Goal: Entertainment & Leisure: Consume media (video, audio)

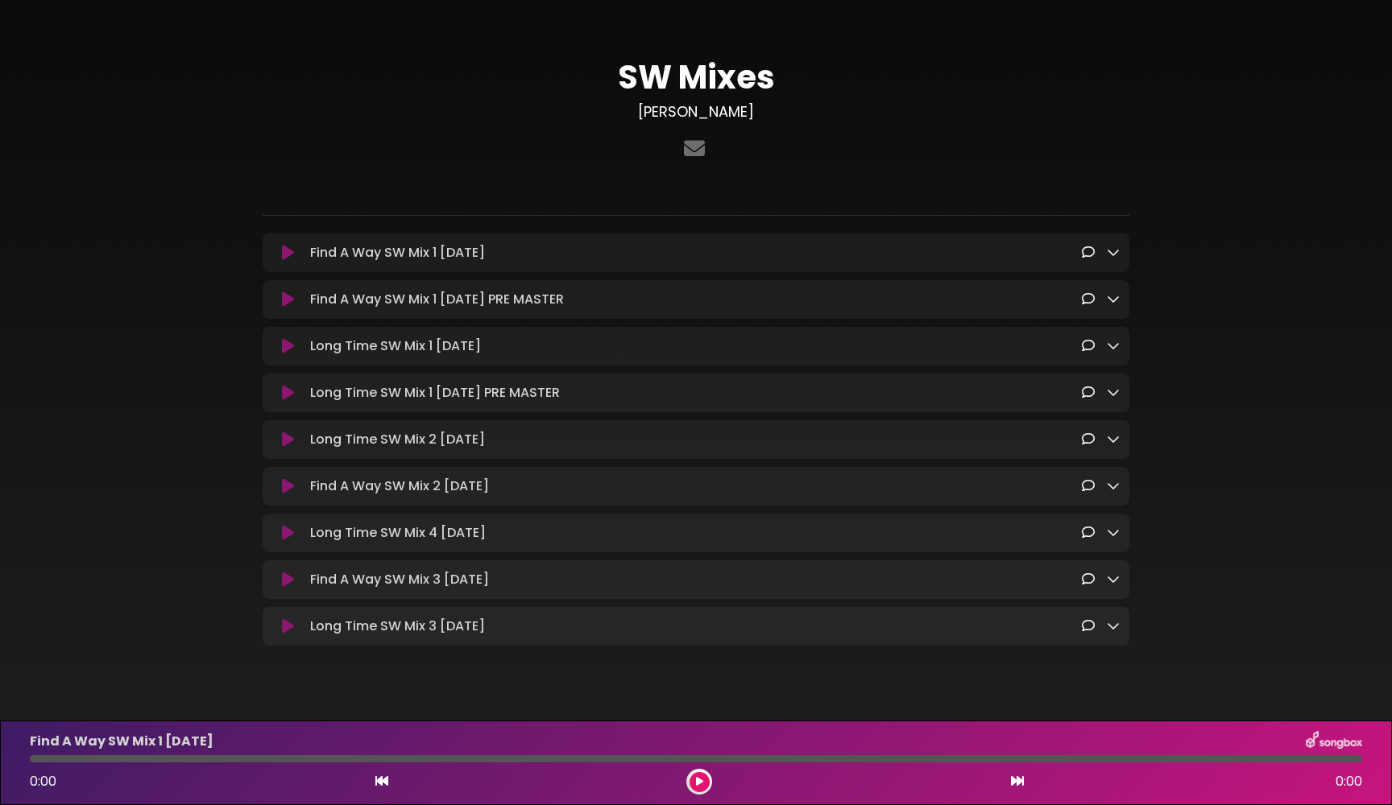
click at [284, 444] on icon at bounding box center [288, 440] width 12 height 16
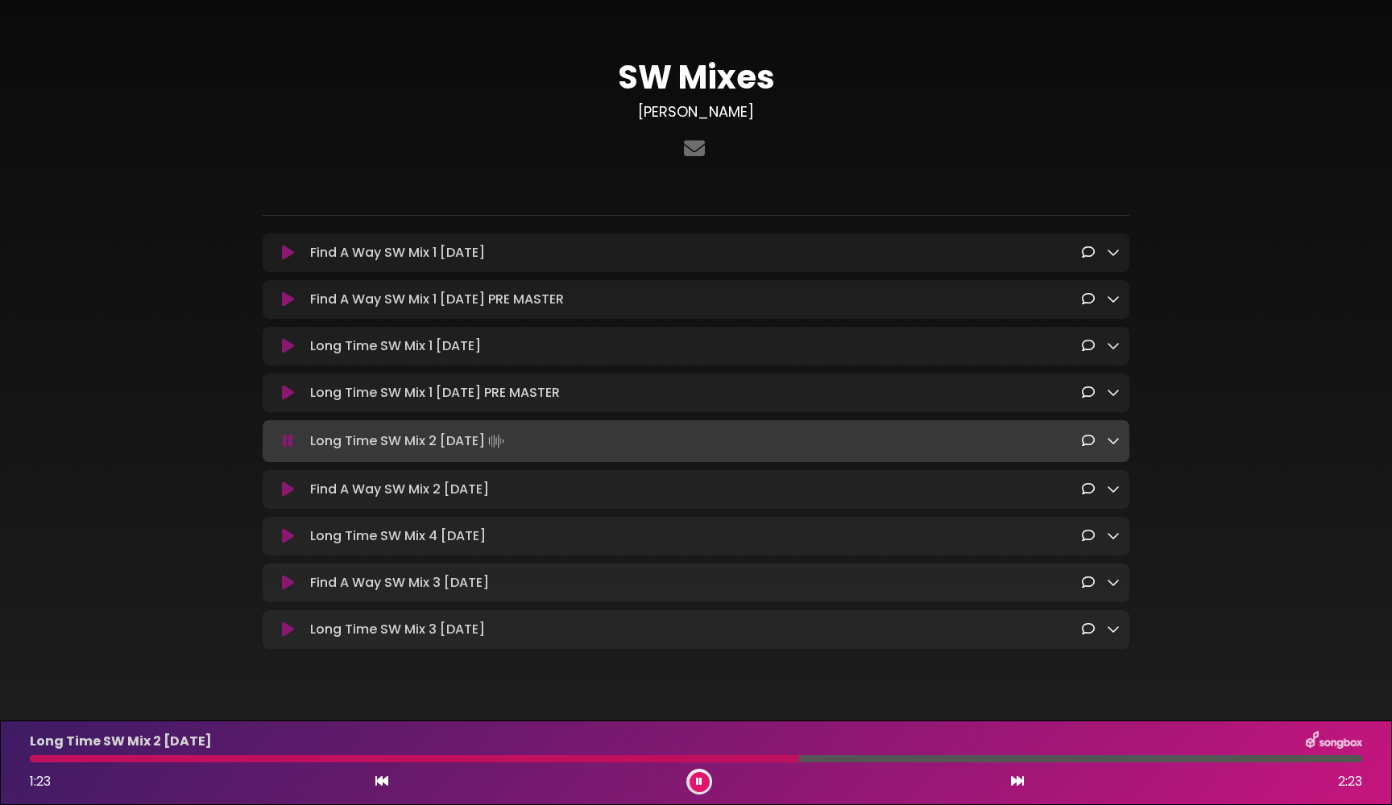
click at [288, 443] on icon at bounding box center [288, 441] width 10 height 16
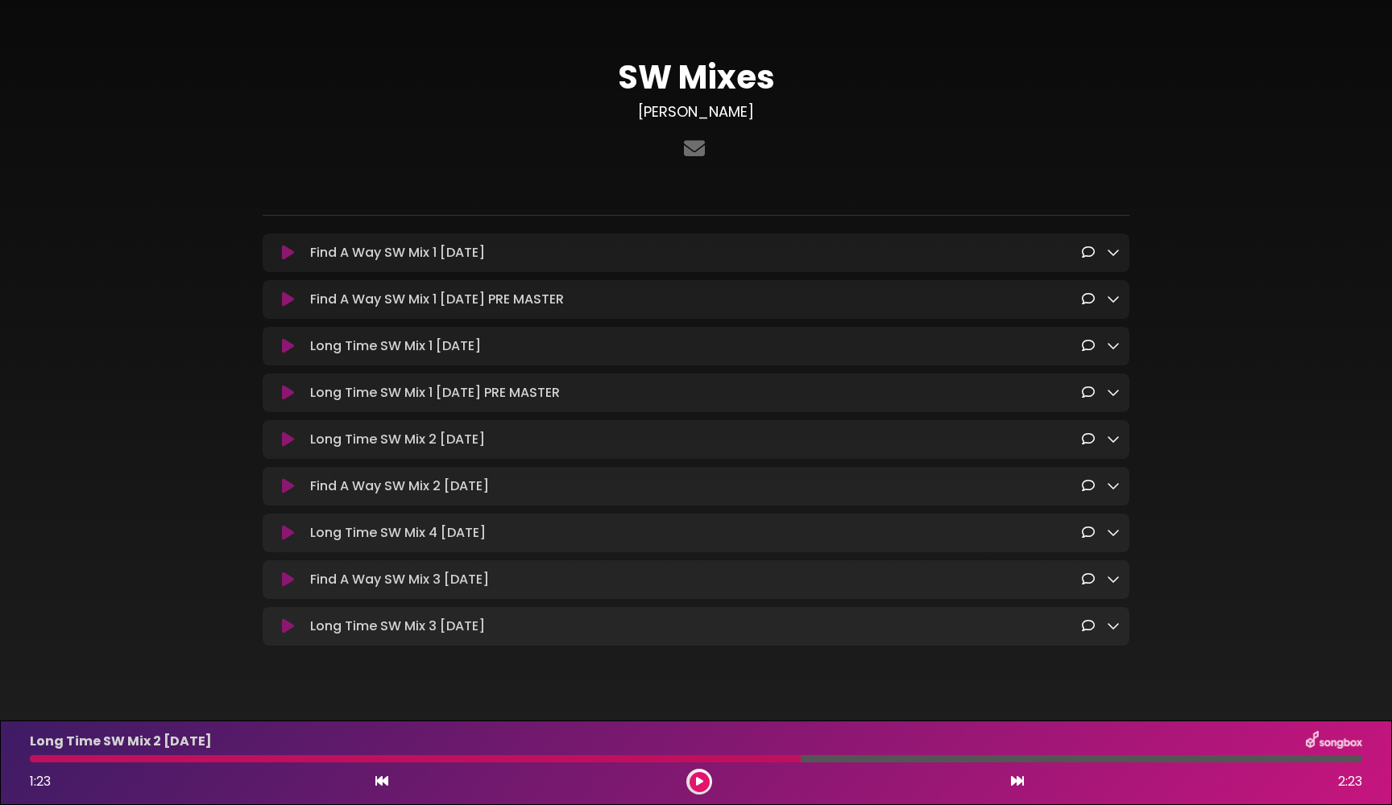
click at [206, 471] on div "SW Mixes justin-miller" at bounding box center [695, 346] width 1063 height 654
click at [277, 583] on button at bounding box center [287, 580] width 31 height 16
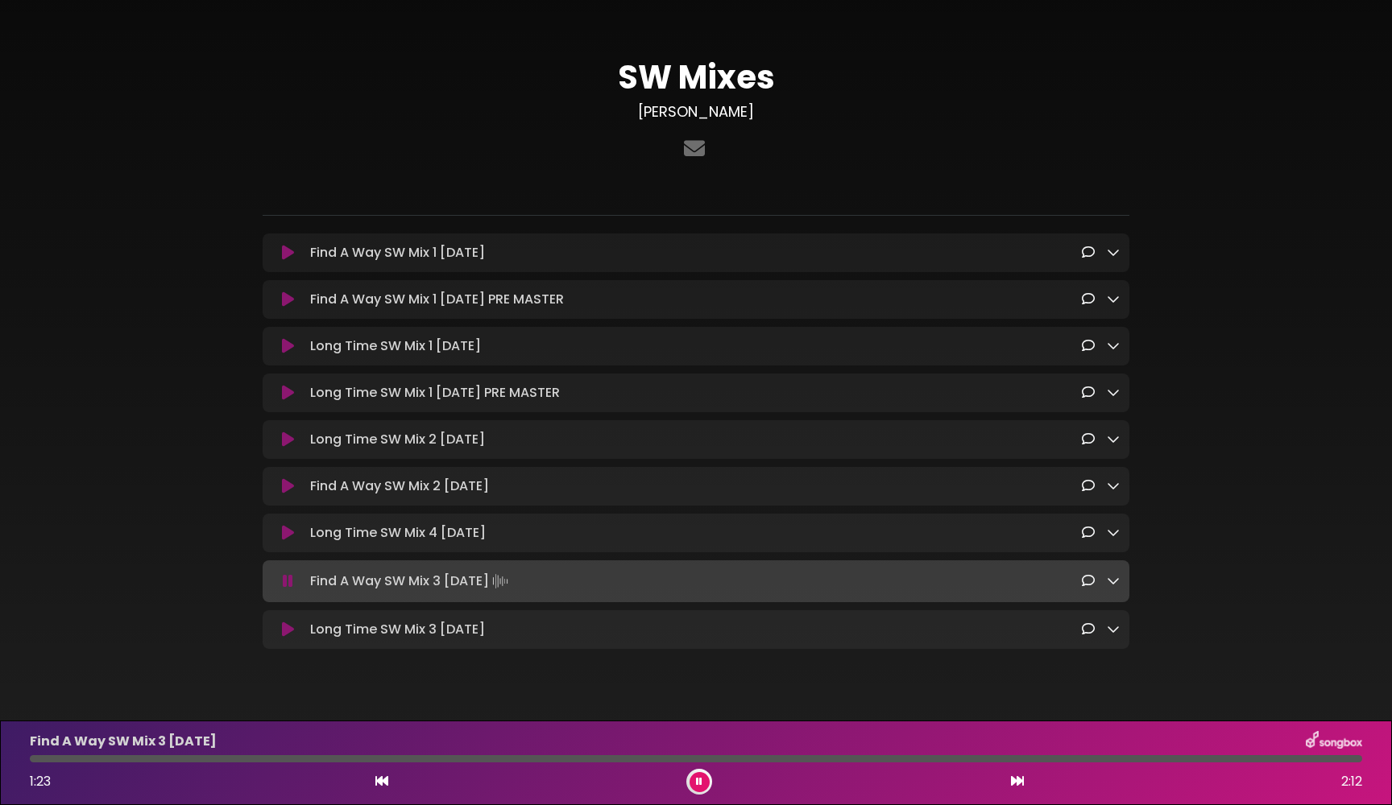
click at [288, 587] on icon at bounding box center [288, 581] width 10 height 16
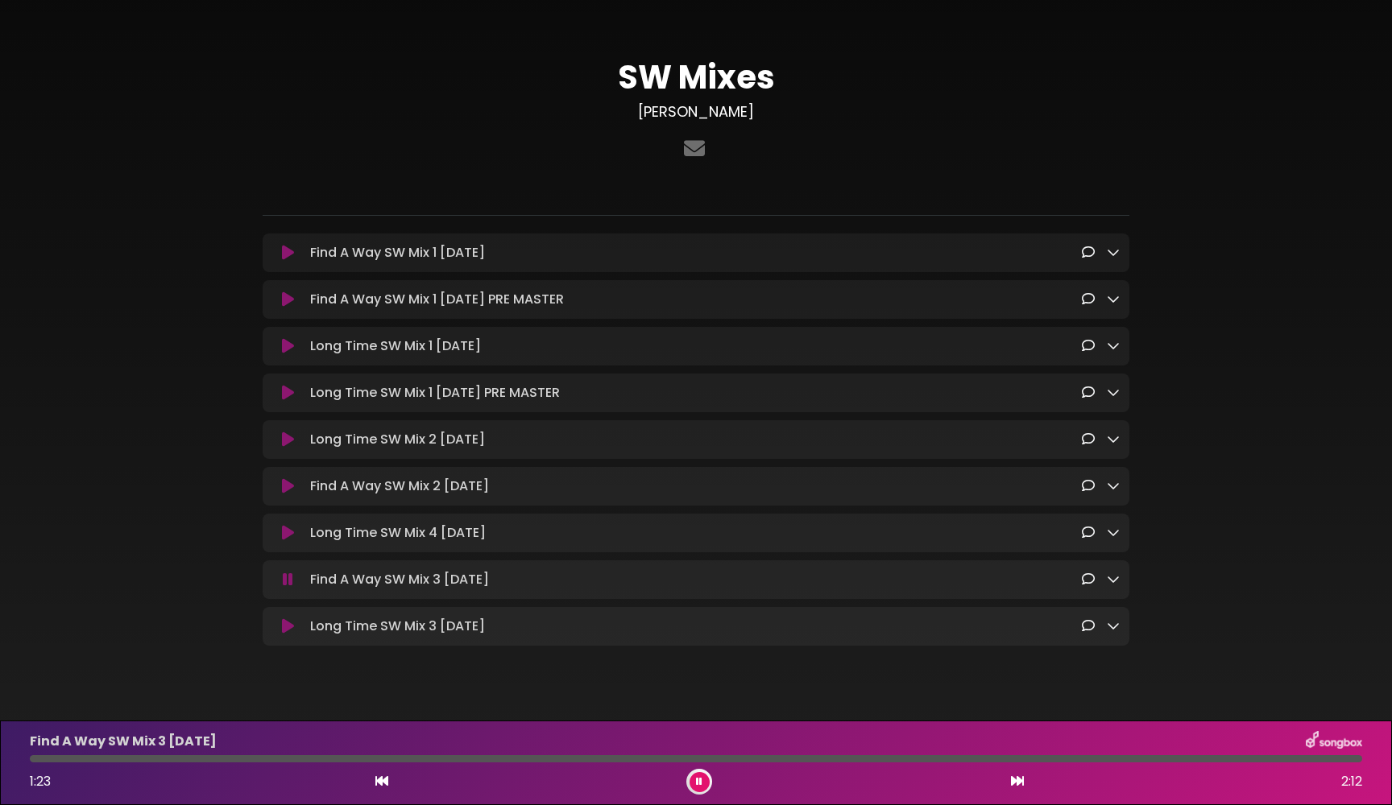
drag, startPoint x: 35, startPoint y: 759, endPoint x: 21, endPoint y: 759, distance: 14.5
click at [21, 759] on div at bounding box center [696, 759] width 1352 height 7
click at [385, 791] on button at bounding box center [382, 782] width 14 height 21
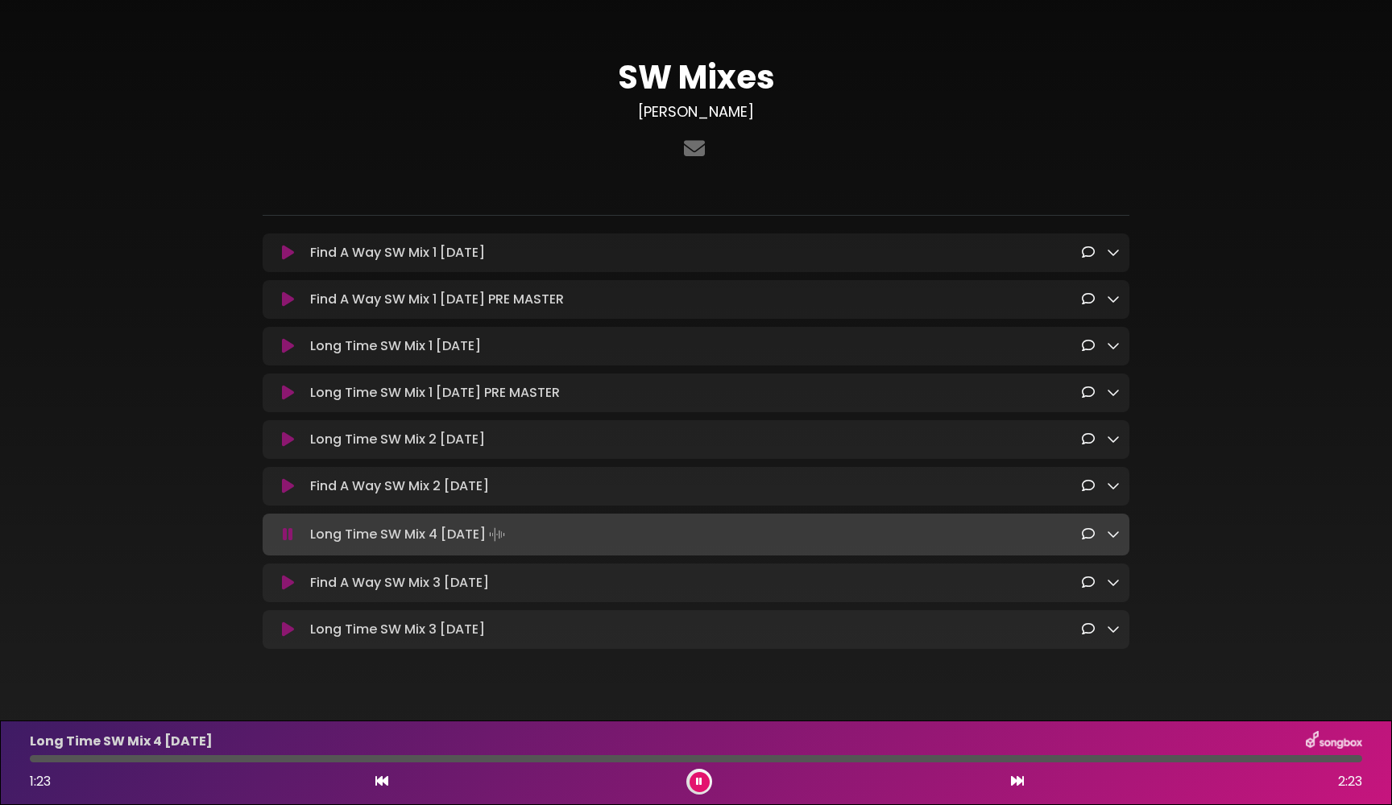
click at [1018, 783] on icon at bounding box center [1017, 781] width 13 height 13
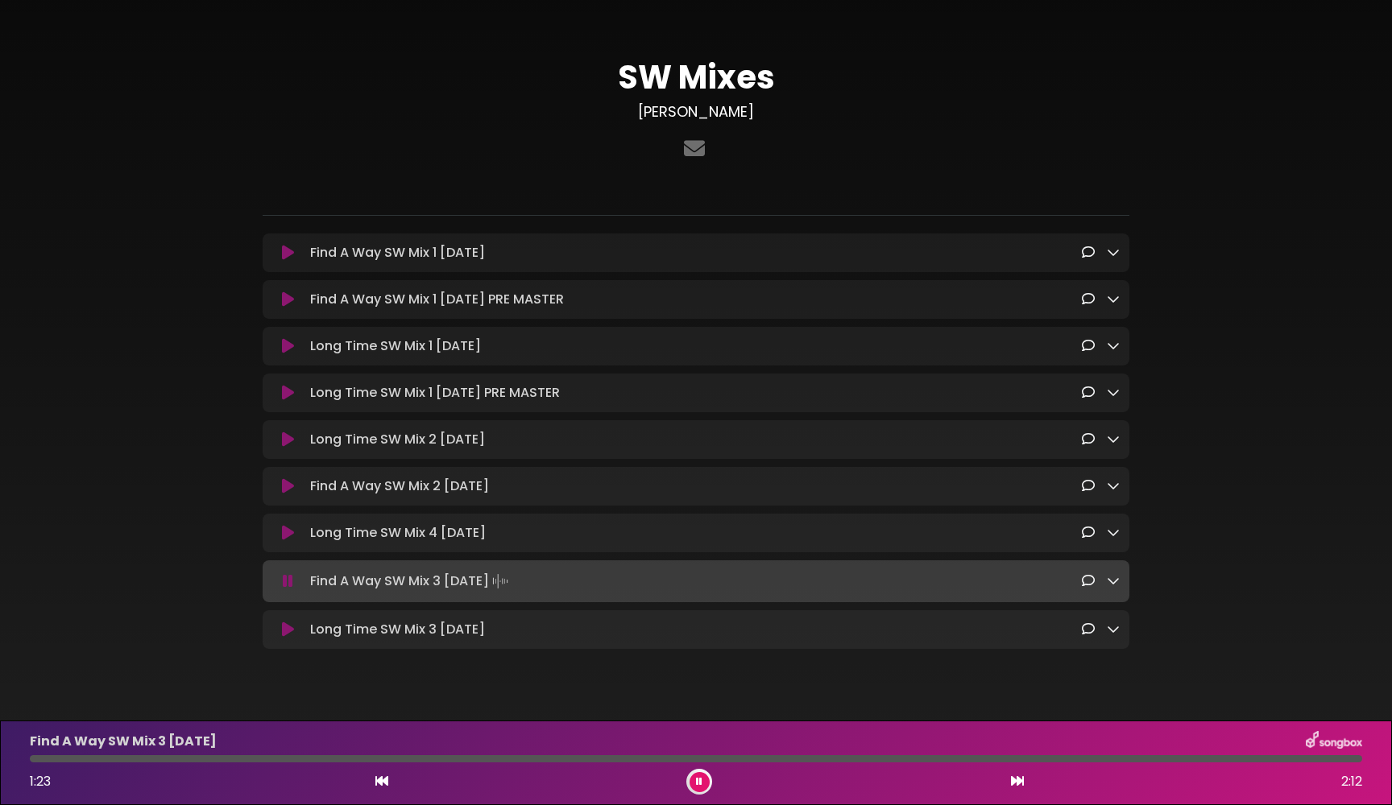
click at [699, 780] on icon at bounding box center [699, 782] width 6 height 10
click at [292, 590] on icon at bounding box center [288, 581] width 10 height 16
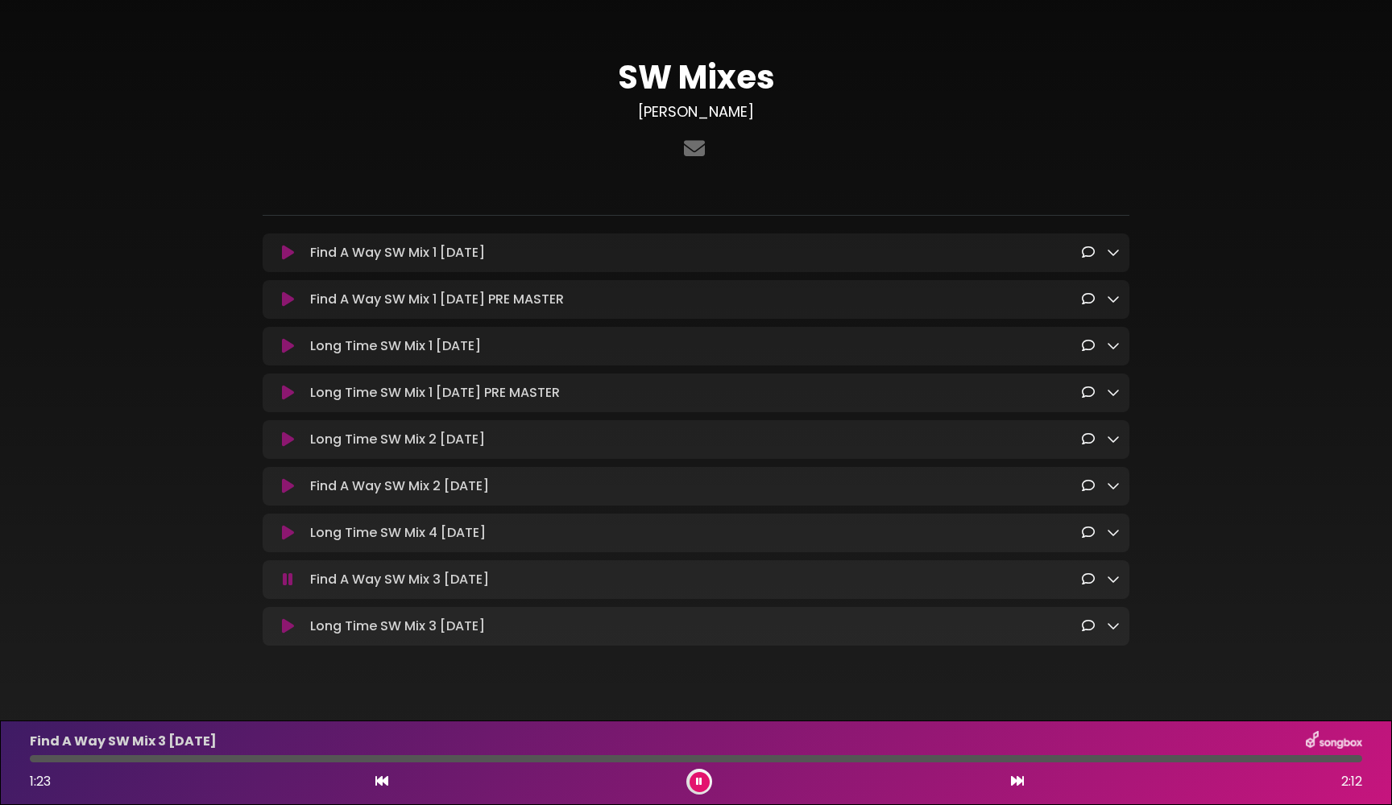
click at [282, 632] on icon at bounding box center [288, 627] width 12 height 16
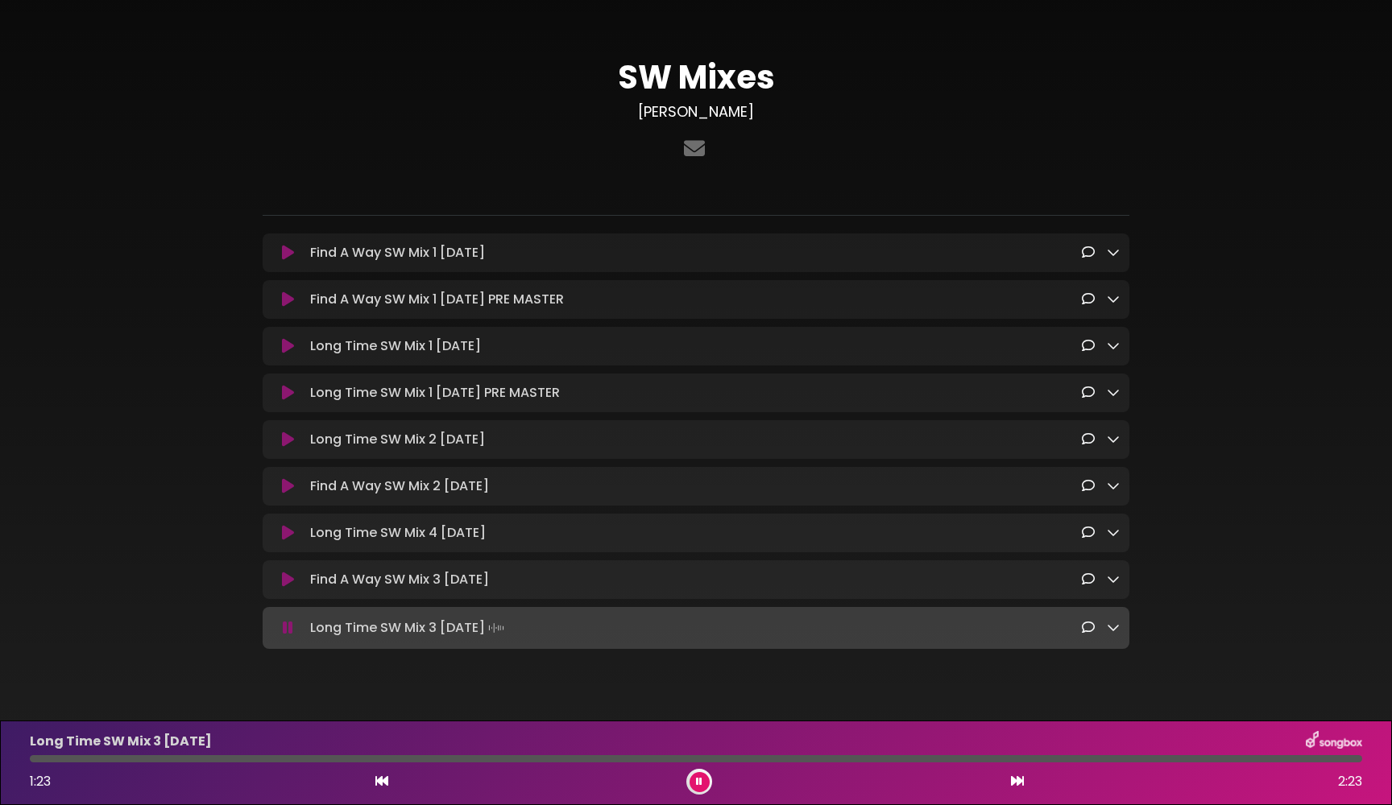
click at [290, 636] on icon at bounding box center [288, 628] width 10 height 16
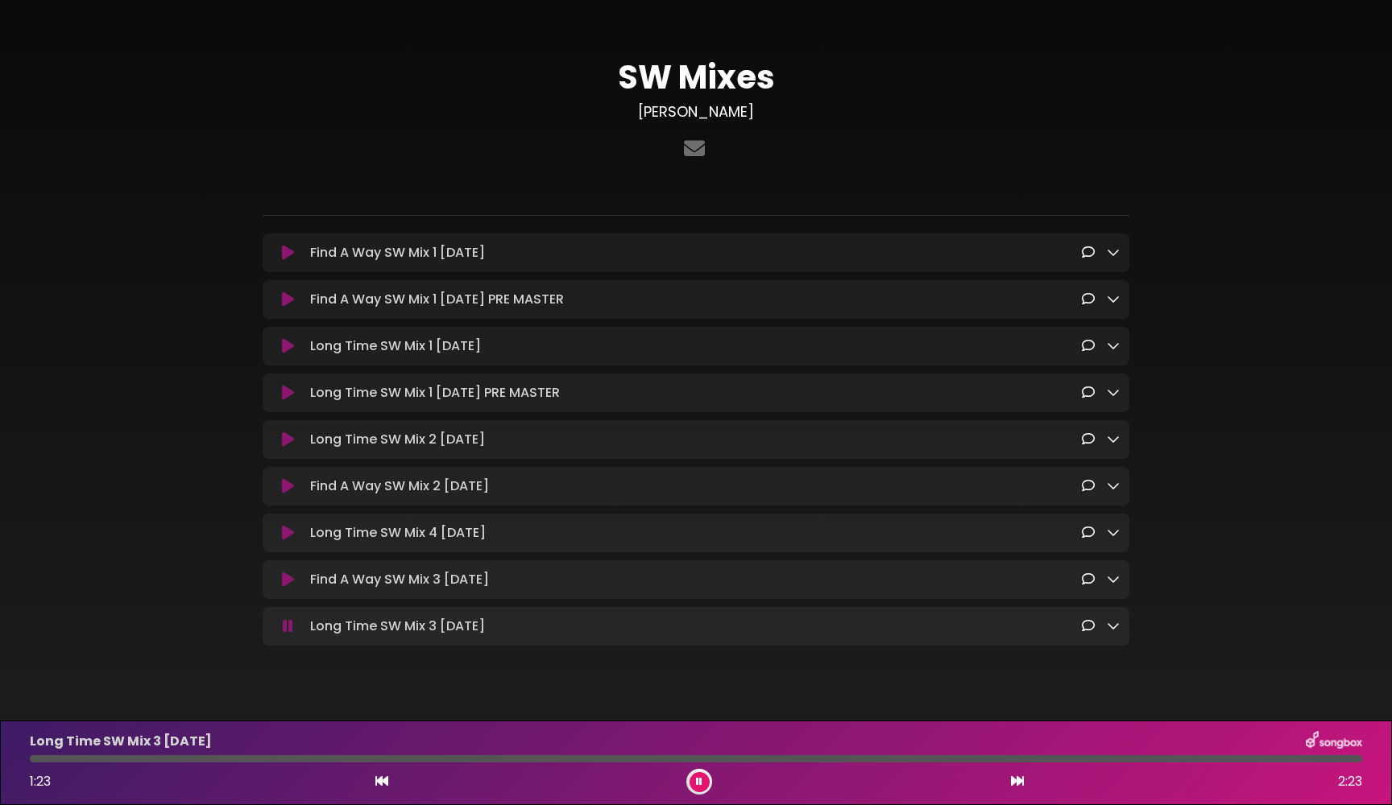
click at [291, 582] on icon at bounding box center [288, 580] width 12 height 16
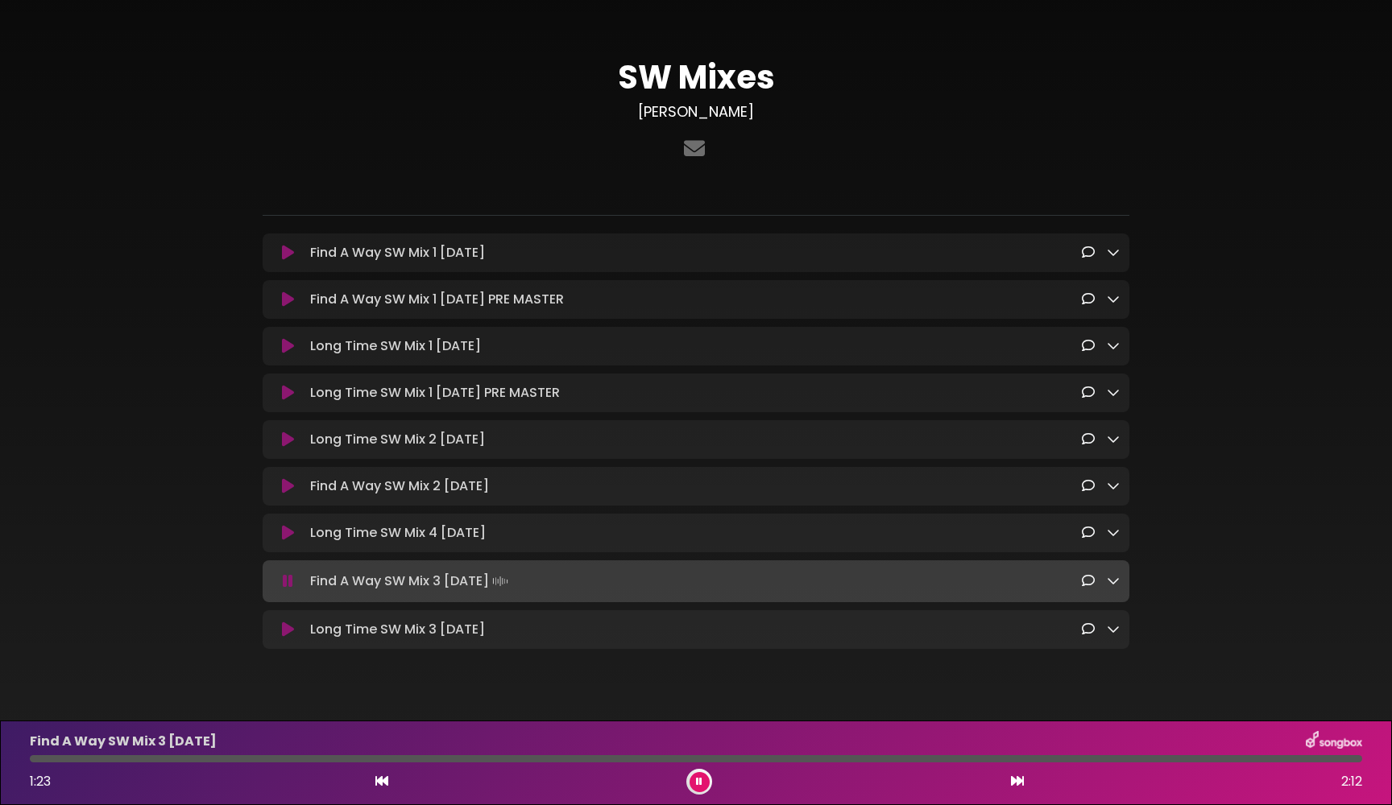
click at [289, 583] on icon at bounding box center [288, 581] width 10 height 16
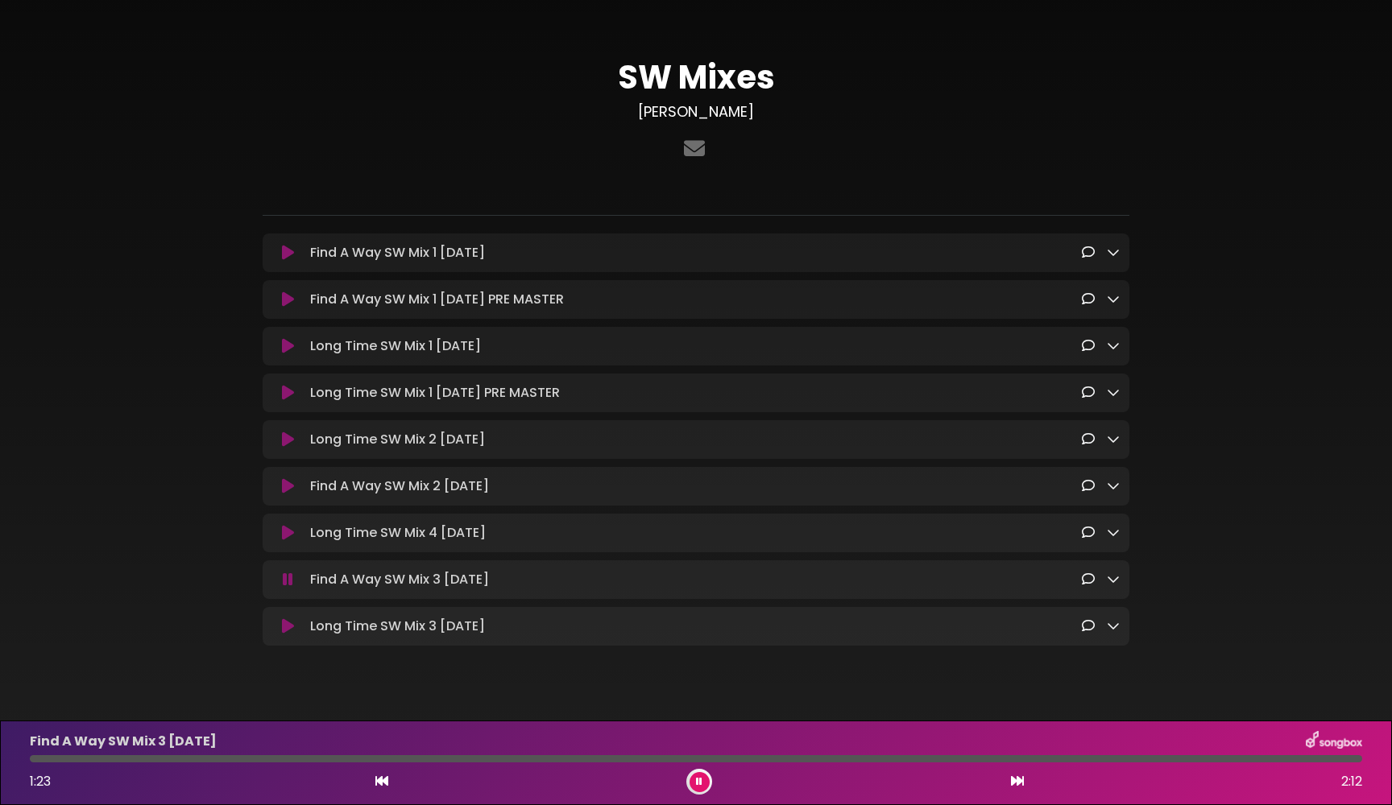
drag, startPoint x: 35, startPoint y: 756, endPoint x: 0, endPoint y: 756, distance: 34.6
click at [0, 756] on div "Find A Way SW Mix 3 10.12.25 1:23 2:12" at bounding box center [696, 763] width 1392 height 85
click at [288, 541] on icon at bounding box center [288, 533] width 12 height 16
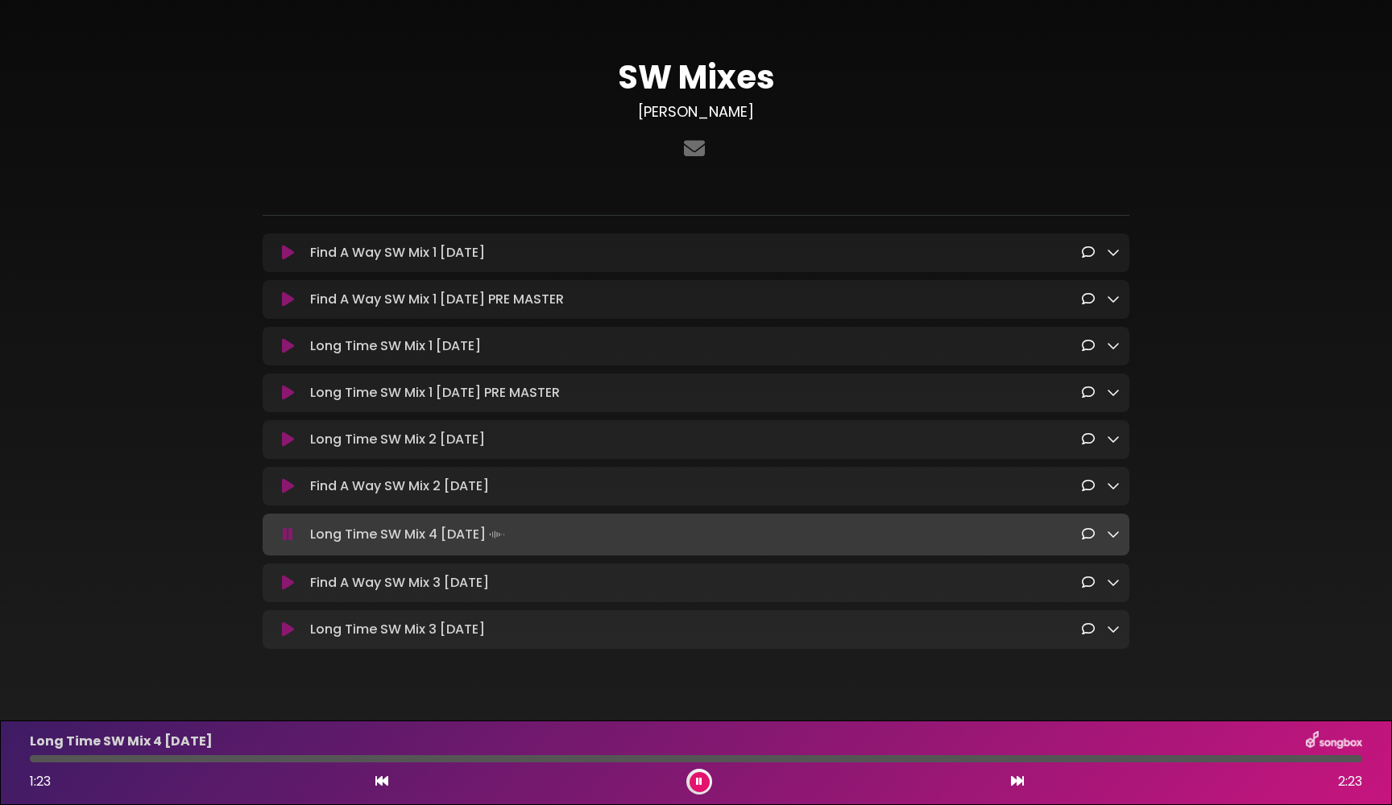
click at [288, 573] on div "Find A Way SW Mix 3 10.12.25 Loading Track... Name" at bounding box center [696, 583] width 867 height 39
click at [288, 578] on div "Find A Way SW Mix 3 10.12.25 Loading Track..." at bounding box center [695, 582] width 847 height 19
click at [284, 589] on icon at bounding box center [288, 583] width 12 height 16
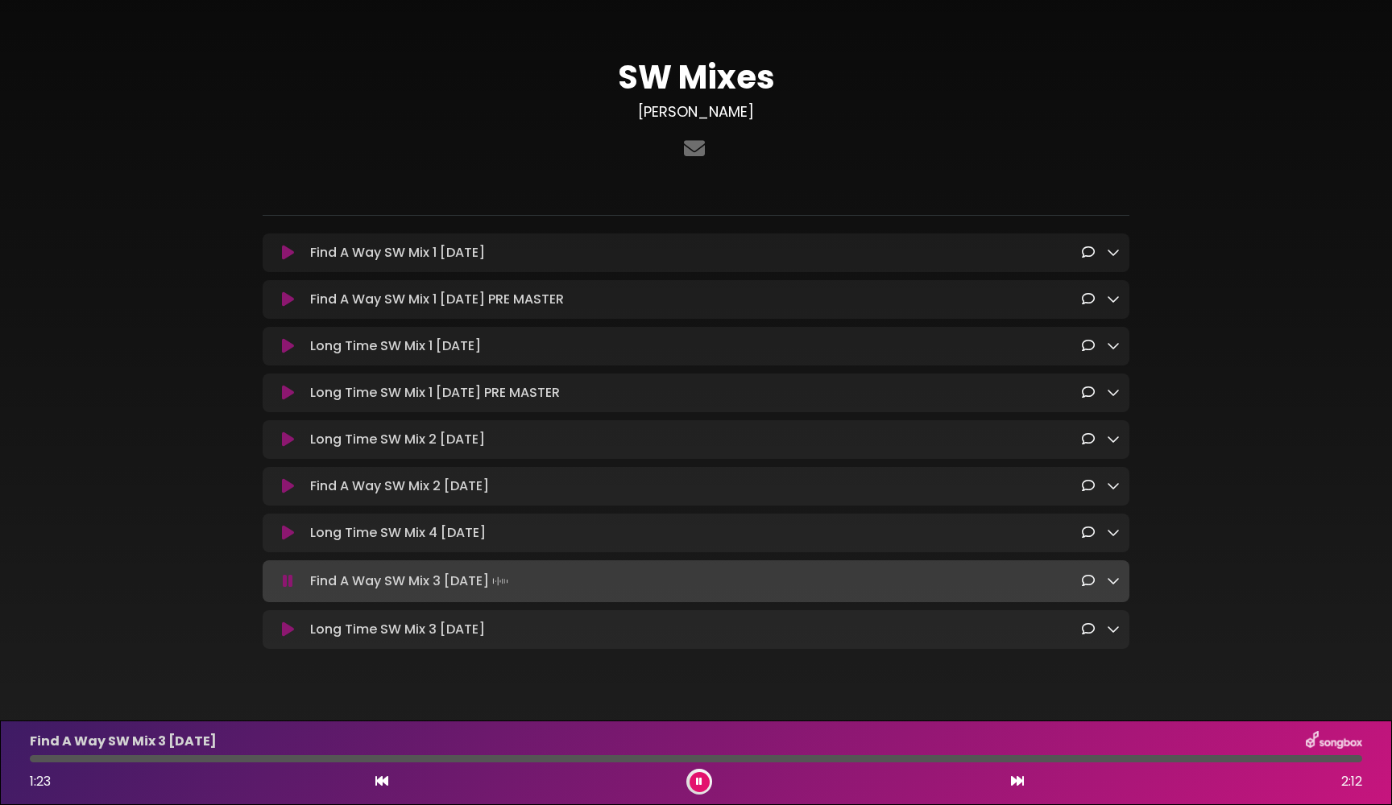
scroll to position [37, 0]
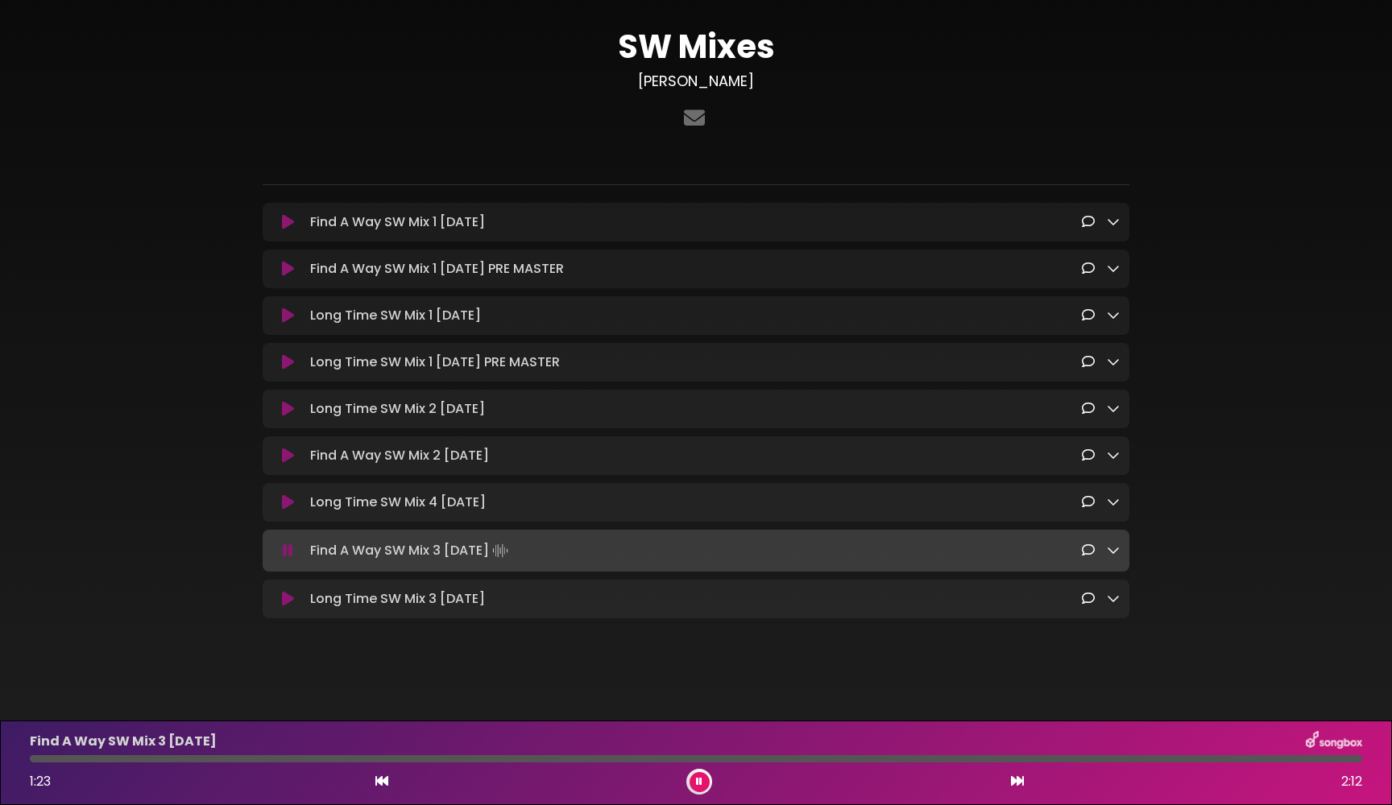
click at [693, 783] on button at bounding box center [699, 782] width 20 height 20
click at [756, 658] on div "SW Mixes justin-miller" at bounding box center [696, 326] width 1392 height 715
click at [733, 660] on div "SW Mixes justin-miller" at bounding box center [696, 326] width 1392 height 715
click at [711, 685] on body "× SW Mixes justin-miller ×" at bounding box center [696, 402] width 1392 height 805
click at [709, 703] on body "× SW Mixes justin-miller ×" at bounding box center [696, 402] width 1392 height 805
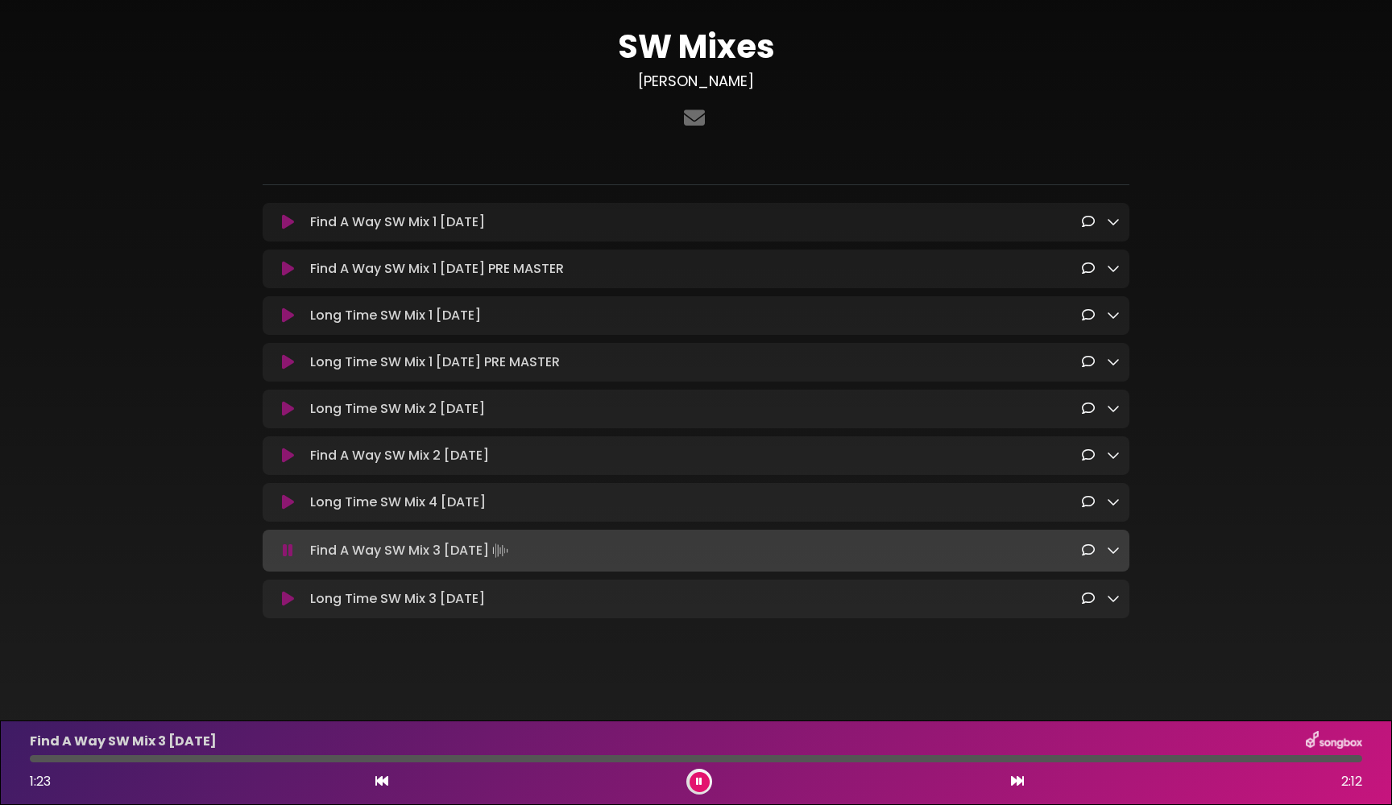
click at [708, 703] on body "× SW Mixes justin-miller ×" at bounding box center [696, 402] width 1392 height 805
click at [287, 551] on icon at bounding box center [288, 551] width 10 height 16
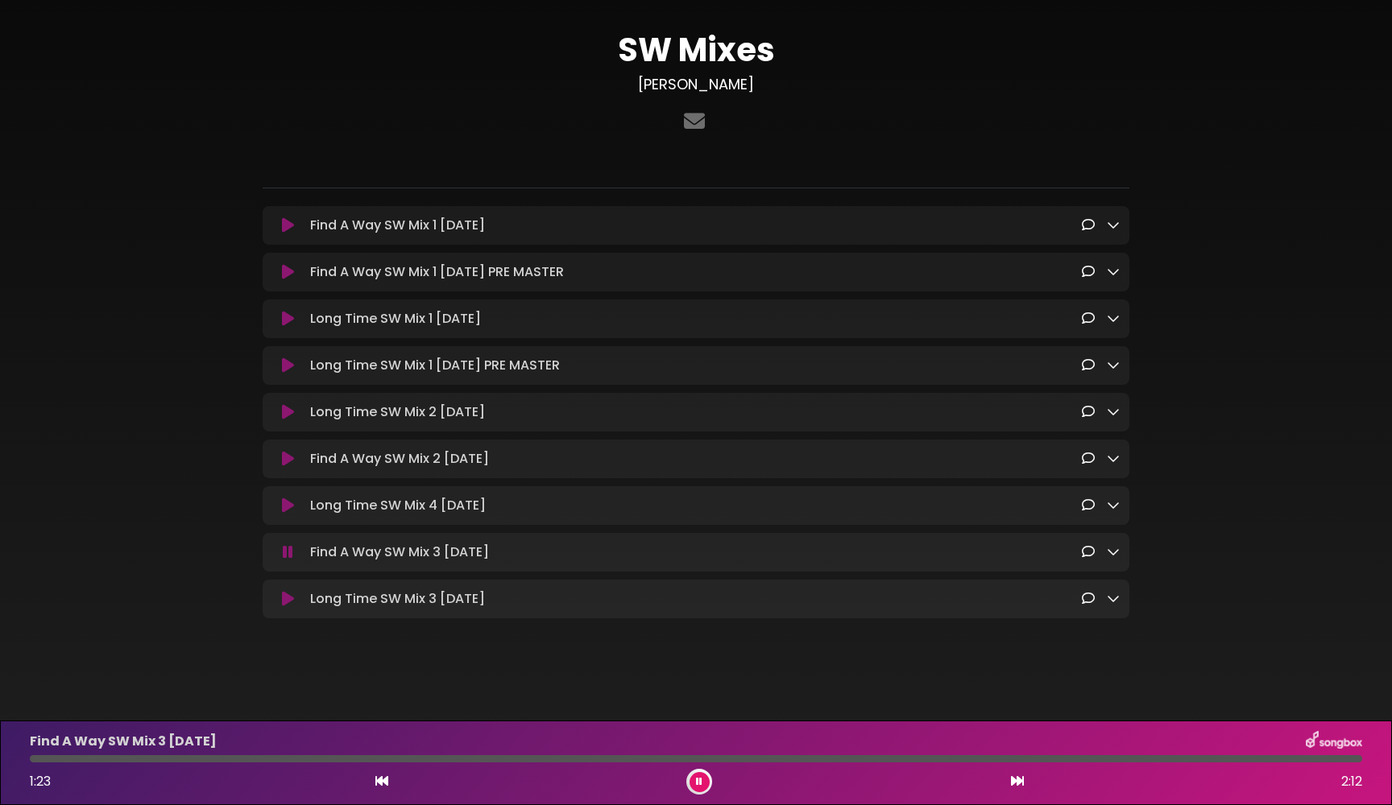
scroll to position [35, 0]
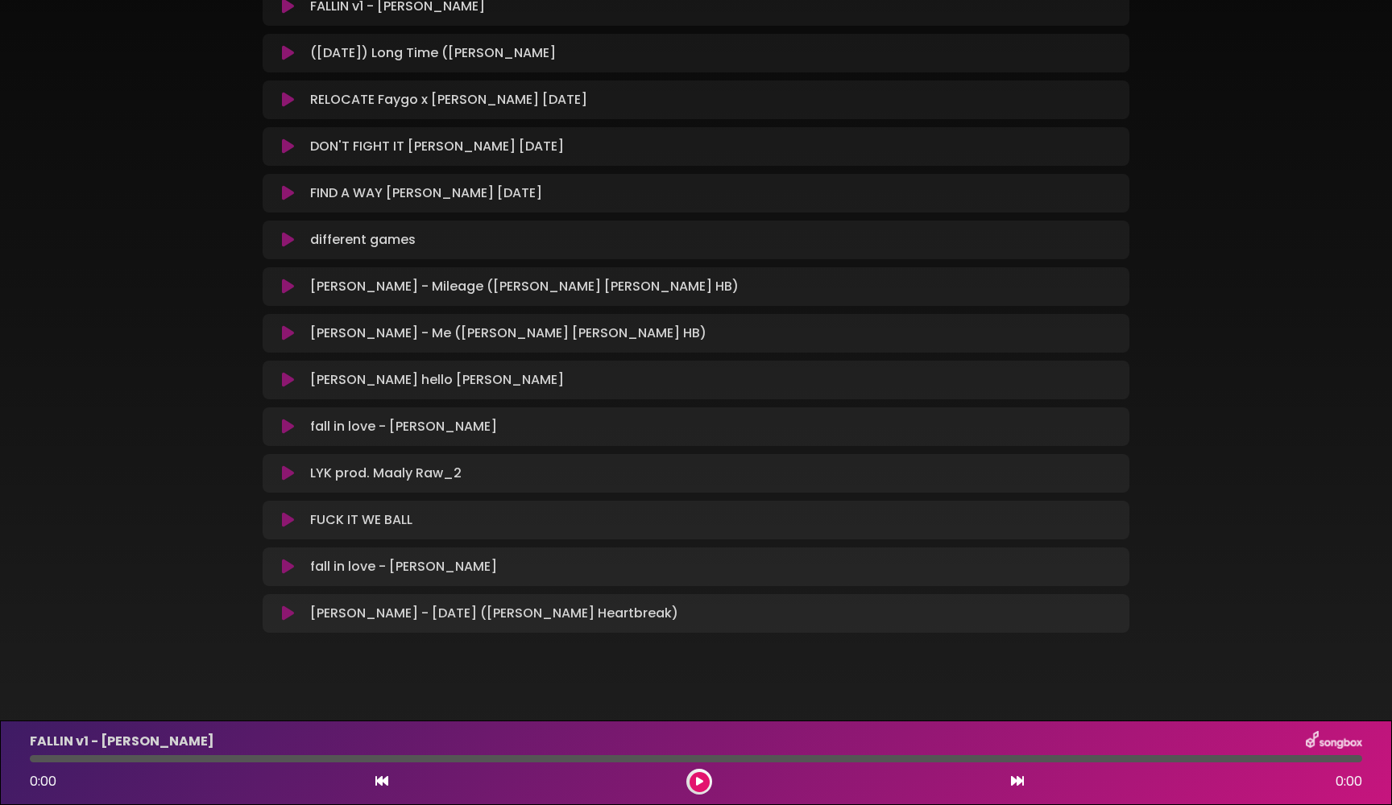
scroll to position [248, 0]
click at [288, 242] on icon at bounding box center [288, 238] width 12 height 16
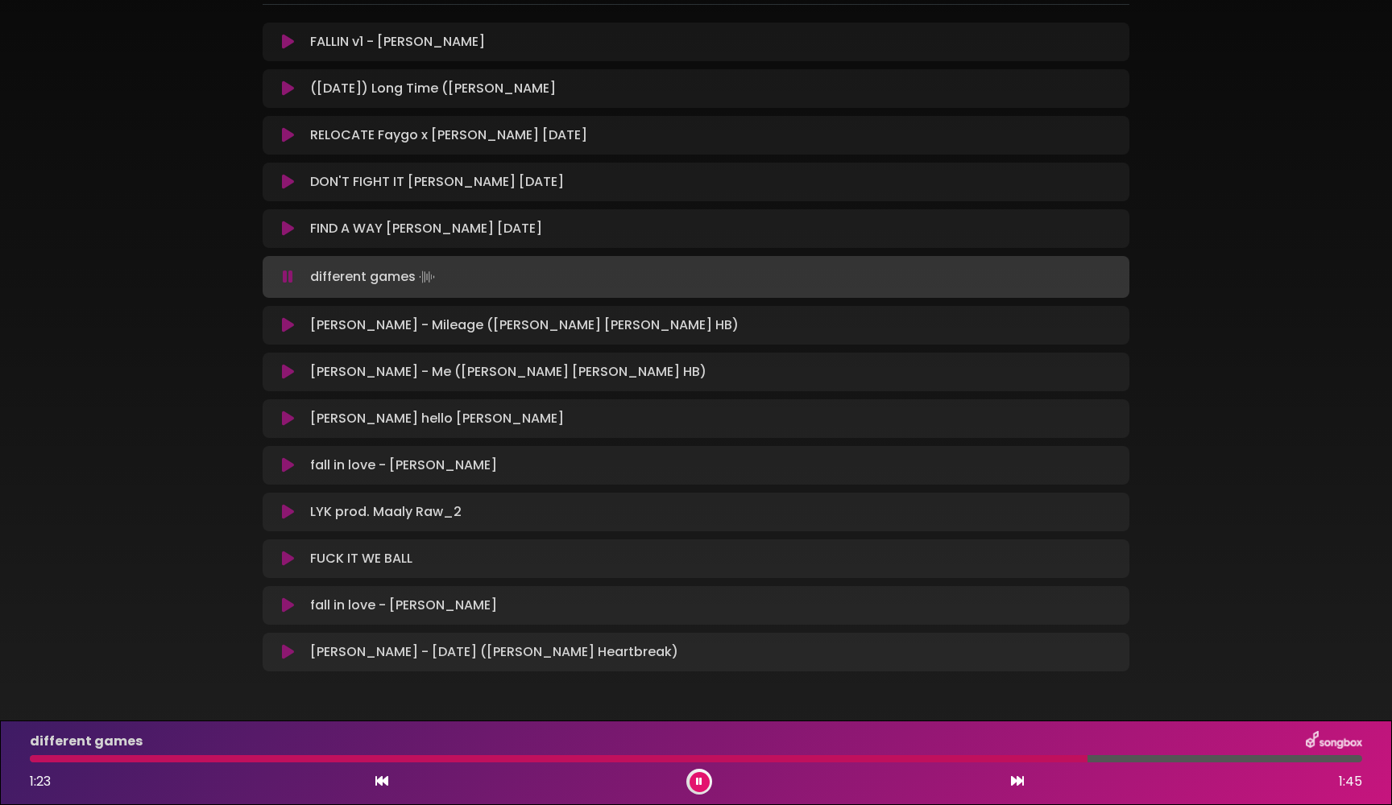
scroll to position [264, 0]
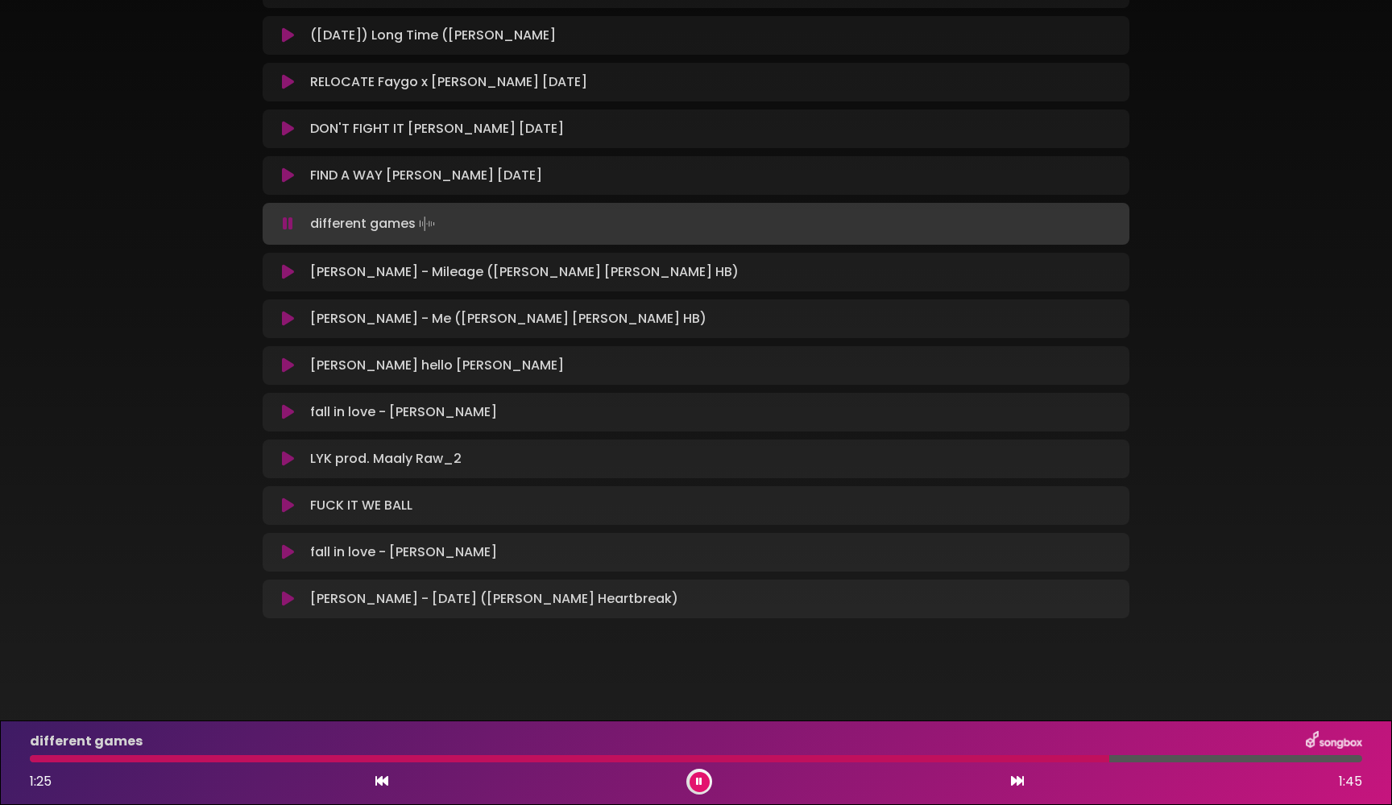
click at [705, 787] on button at bounding box center [699, 782] width 20 height 20
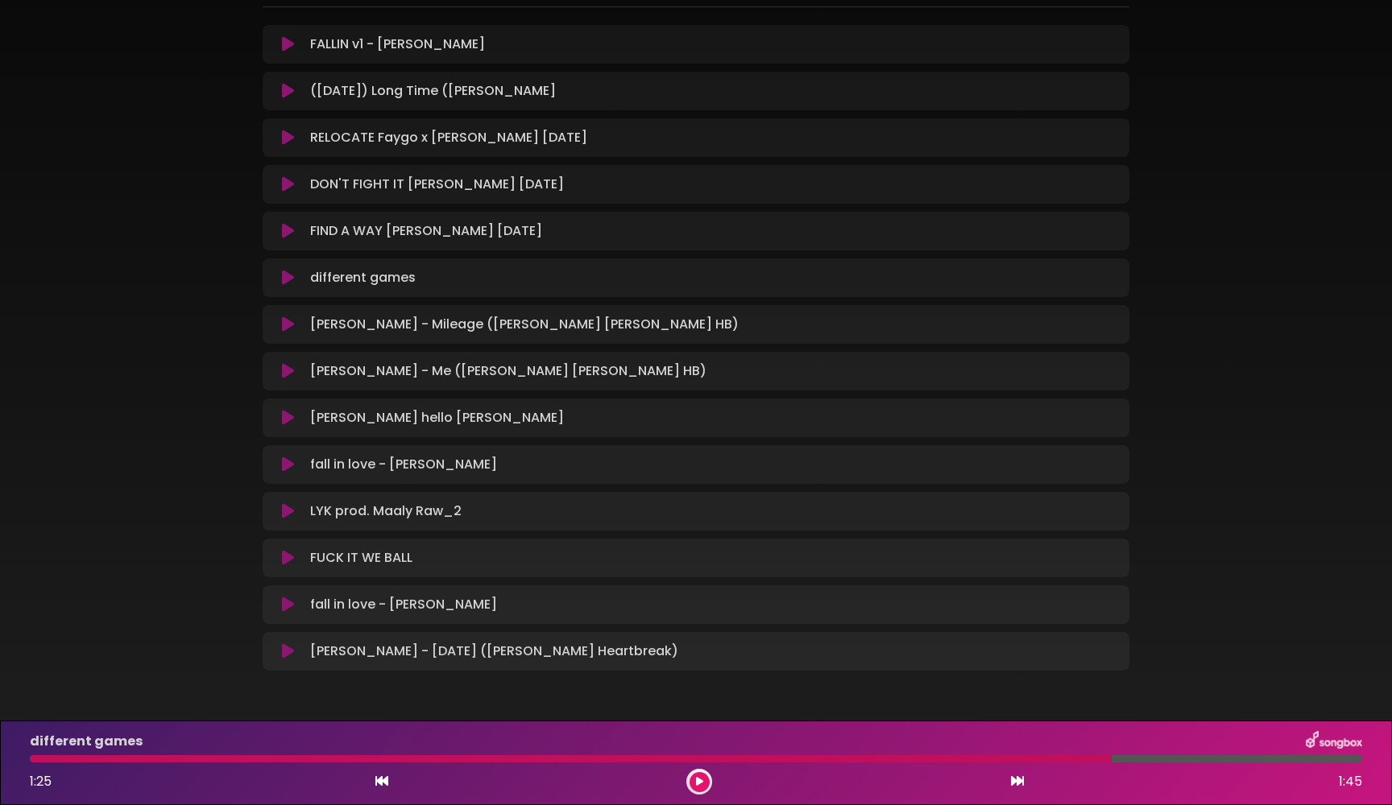
scroll to position [207, 0]
click at [204, 382] on div "ms clip showjoe" at bounding box center [695, 256] width 1063 height 888
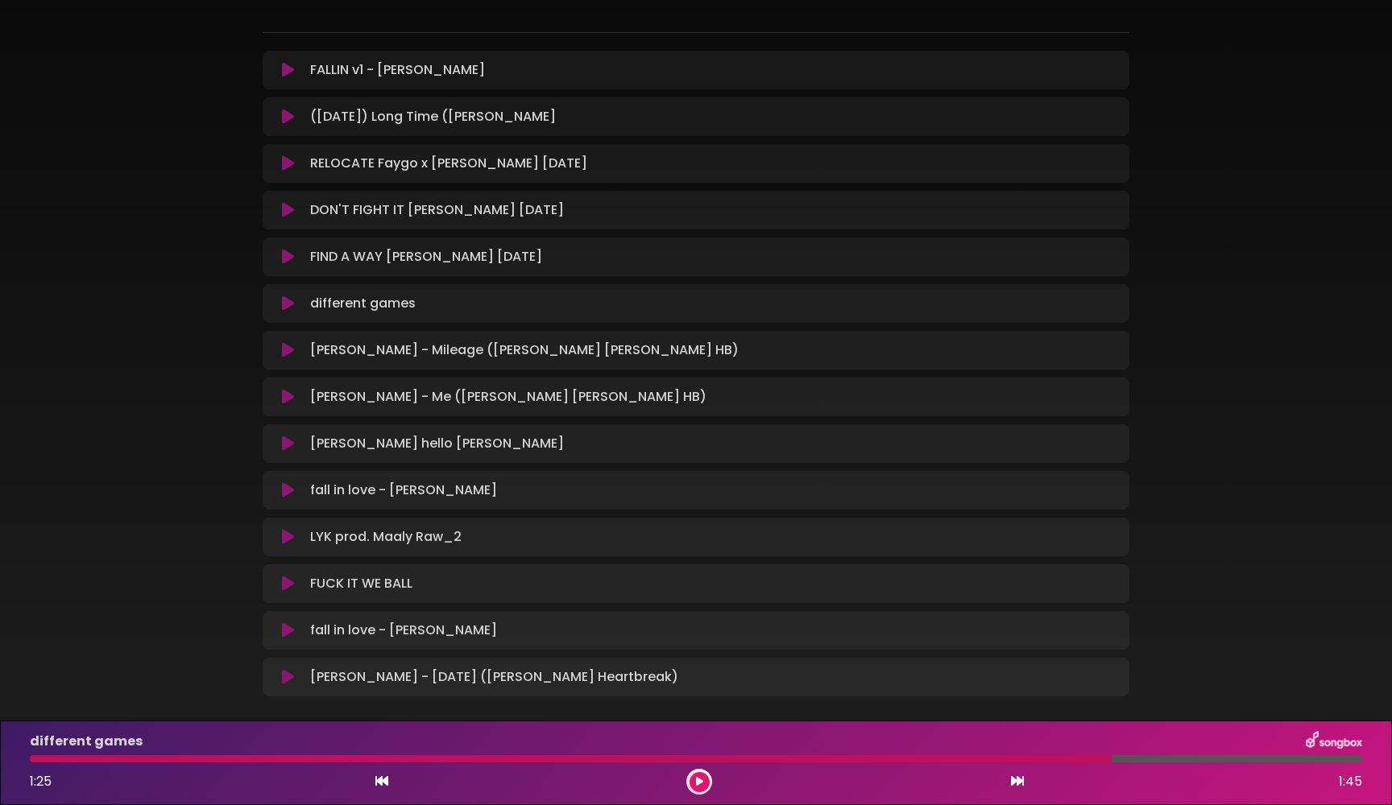
scroll to position [186, 0]
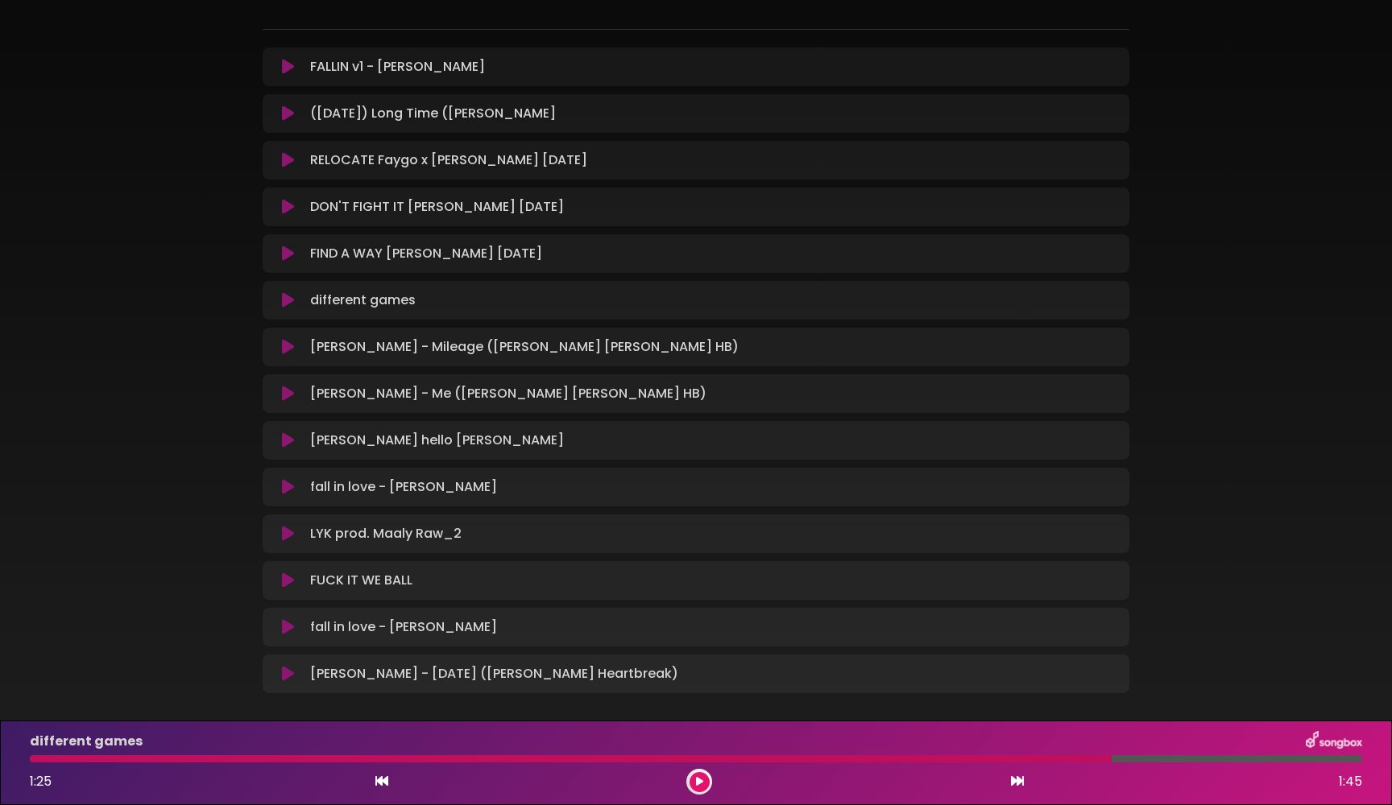
click at [288, 680] on icon at bounding box center [288, 674] width 12 height 16
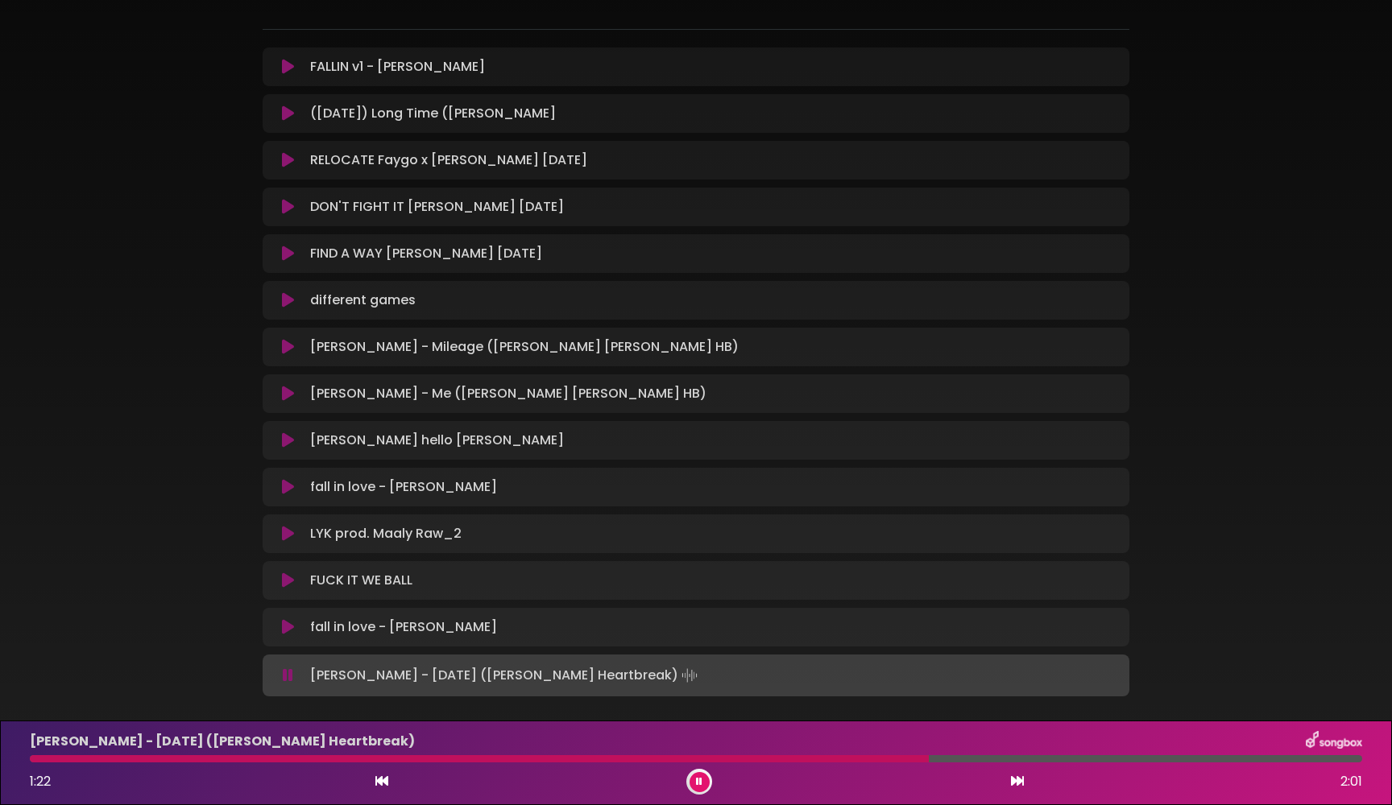
click at [291, 677] on icon at bounding box center [288, 676] width 10 height 16
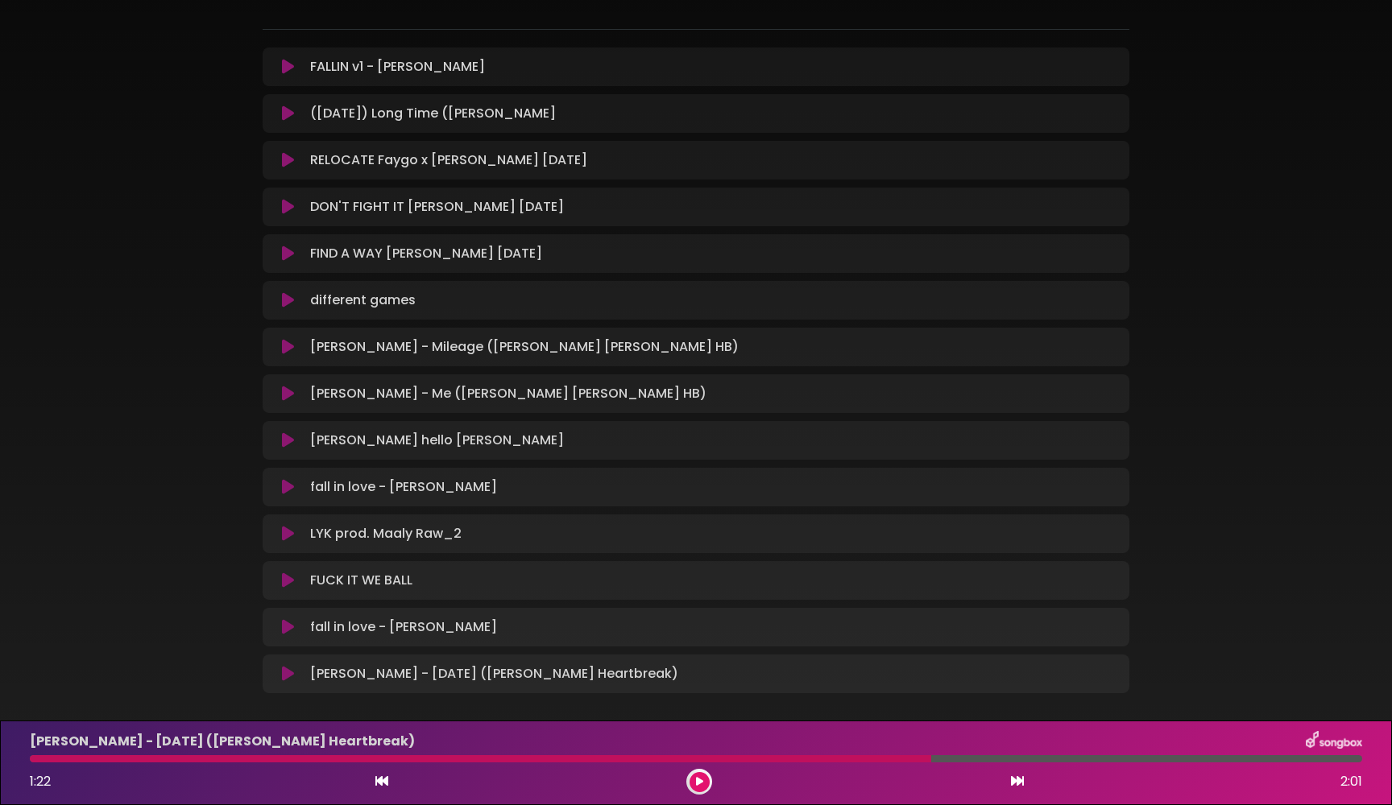
click at [288, 585] on icon at bounding box center [288, 581] width 12 height 16
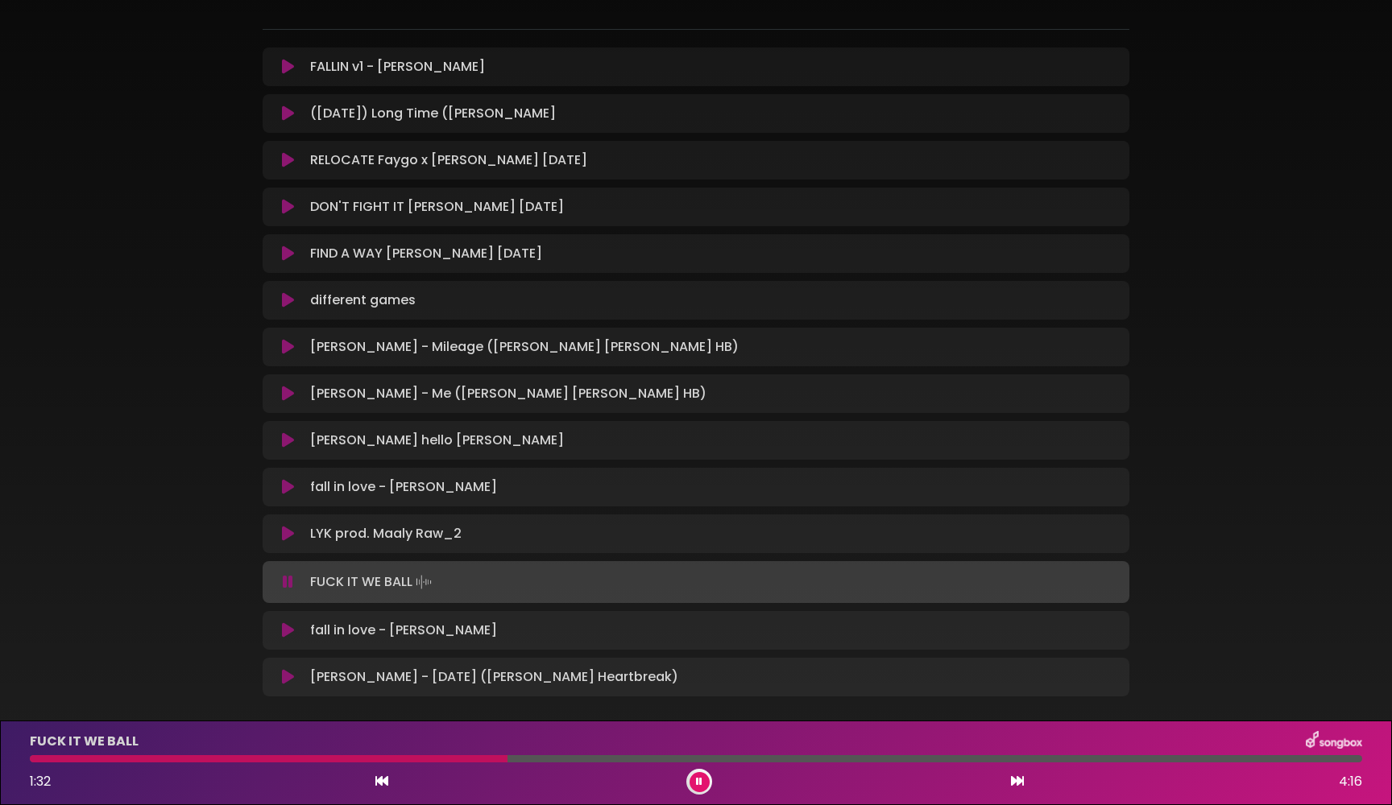
click at [288, 585] on icon at bounding box center [288, 582] width 10 height 16
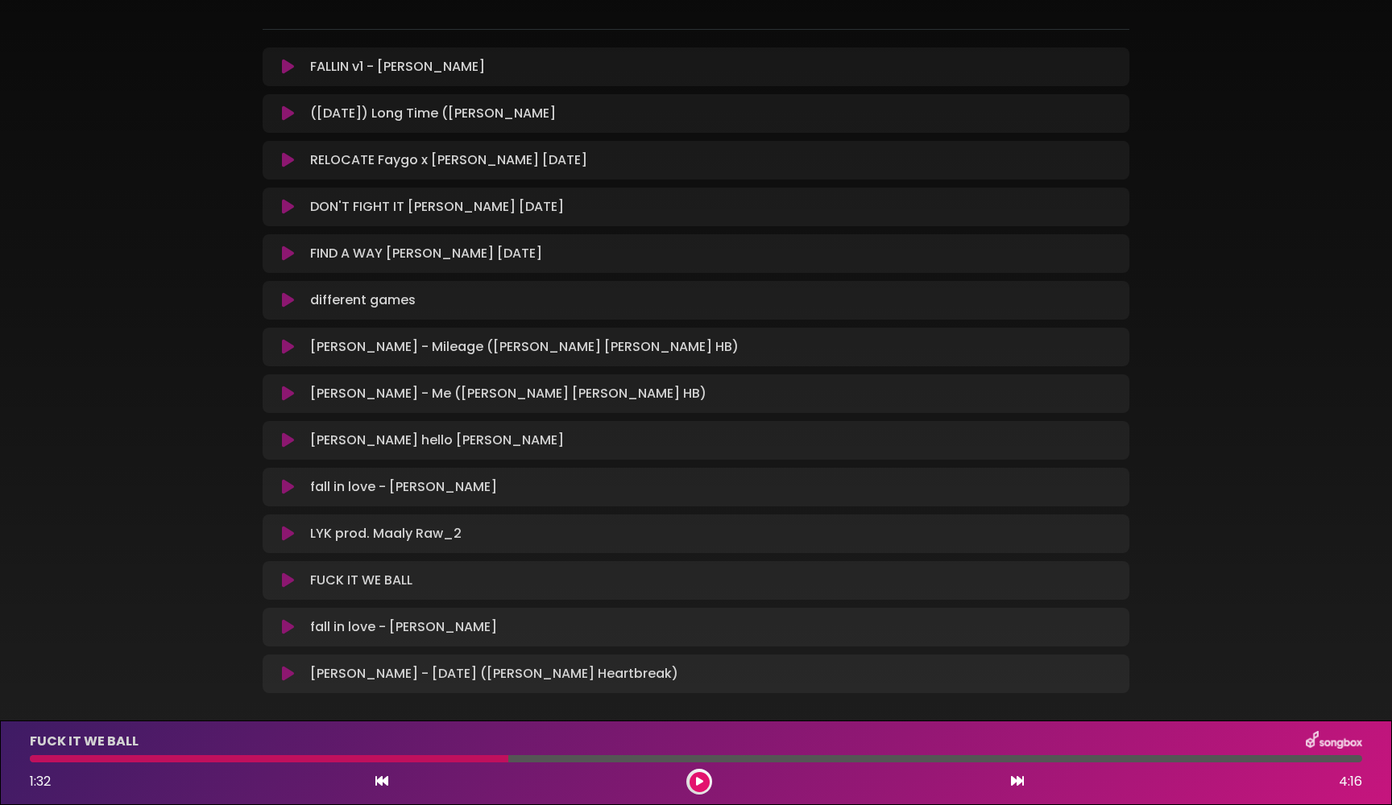
click at [290, 392] on icon at bounding box center [288, 394] width 12 height 16
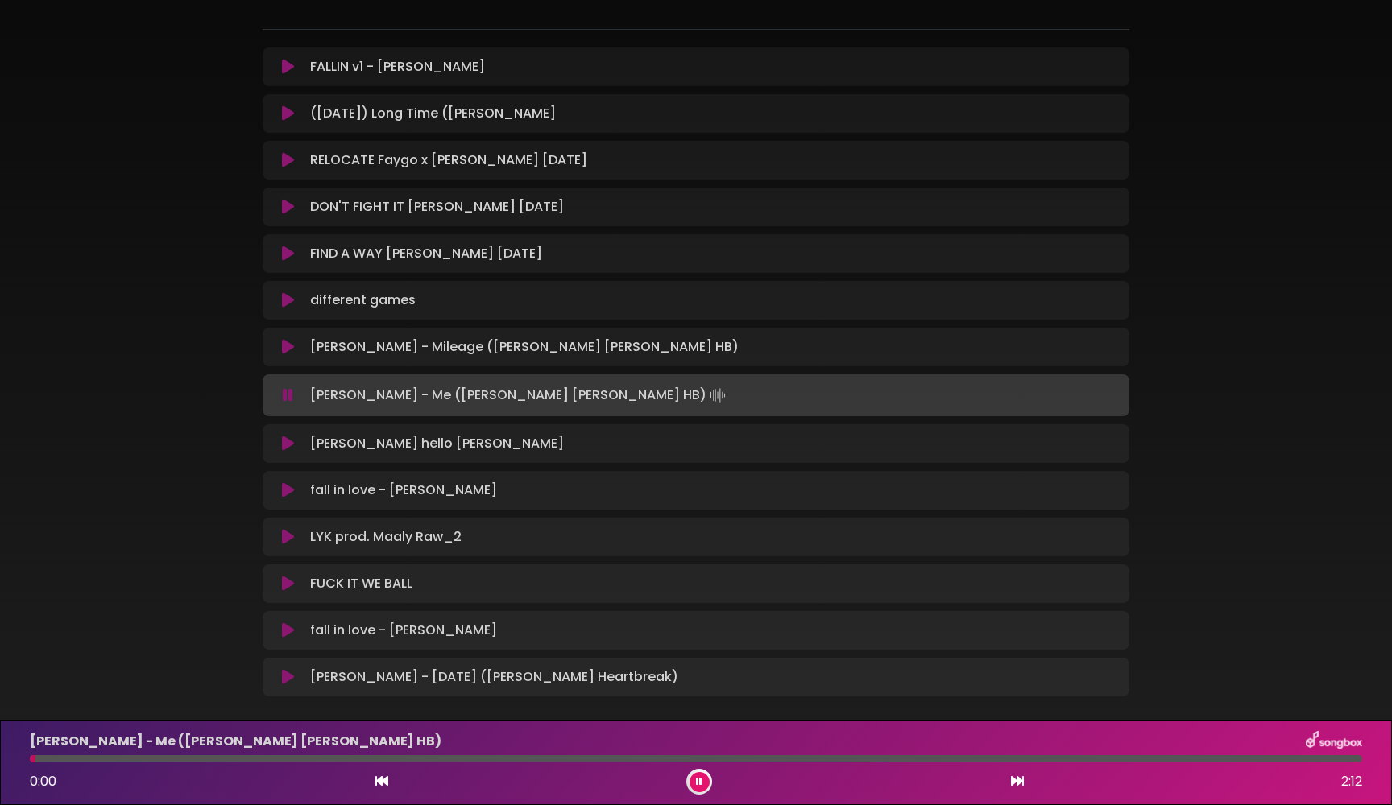
click at [282, 393] on button at bounding box center [287, 395] width 31 height 16
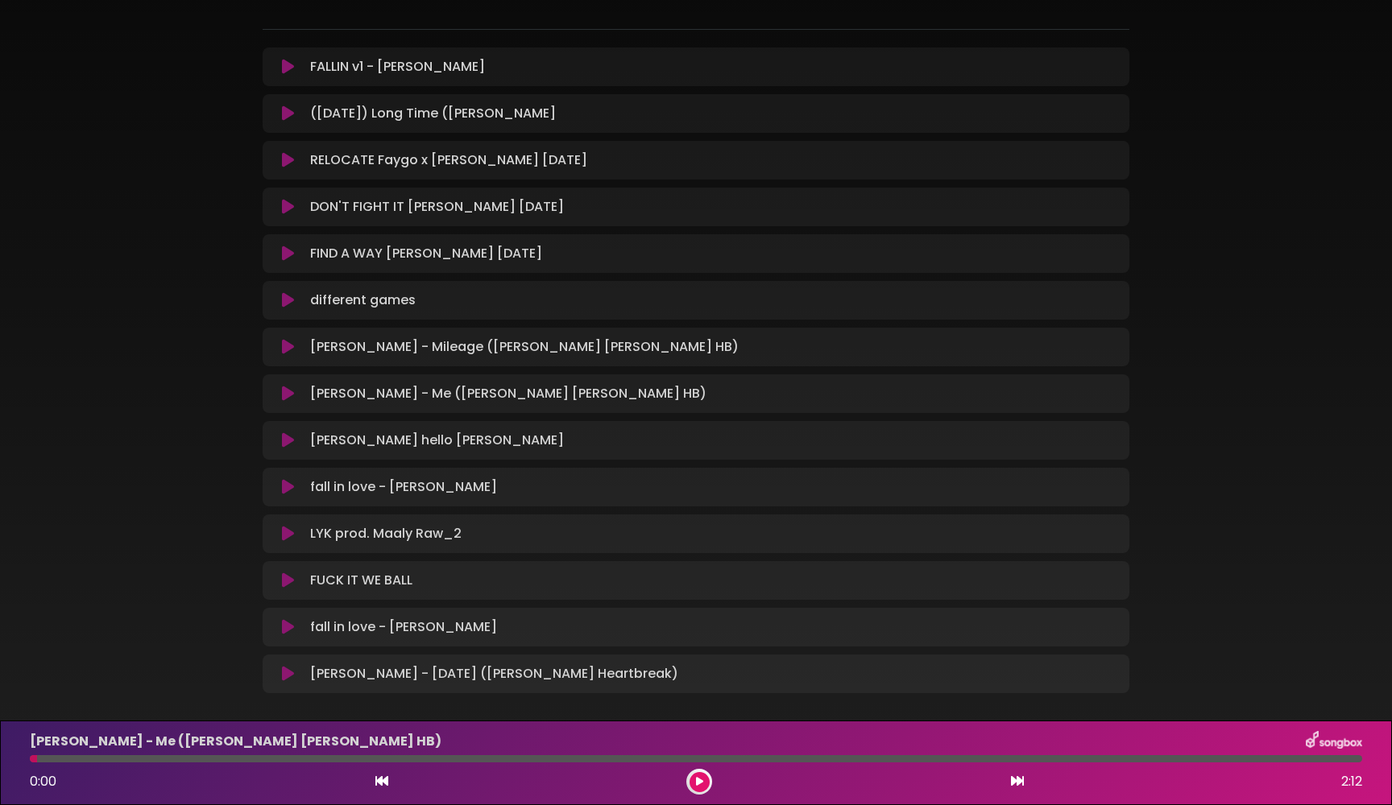
click at [288, 669] on icon at bounding box center [288, 674] width 12 height 16
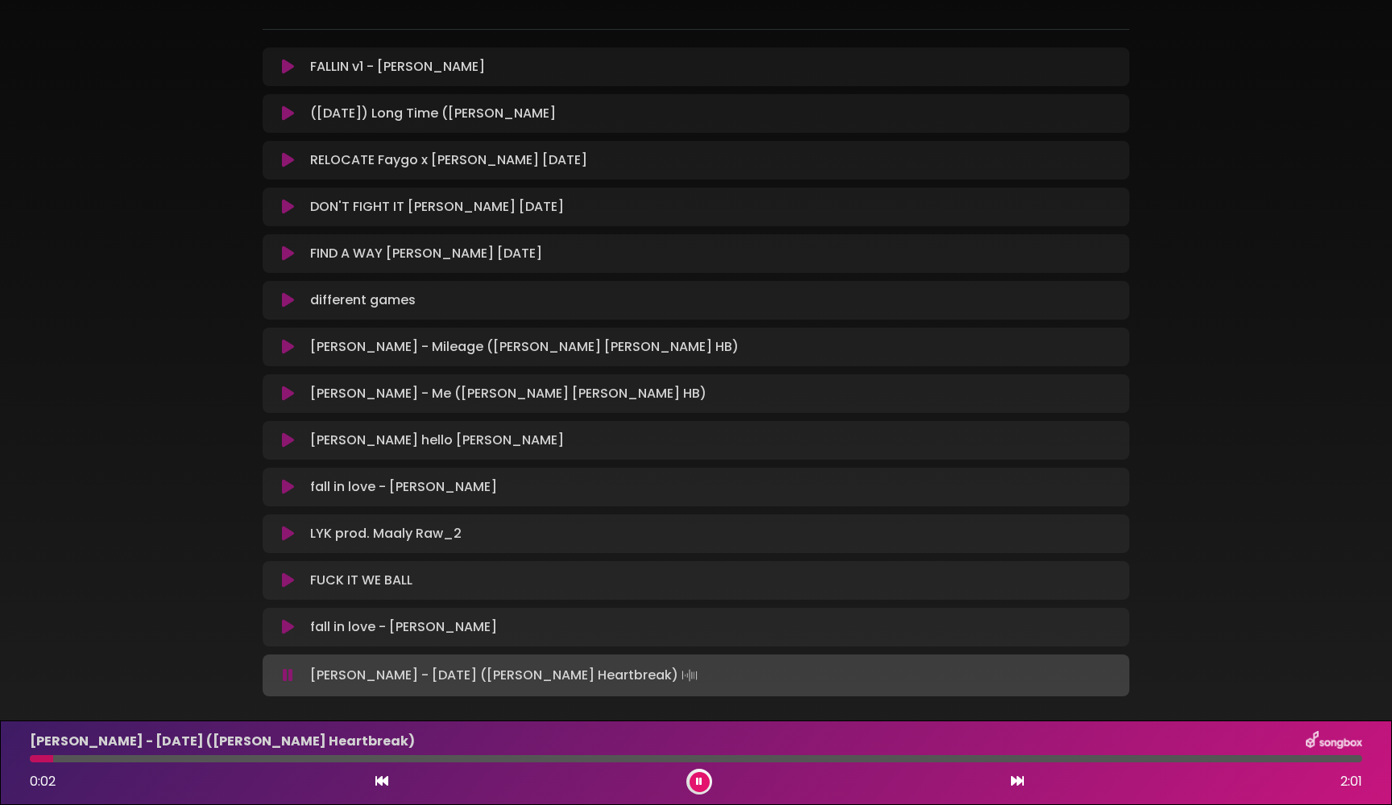
click at [288, 679] on icon at bounding box center [288, 676] width 10 height 16
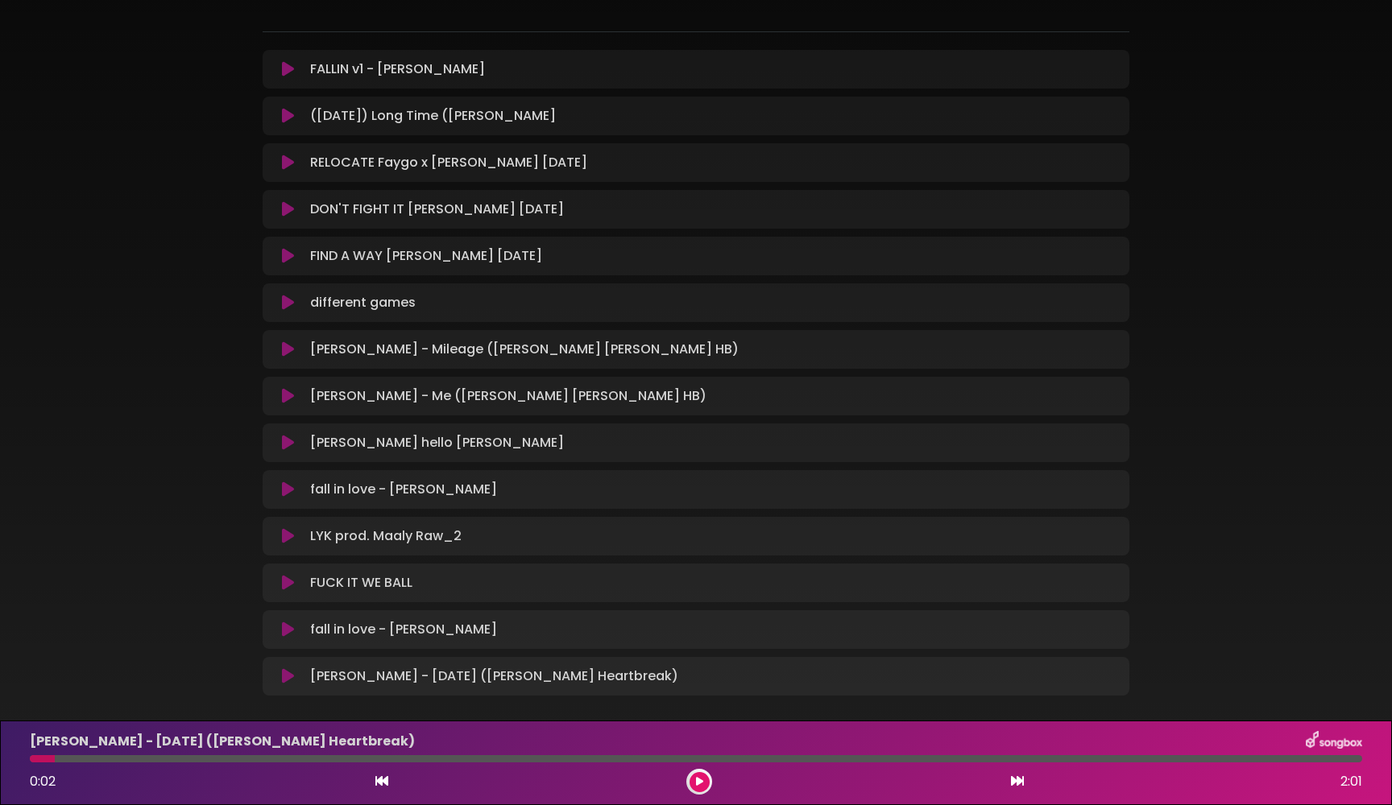
scroll to position [189, 0]
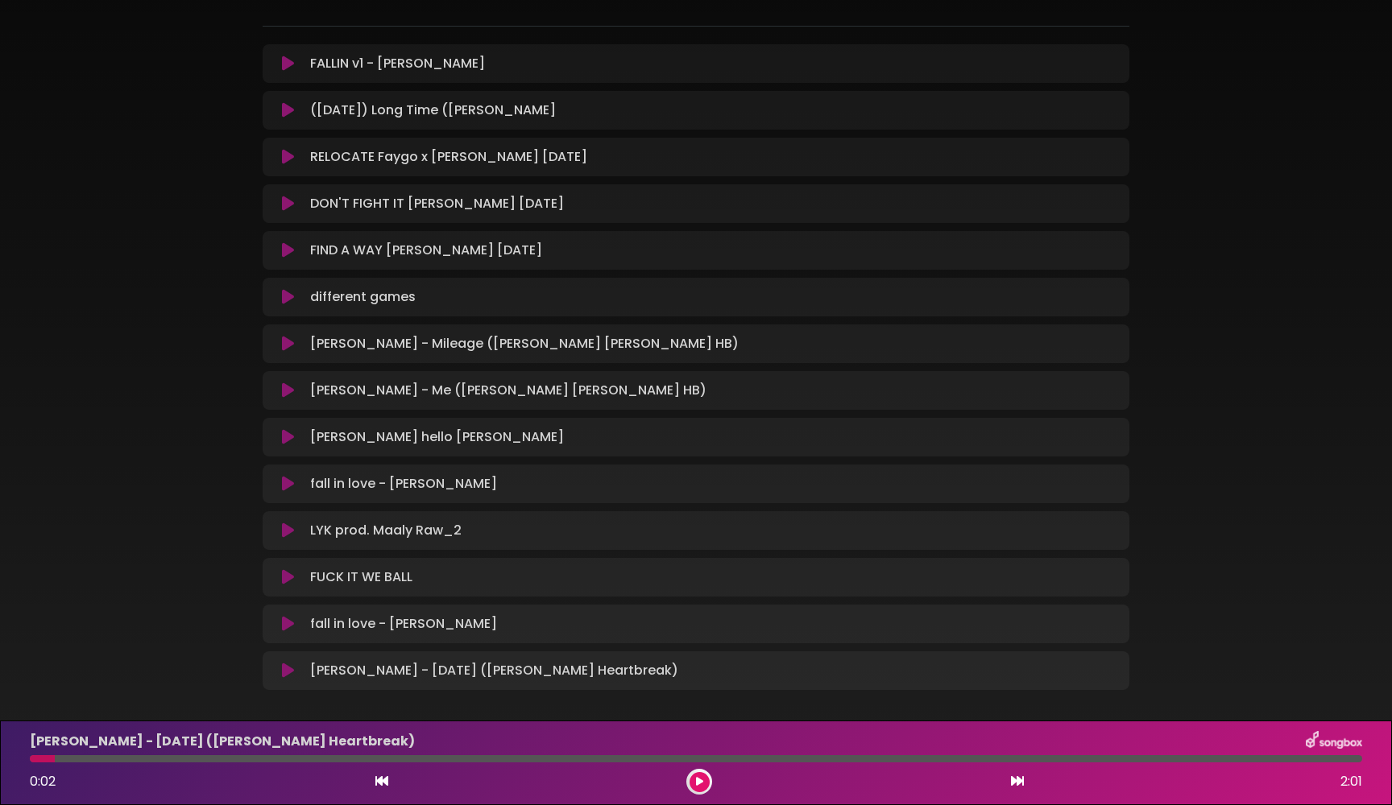
click at [285, 105] on icon at bounding box center [288, 110] width 12 height 16
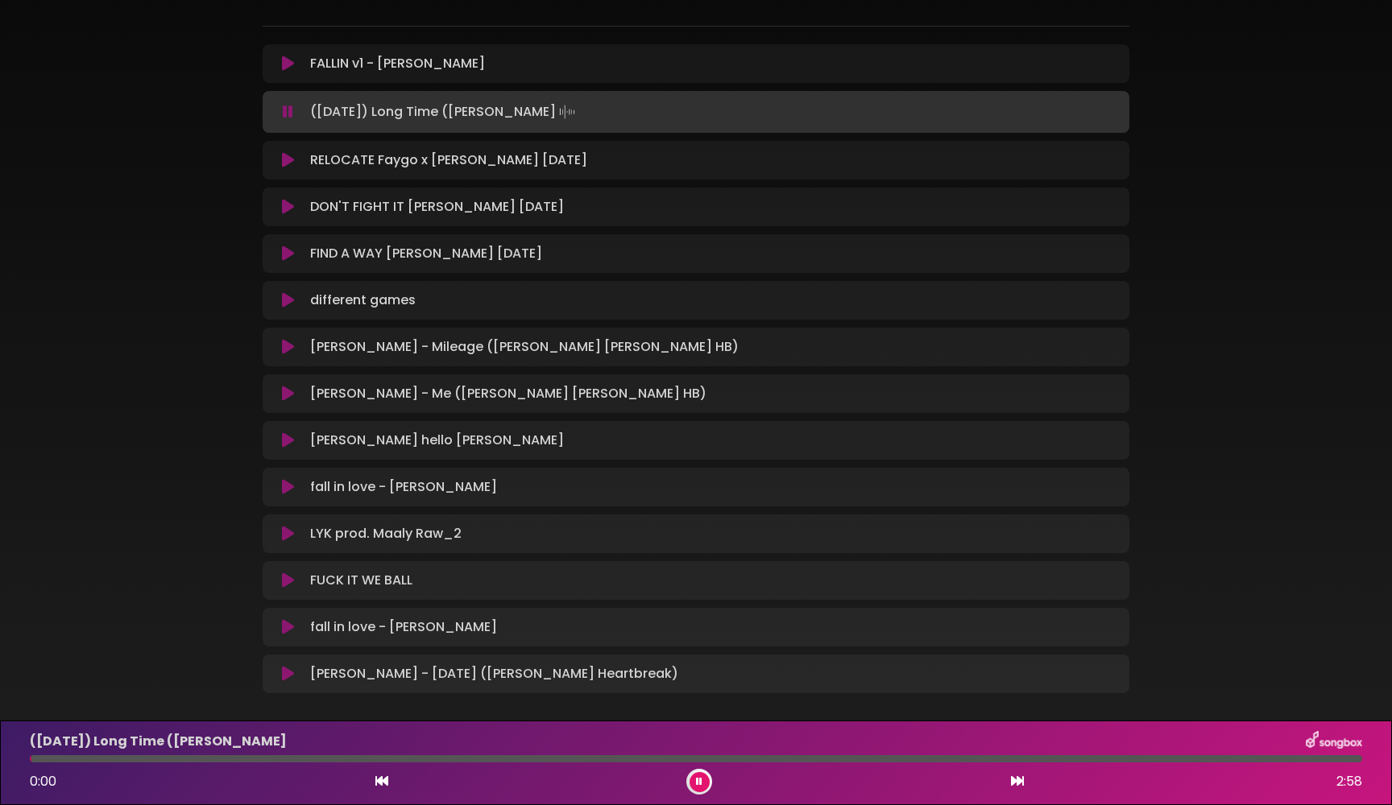
click at [288, 115] on icon at bounding box center [288, 112] width 10 height 16
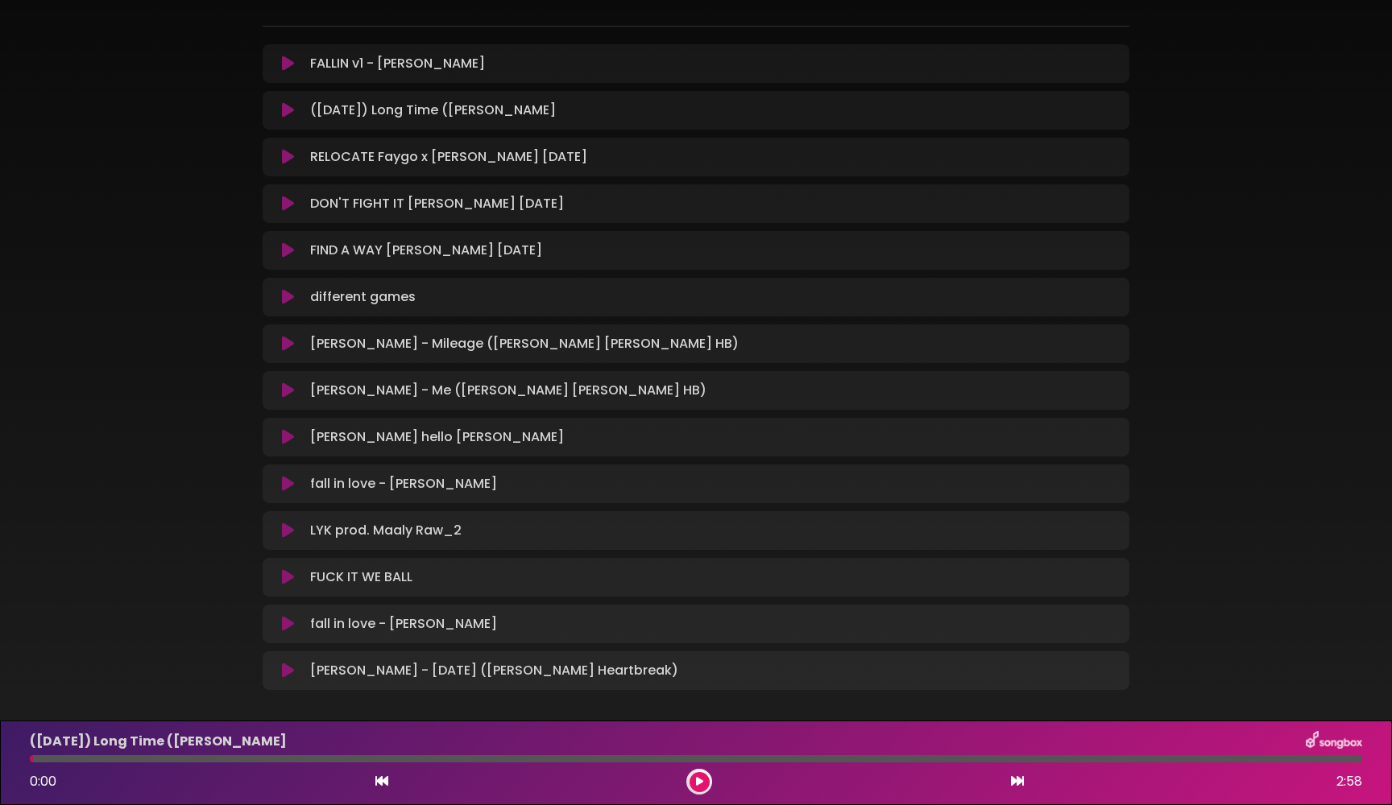
click at [288, 58] on icon at bounding box center [288, 64] width 12 height 16
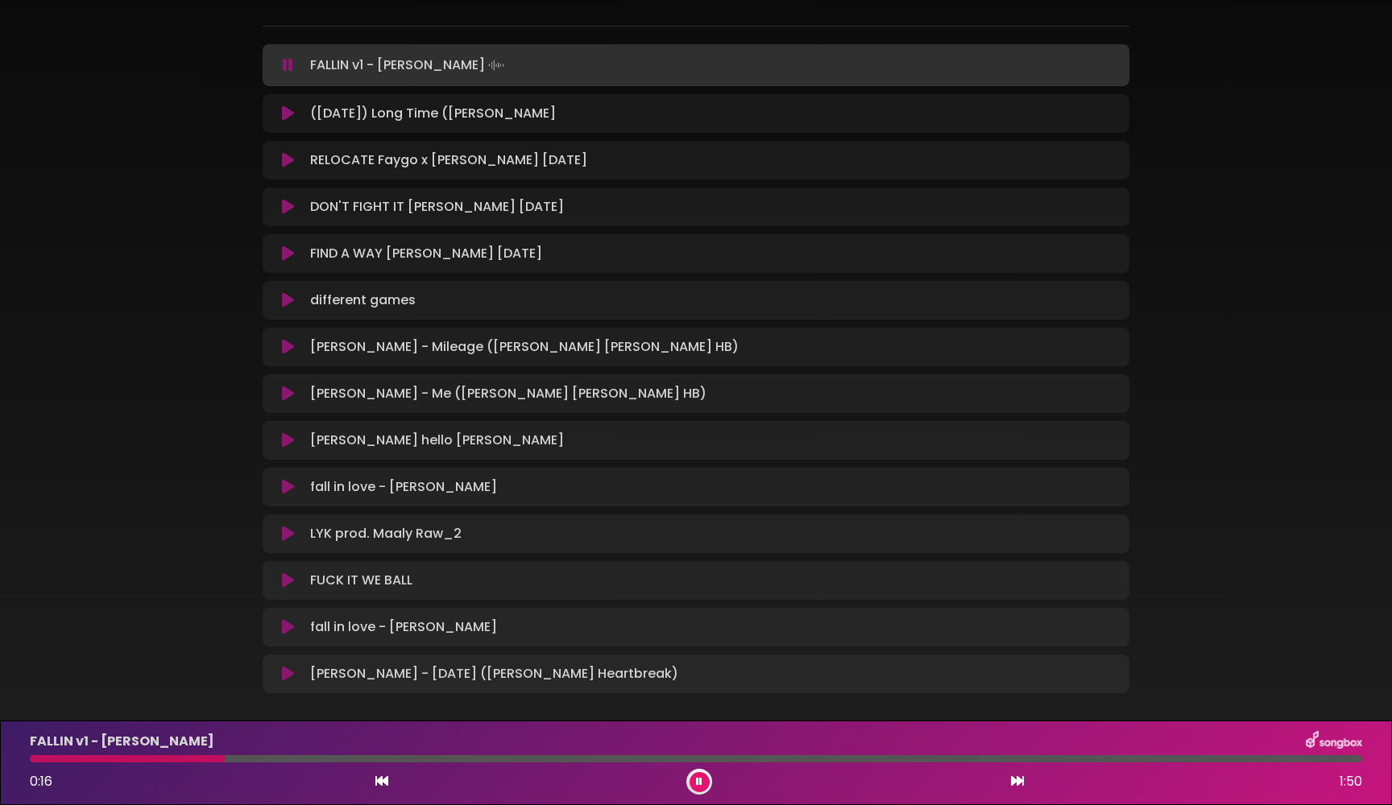
click at [702, 787] on button at bounding box center [699, 782] width 20 height 20
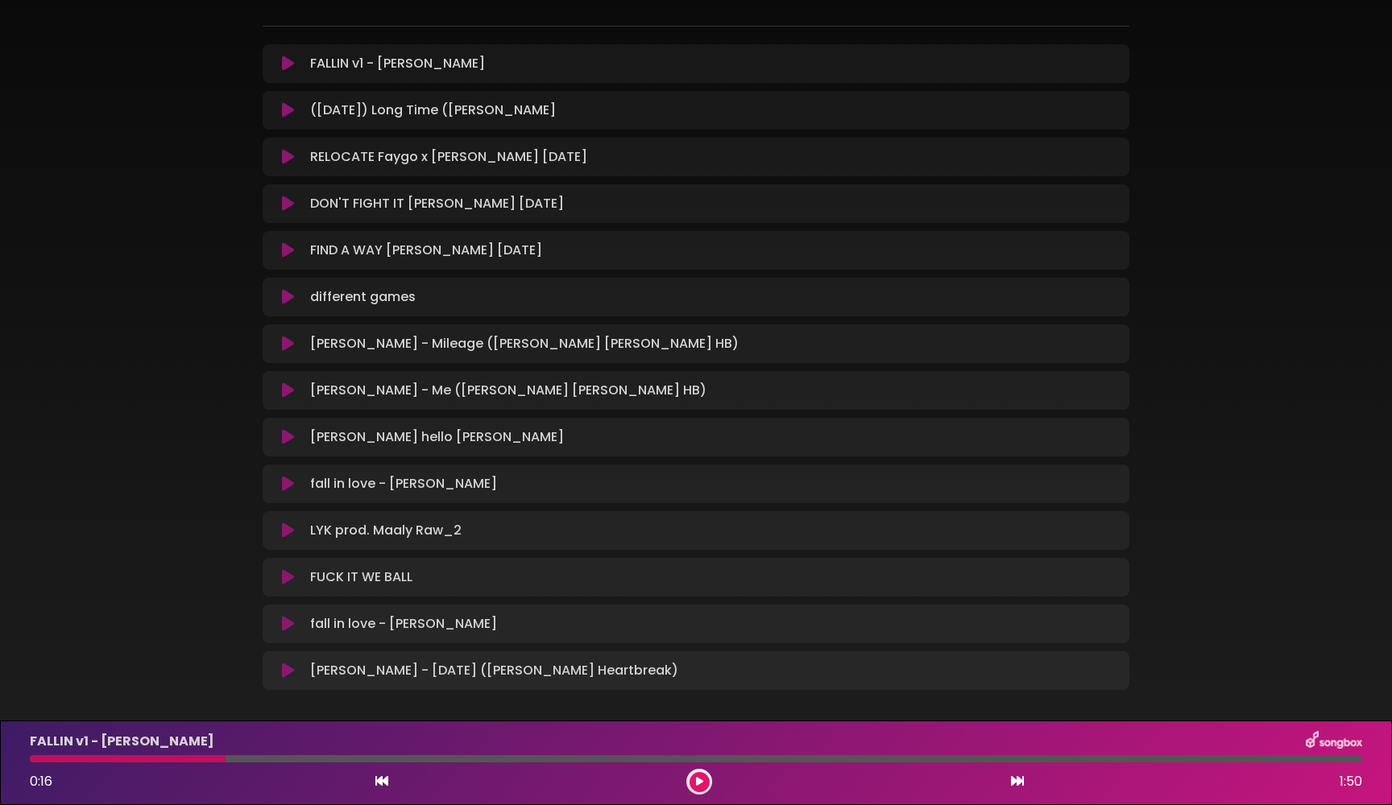
click at [285, 204] on icon at bounding box center [288, 204] width 12 height 16
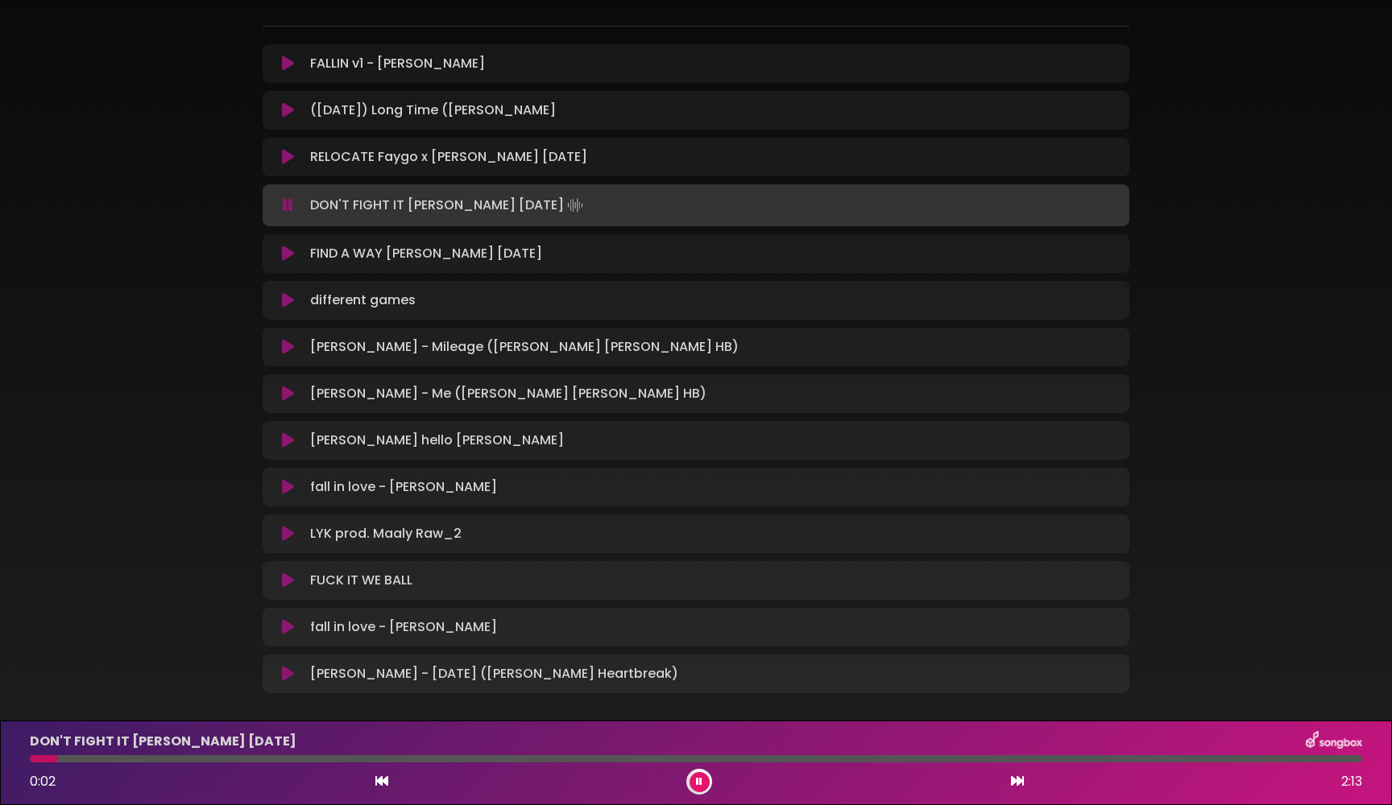
scroll to position [264, 0]
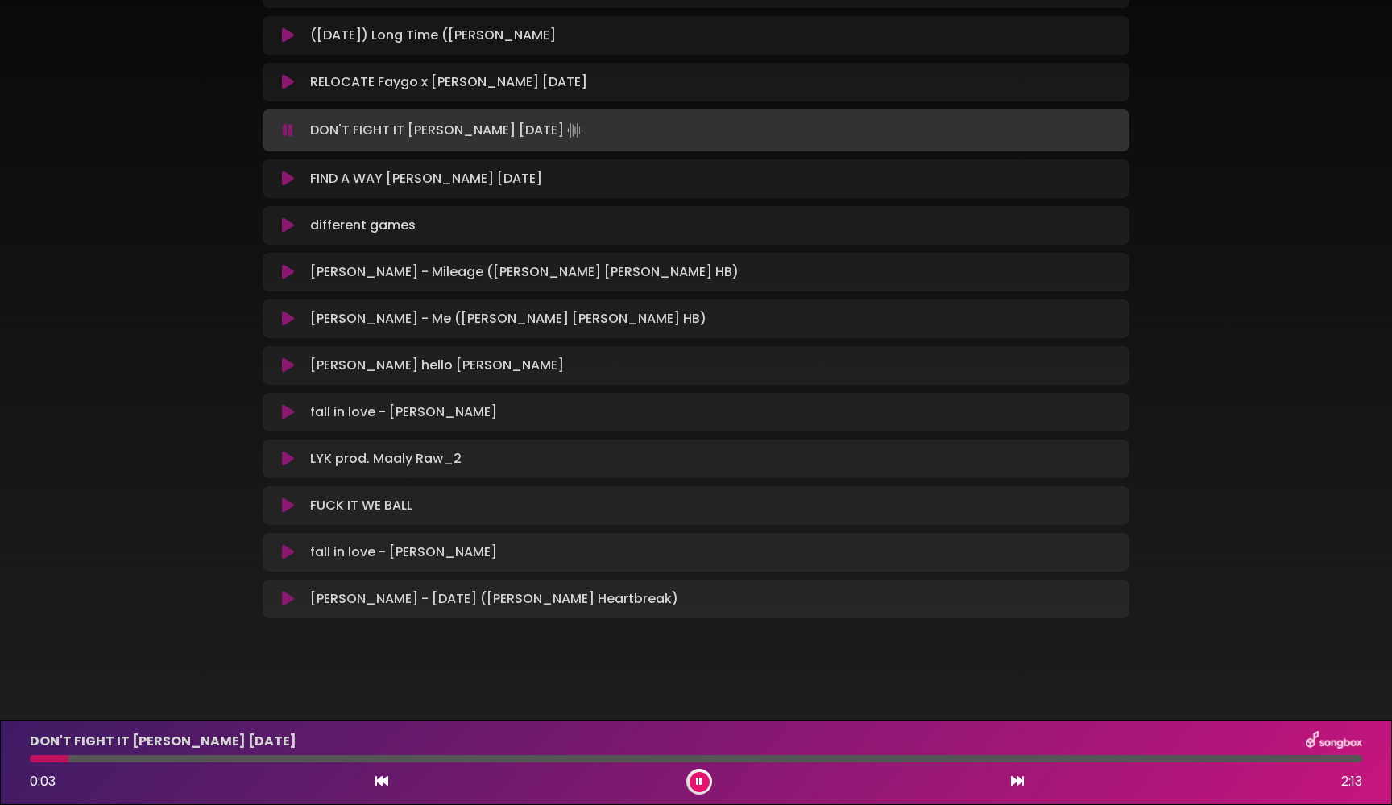
click at [690, 789] on div at bounding box center [699, 782] width 26 height 26
click at [700, 788] on button at bounding box center [699, 782] width 20 height 20
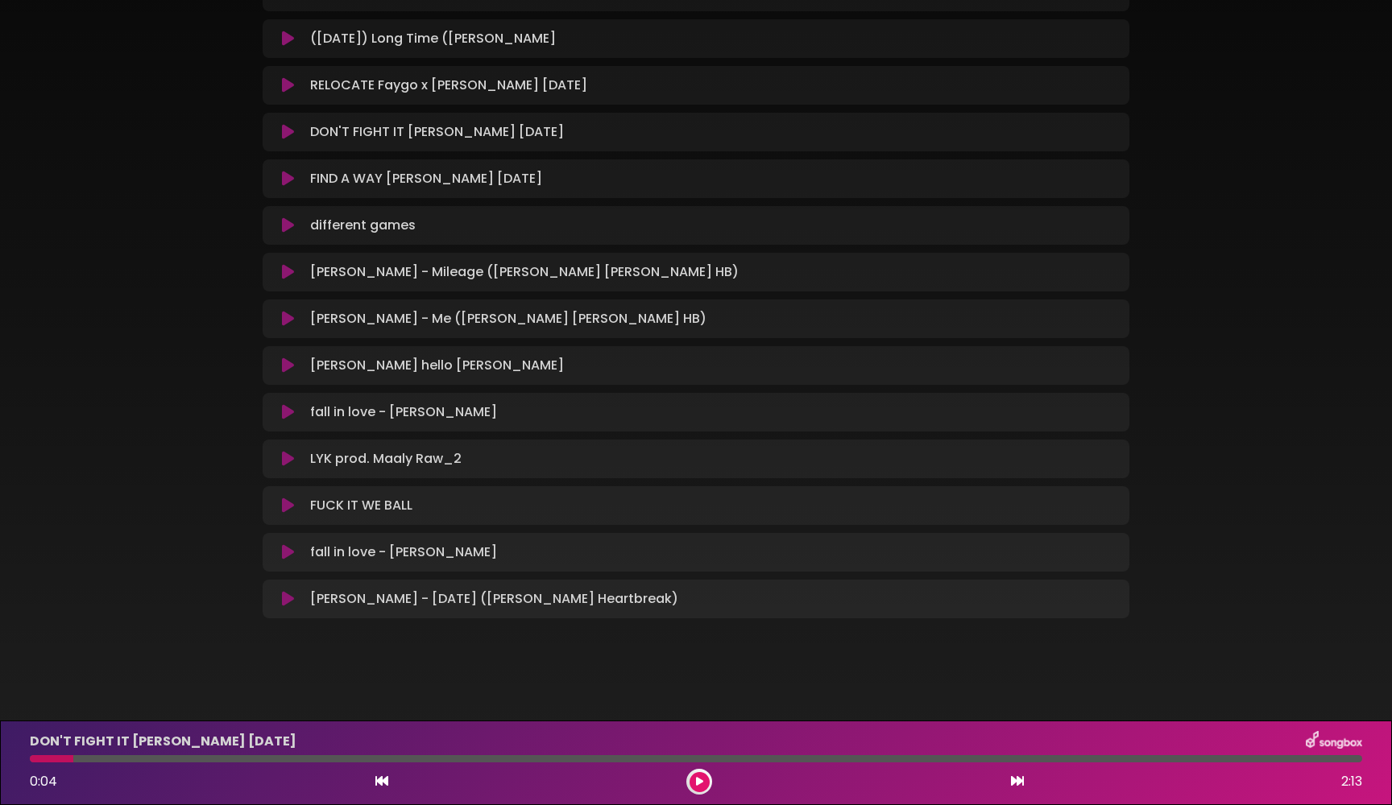
drag, startPoint x: 73, startPoint y: 759, endPoint x: 19, endPoint y: 759, distance: 54.8
click at [19, 759] on div "DON'T FIGHT IT [PERSON_NAME] [DATE] 0:04 2:13" at bounding box center [696, 763] width 1392 height 85
click at [30, 757] on div at bounding box center [51, 759] width 43 height 7
click at [31, 760] on div at bounding box center [51, 759] width 43 height 7
click at [377, 787] on icon at bounding box center [381, 781] width 13 height 13
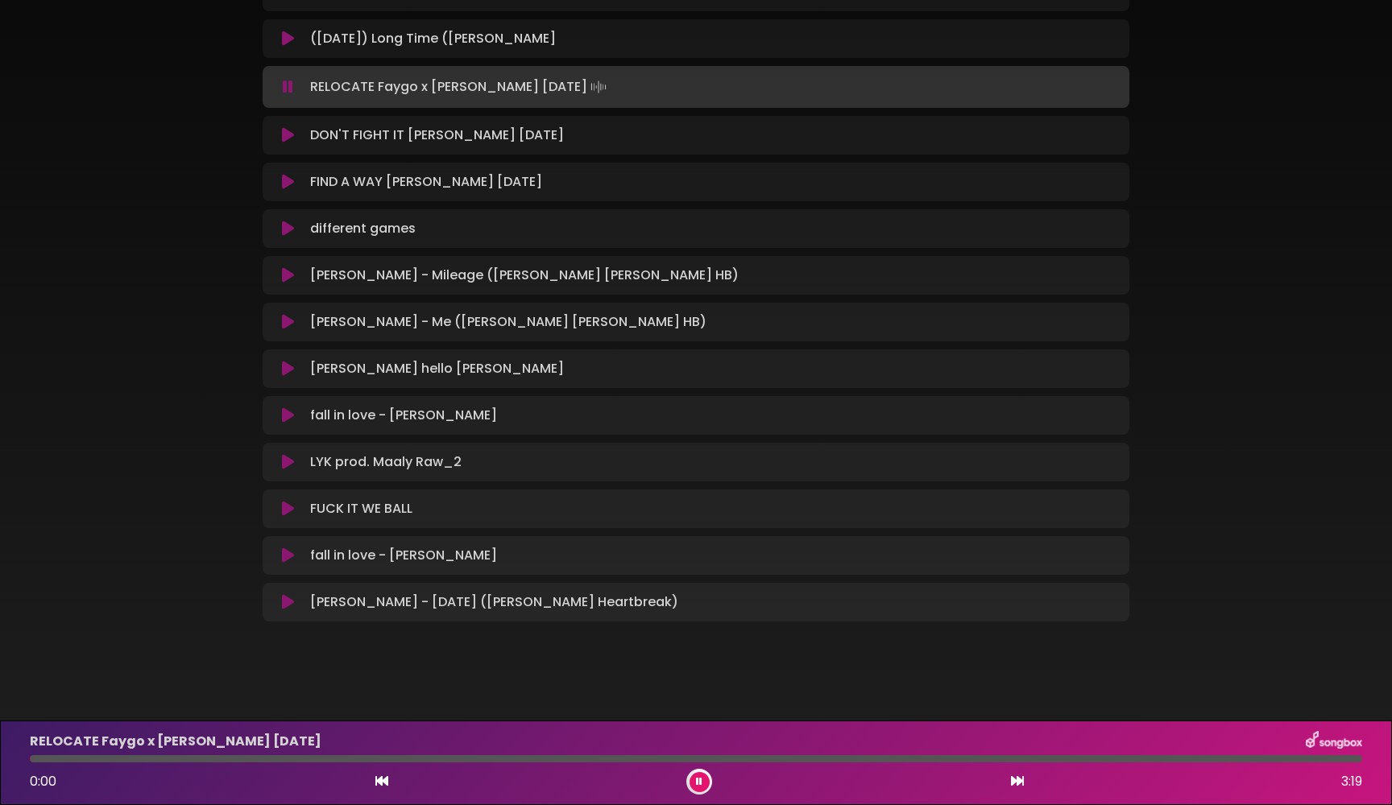
click at [1018, 784] on icon at bounding box center [1017, 781] width 13 height 13
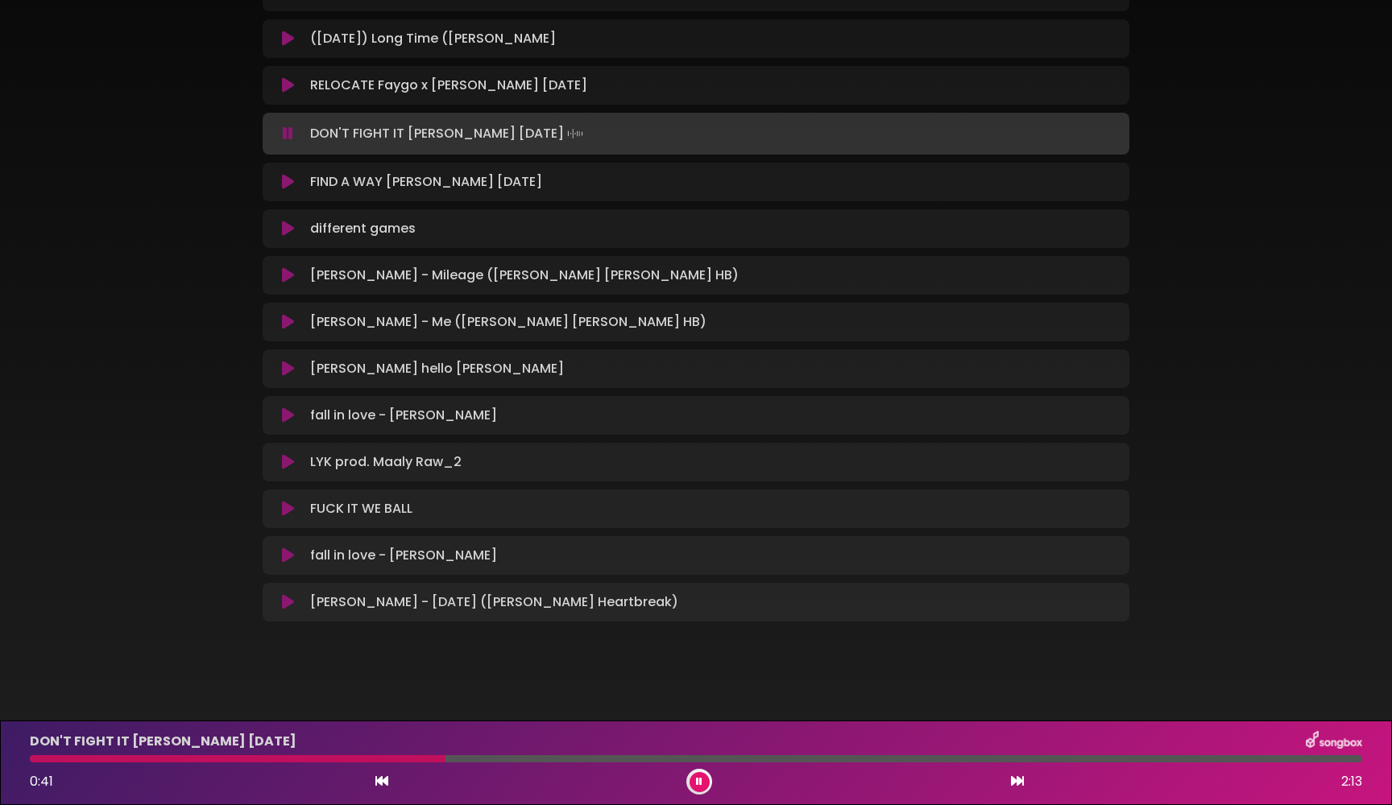
click at [290, 136] on icon at bounding box center [288, 134] width 10 height 16
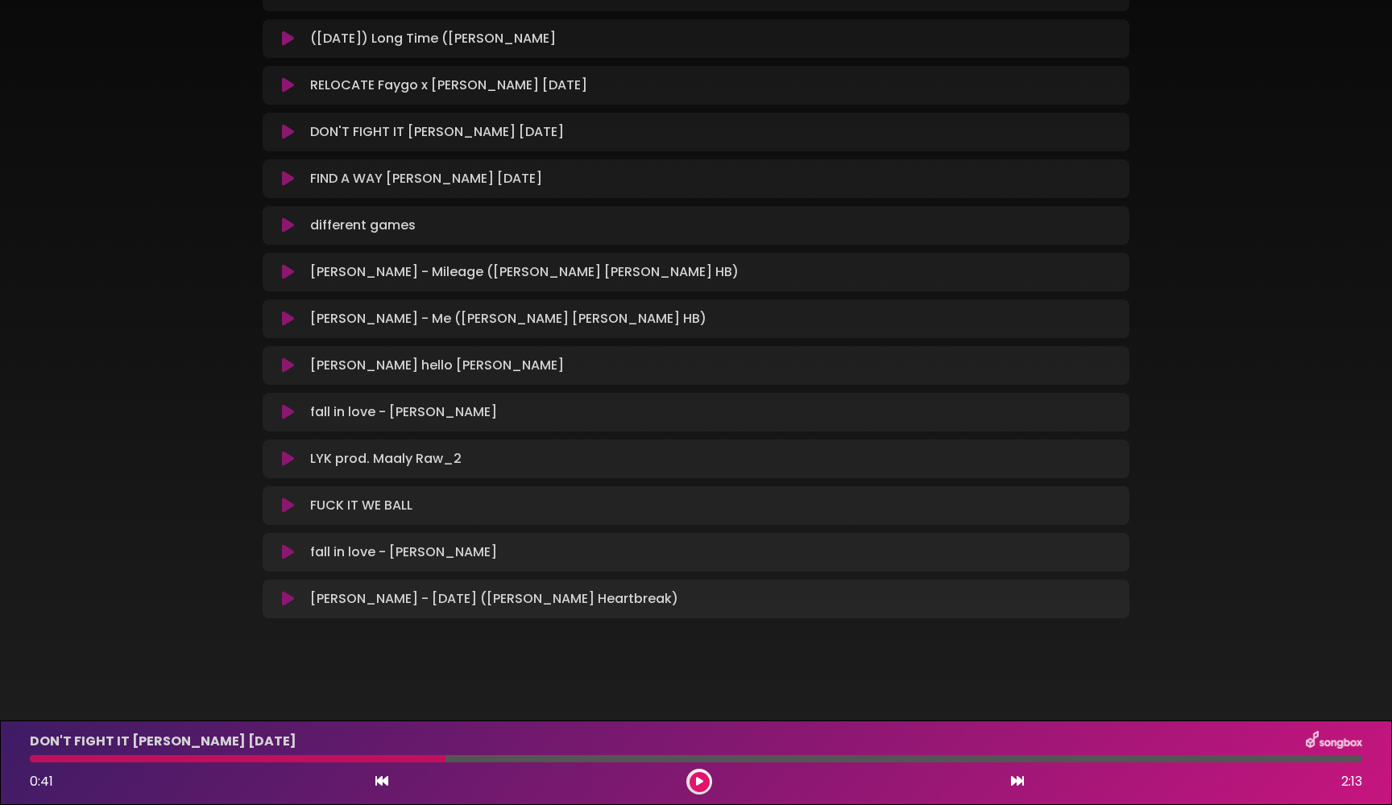
click at [285, 182] on icon at bounding box center [288, 179] width 12 height 16
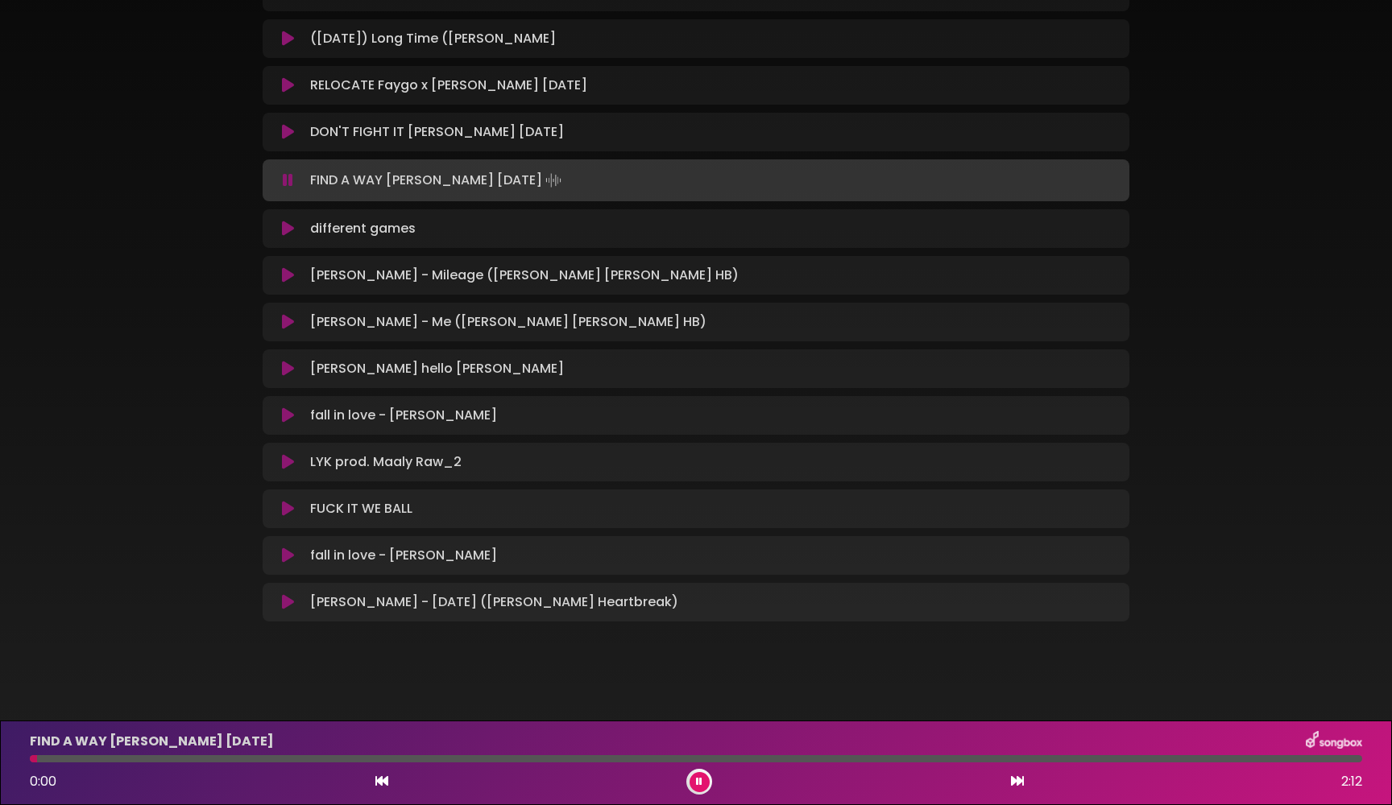
click at [287, 182] on icon at bounding box center [288, 180] width 10 height 16
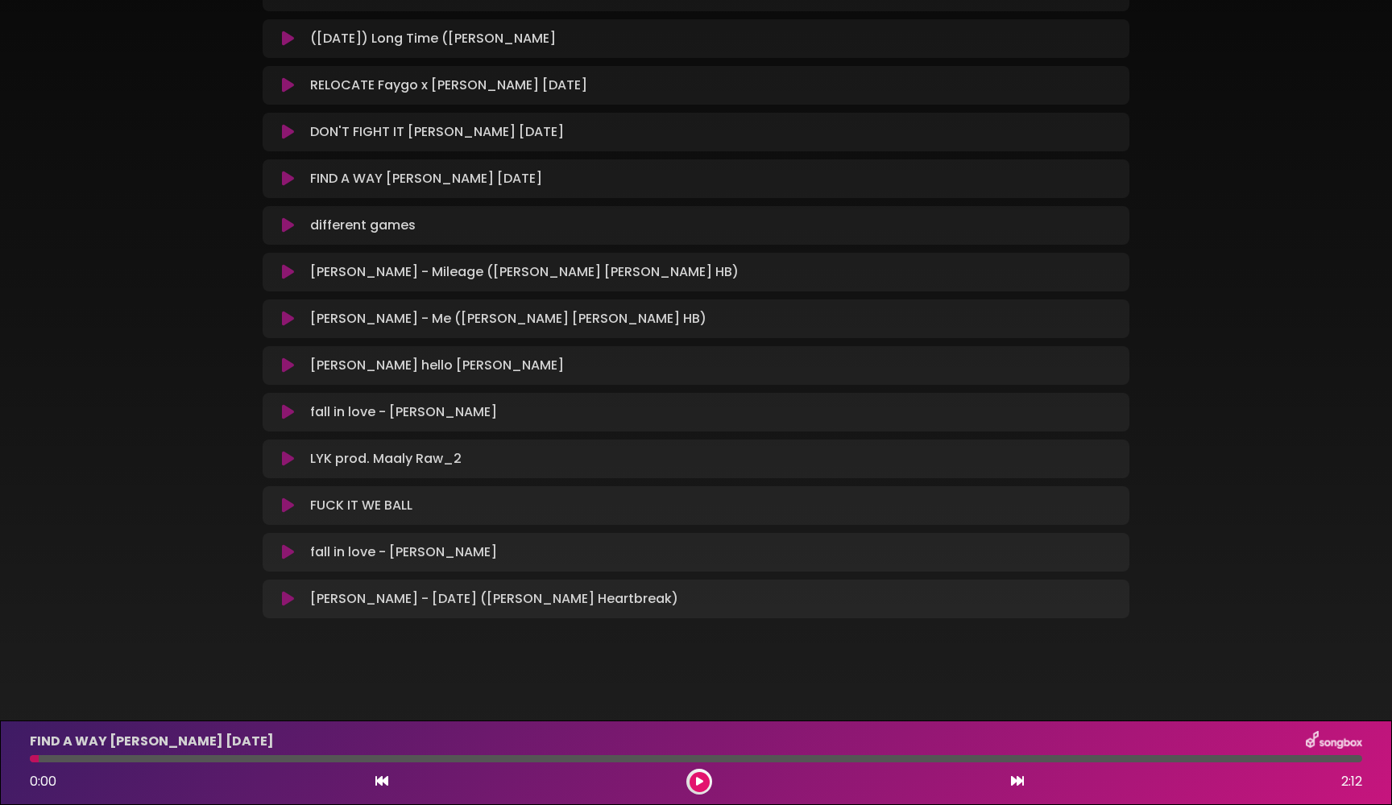
click at [289, 225] on icon at bounding box center [288, 225] width 12 height 16
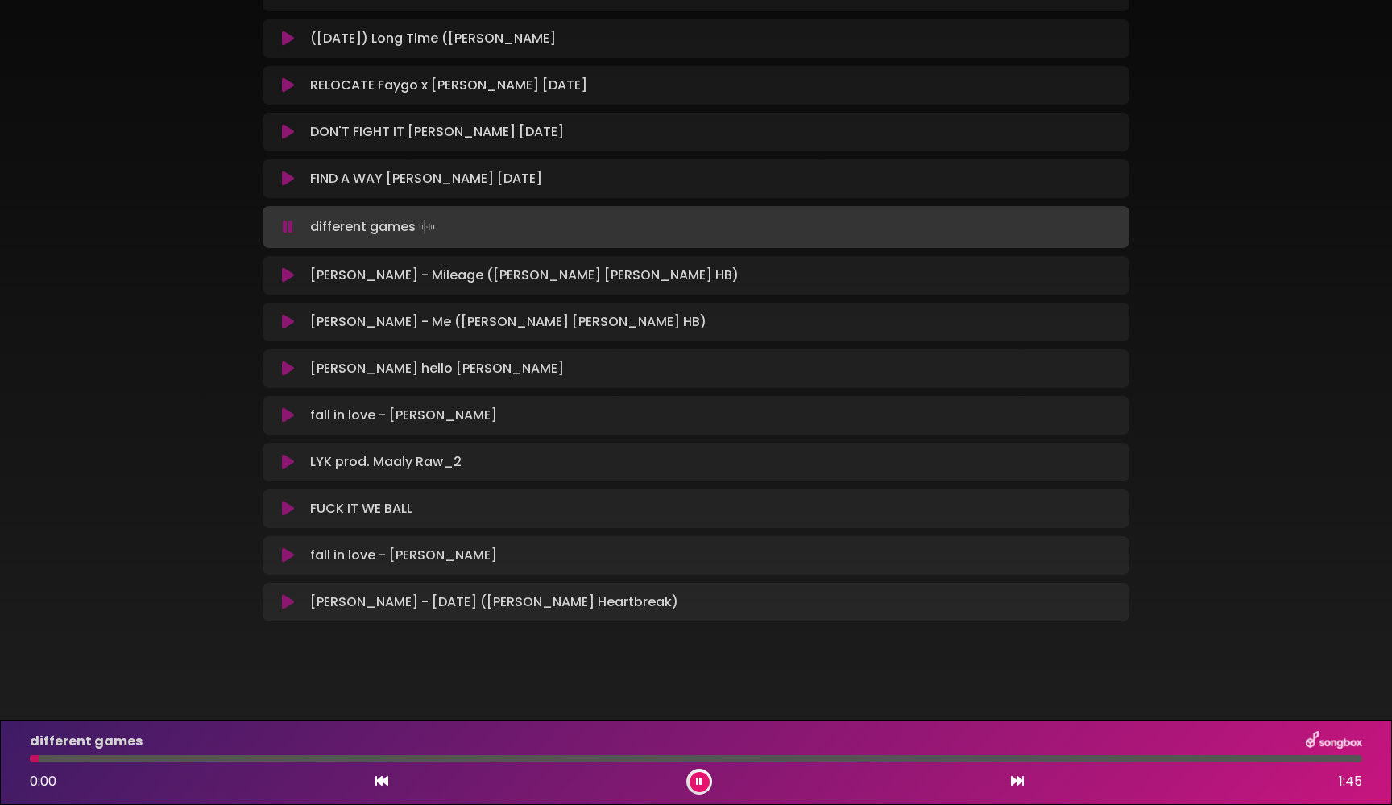
click at [289, 226] on icon at bounding box center [288, 227] width 10 height 16
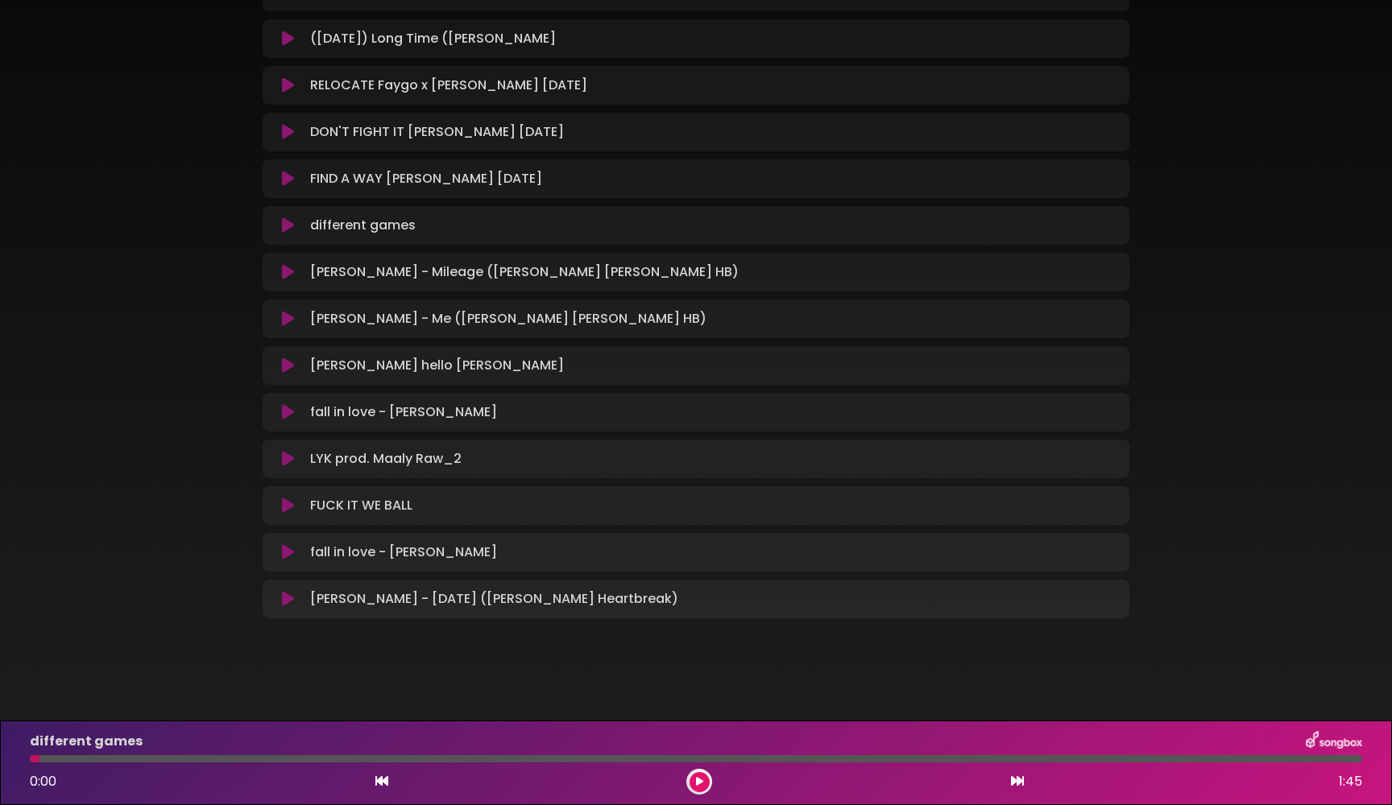
click at [289, 276] on icon at bounding box center [288, 272] width 12 height 16
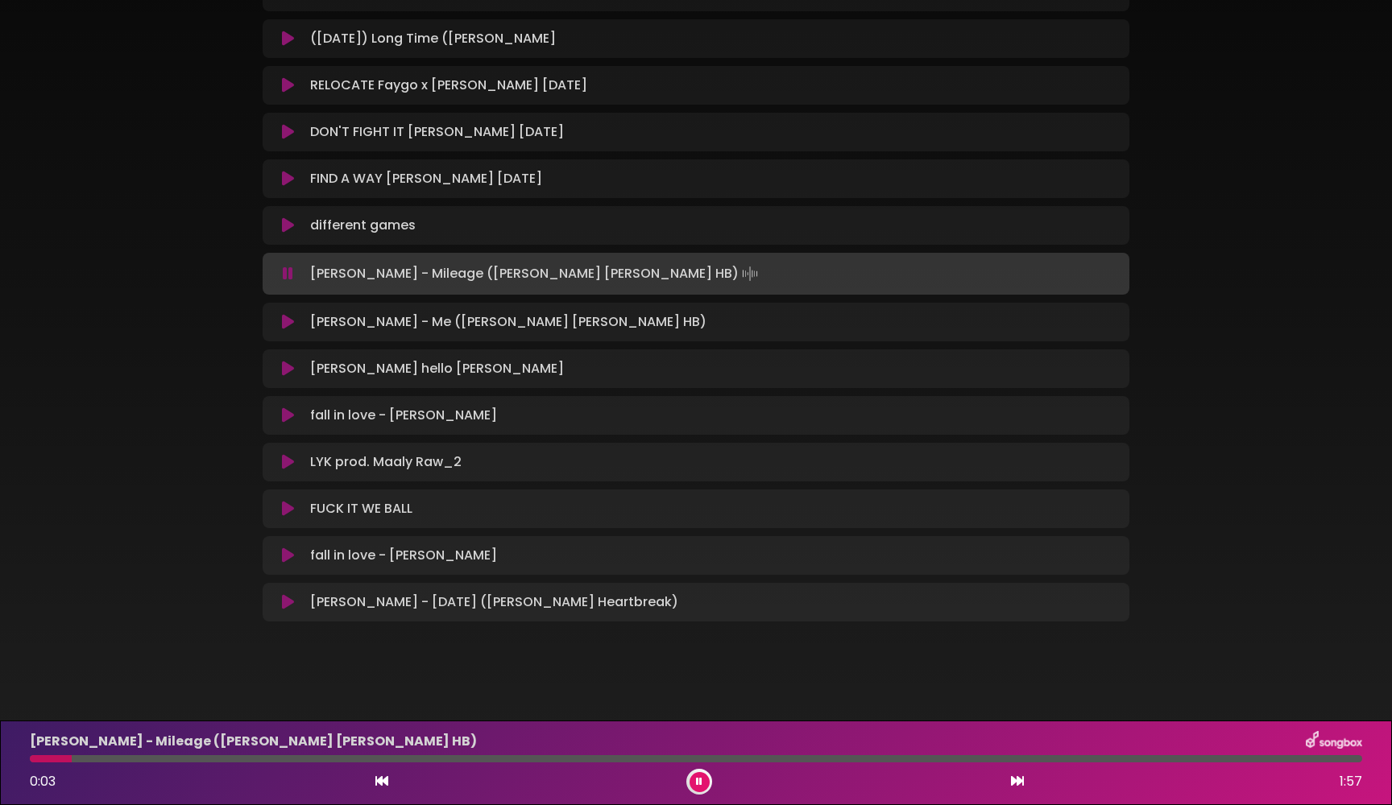
click at [288, 271] on icon at bounding box center [288, 274] width 10 height 16
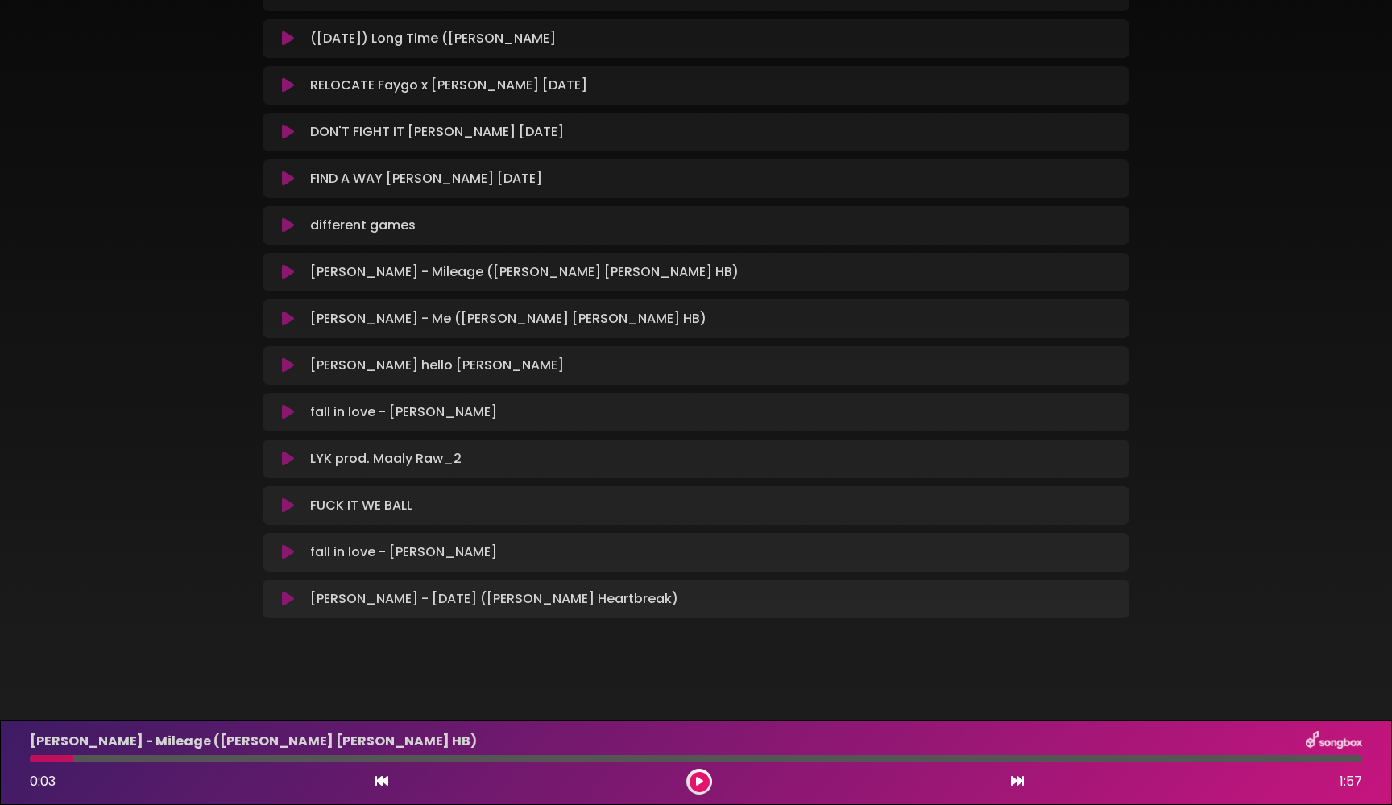
click at [288, 317] on icon at bounding box center [288, 319] width 12 height 16
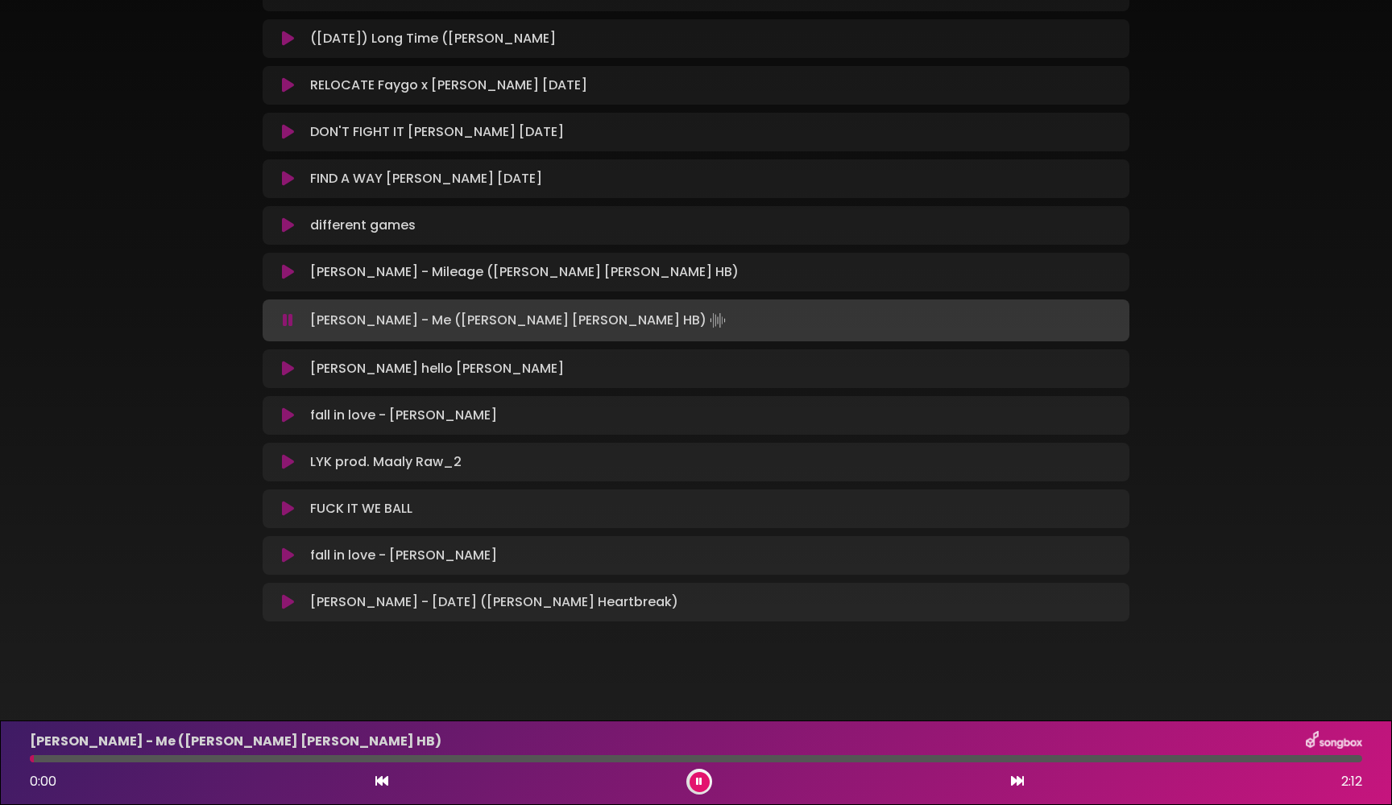
click at [288, 322] on icon at bounding box center [288, 321] width 10 height 16
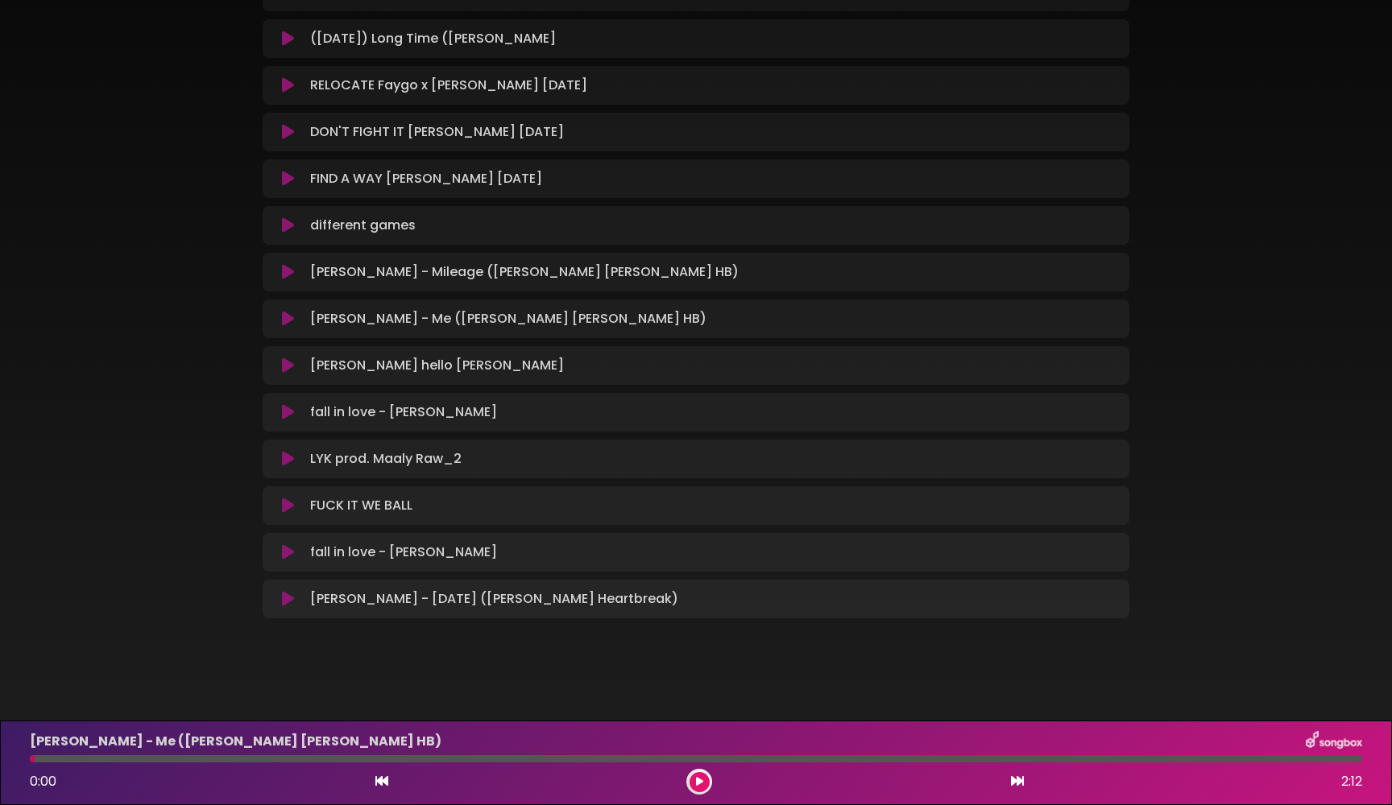
click at [288, 360] on icon at bounding box center [288, 366] width 12 height 16
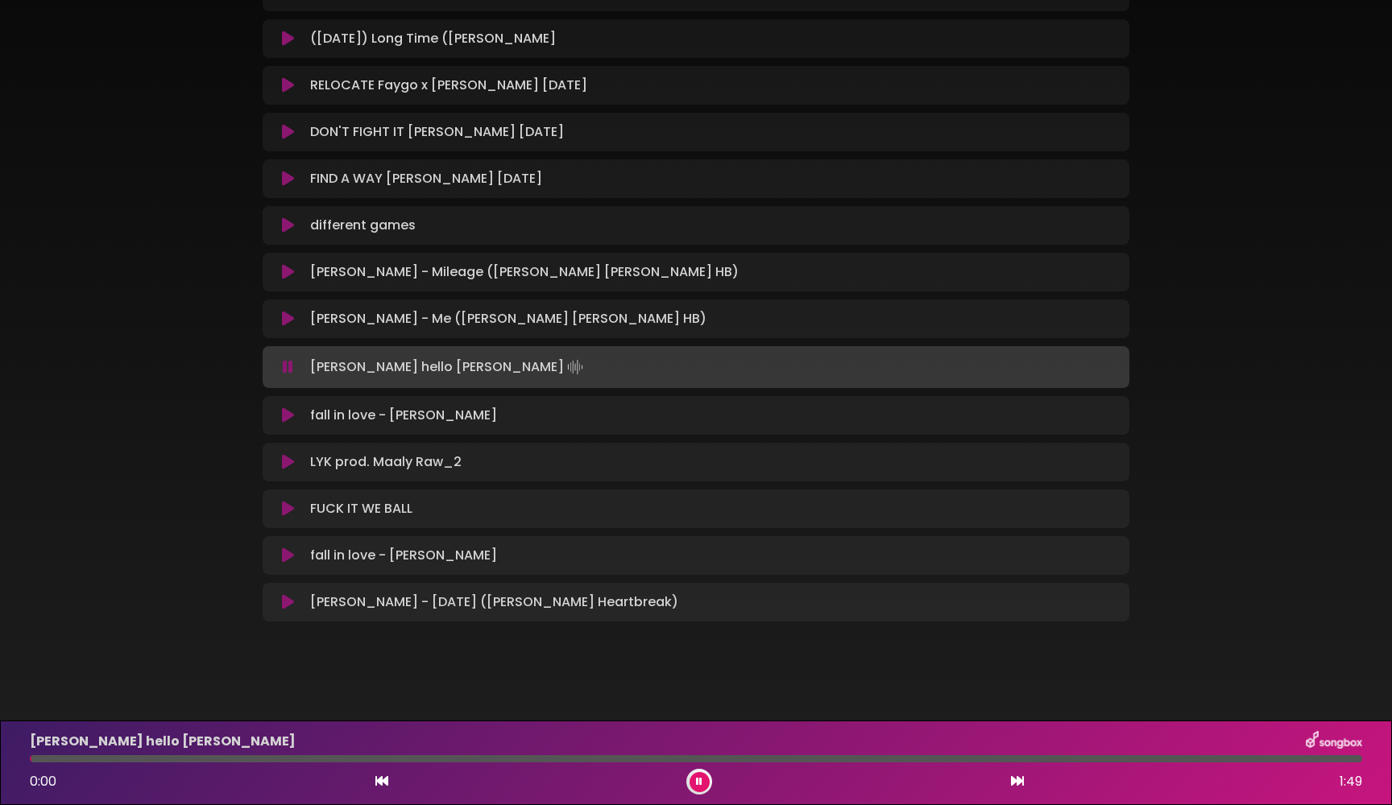
click at [288, 363] on icon at bounding box center [288, 367] width 10 height 16
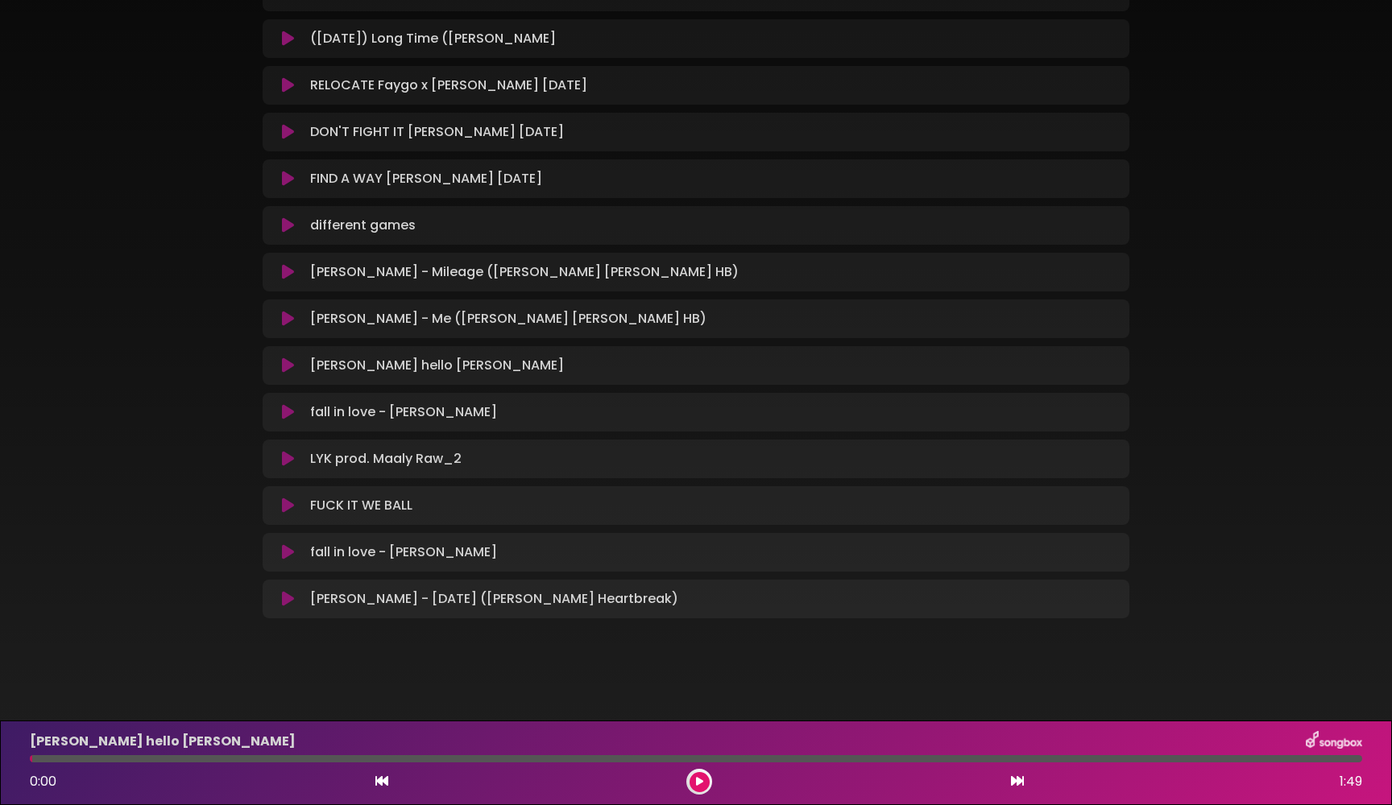
click at [289, 416] on icon at bounding box center [288, 412] width 12 height 16
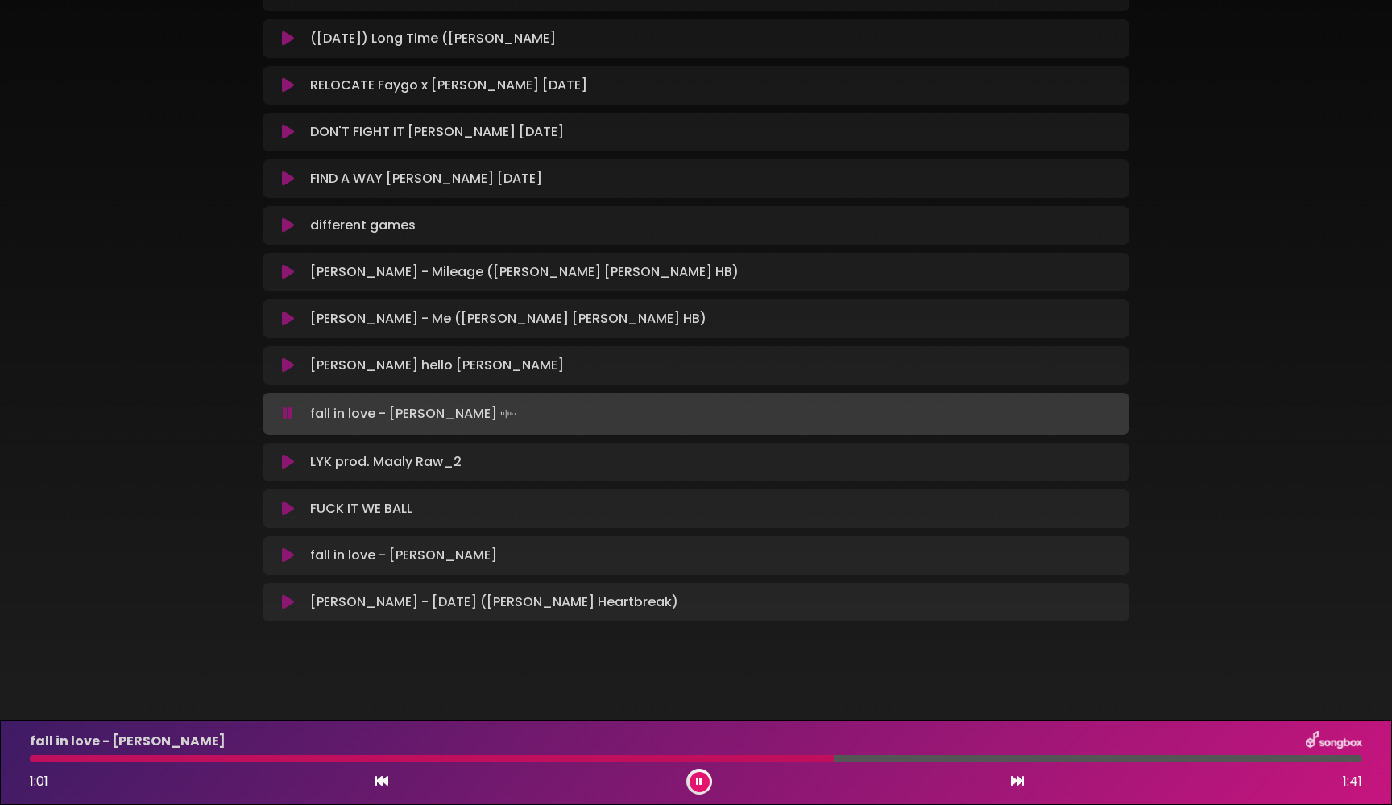
scroll to position [264, 0]
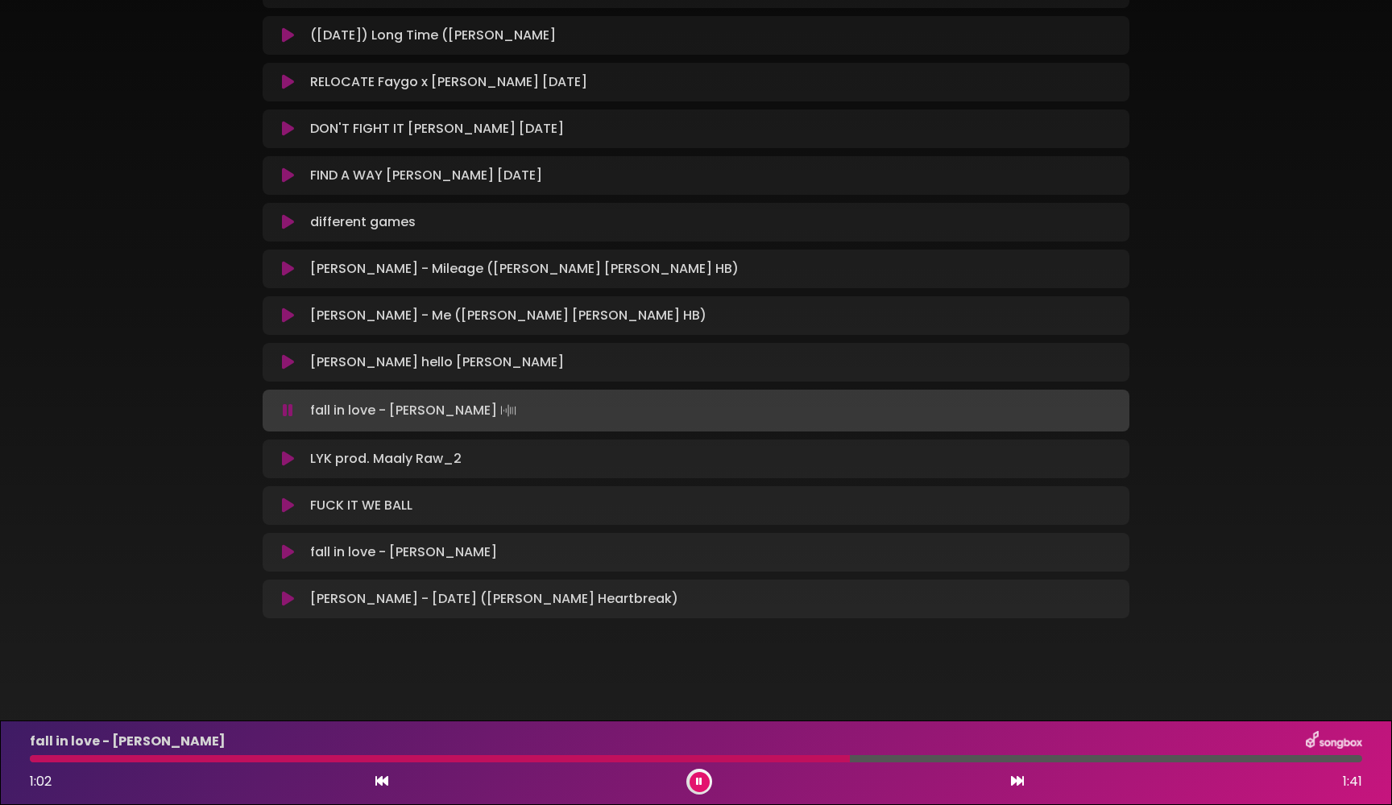
click at [703, 789] on button at bounding box center [699, 782] width 20 height 20
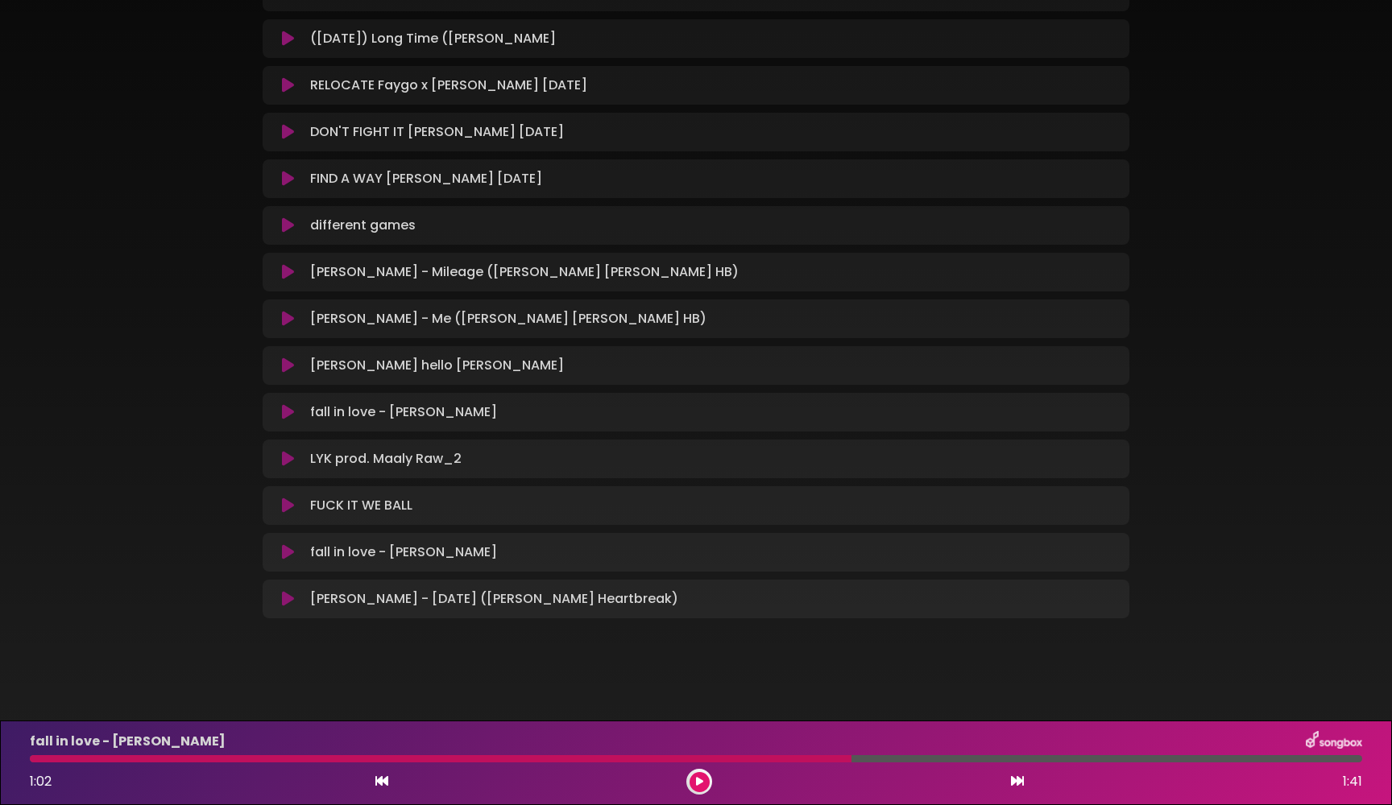
click at [284, 595] on icon at bounding box center [288, 599] width 12 height 16
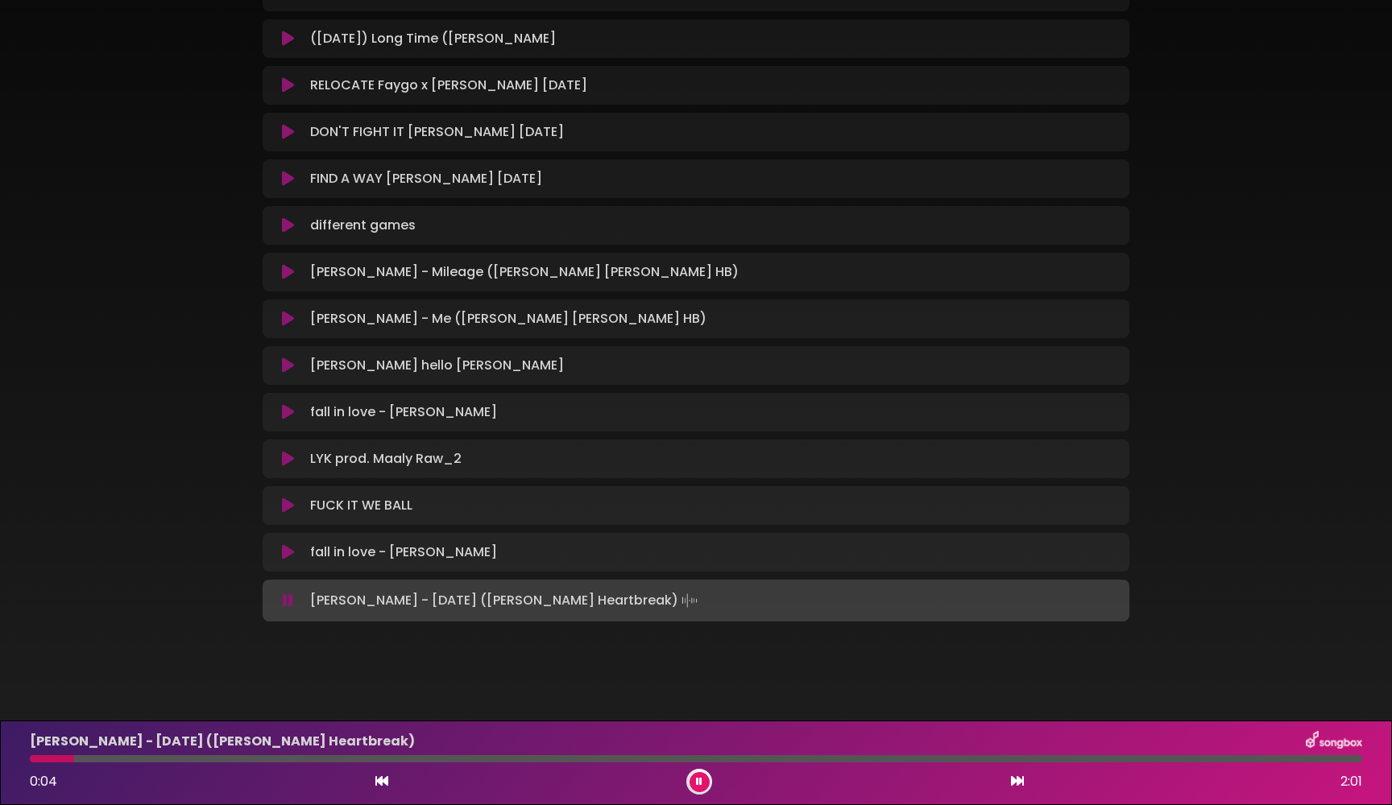
scroll to position [264, 0]
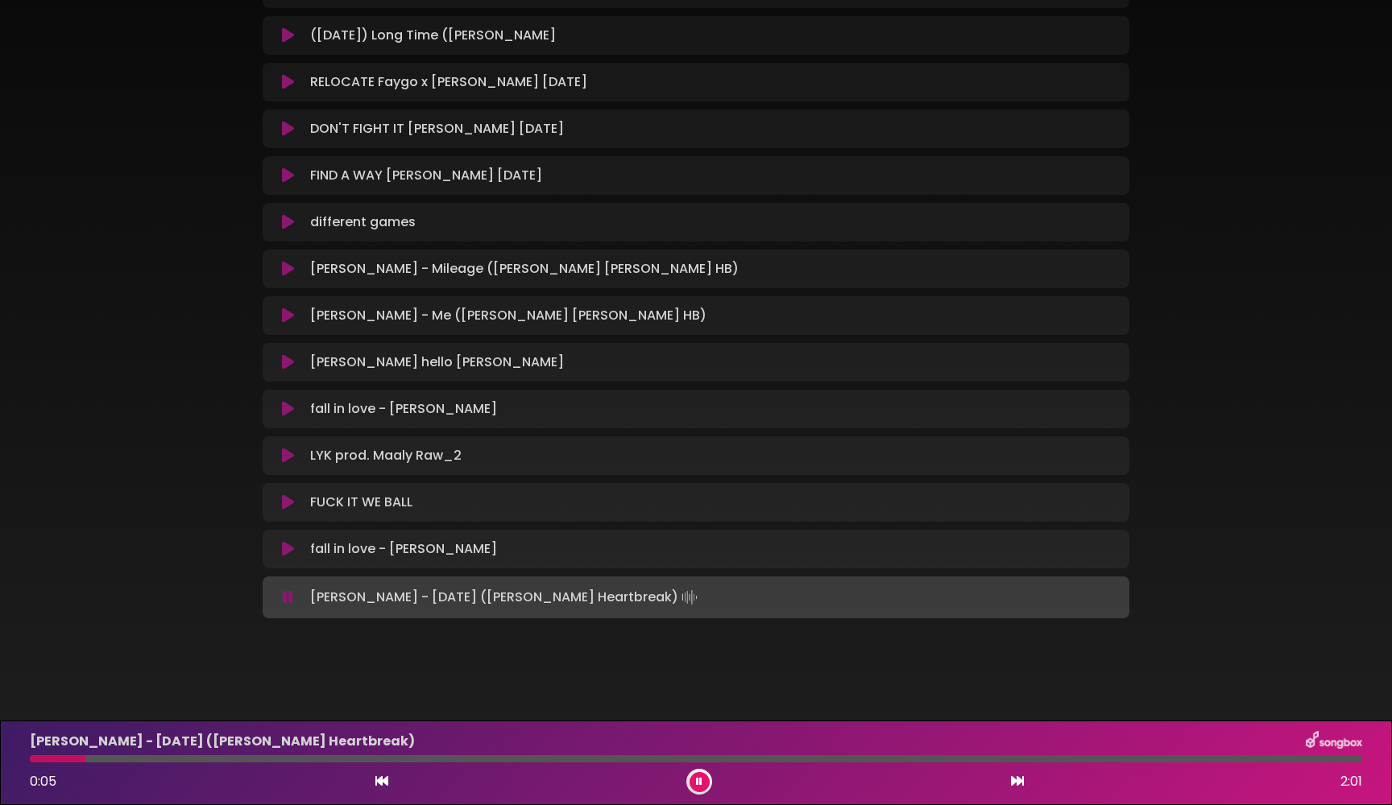
click at [701, 772] on button at bounding box center [699, 782] width 20 height 20
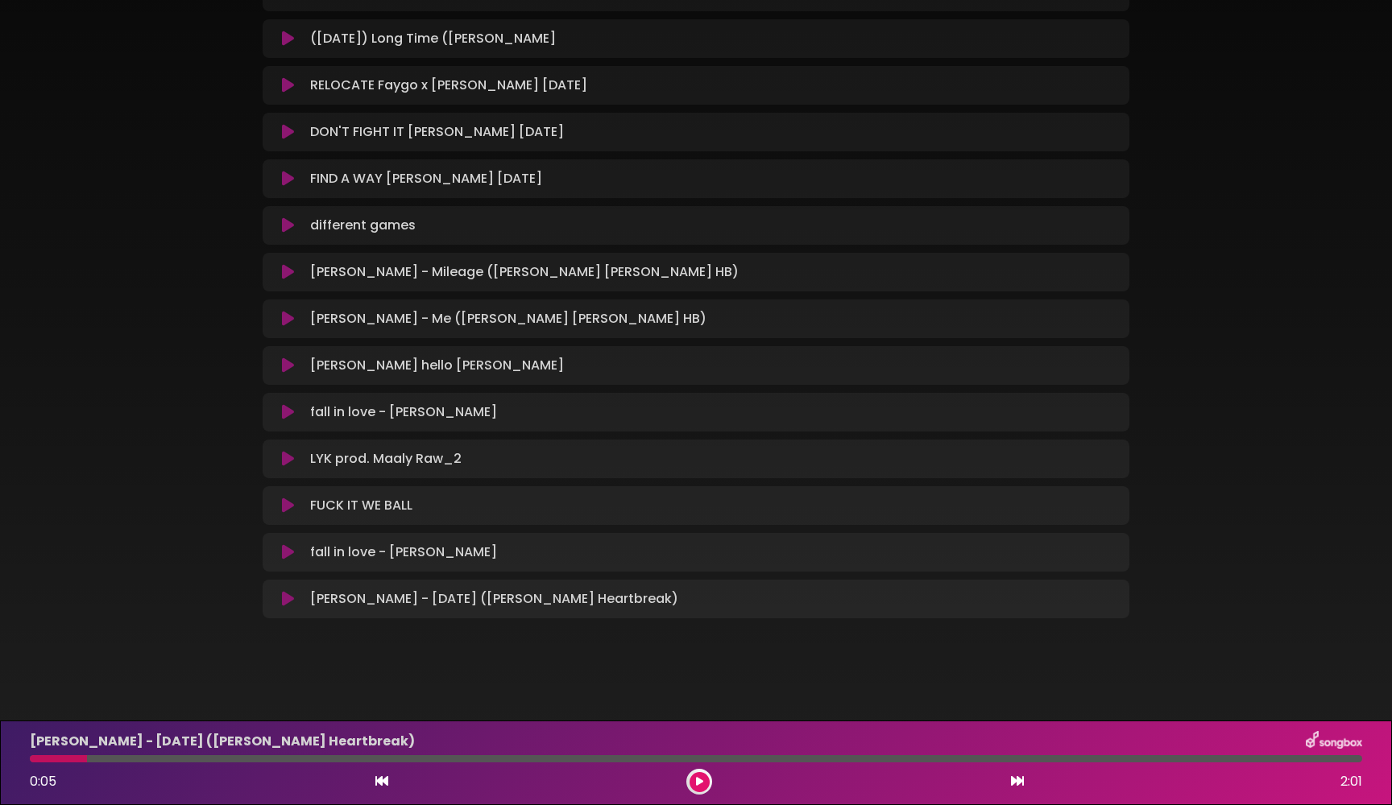
scroll to position [261, 0]
click at [668, 701] on body "× ms clip showjoe" at bounding box center [696, 402] width 1392 height 805
click at [291, 599] on icon at bounding box center [288, 599] width 12 height 16
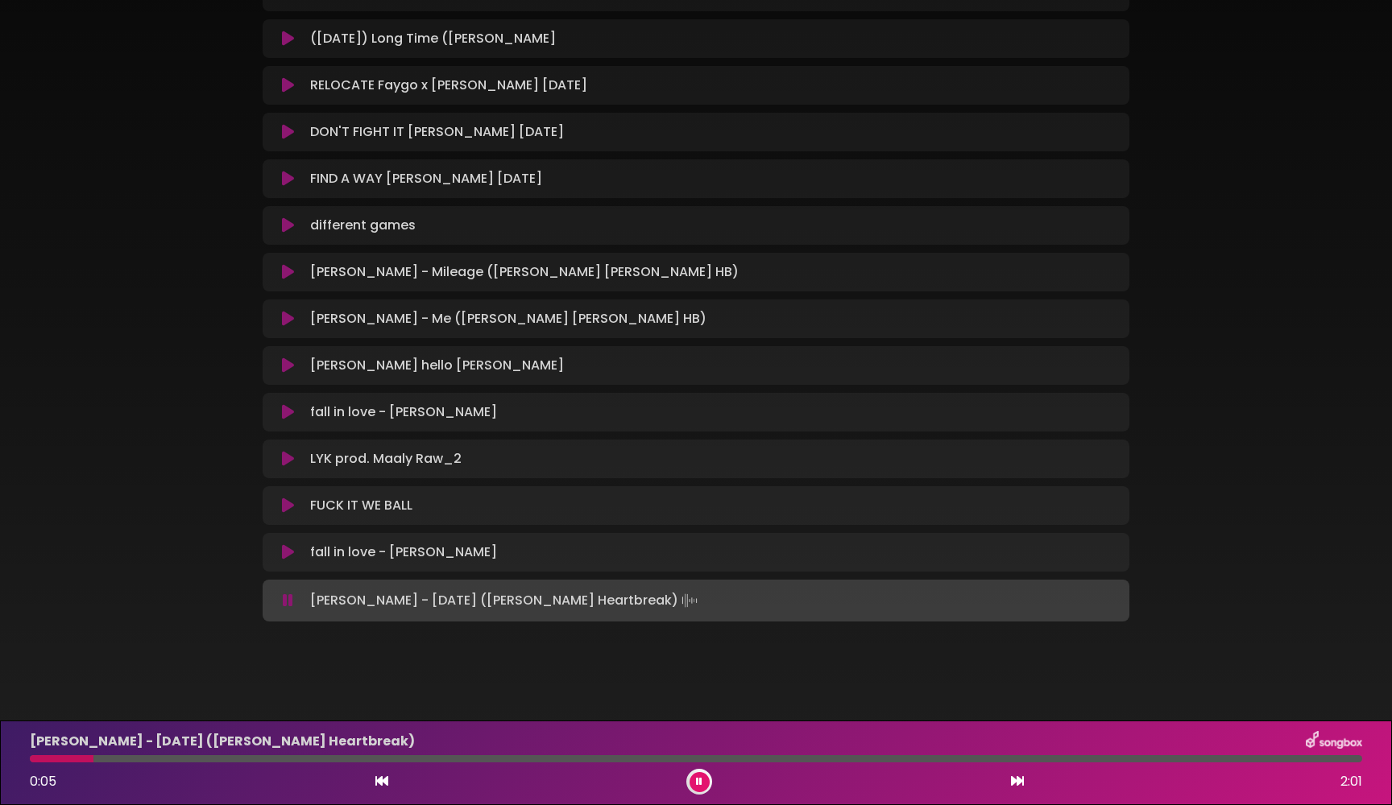
click at [308, 766] on div "[PERSON_NAME] - [DATE] ([PERSON_NAME] Heartbreak) 0:05 2:01" at bounding box center [696, 763] width 1352 height 64
click at [329, 761] on div at bounding box center [696, 759] width 1332 height 7
click at [373, 763] on div "[PERSON_NAME] - [DATE] ([PERSON_NAME] Heartbreak) 0:28 2:01" at bounding box center [696, 763] width 1352 height 64
click at [284, 754] on div "[PERSON_NAME] - [DATE] ([PERSON_NAME] Heartbreak) 0:28 2:01" at bounding box center [696, 763] width 1352 height 64
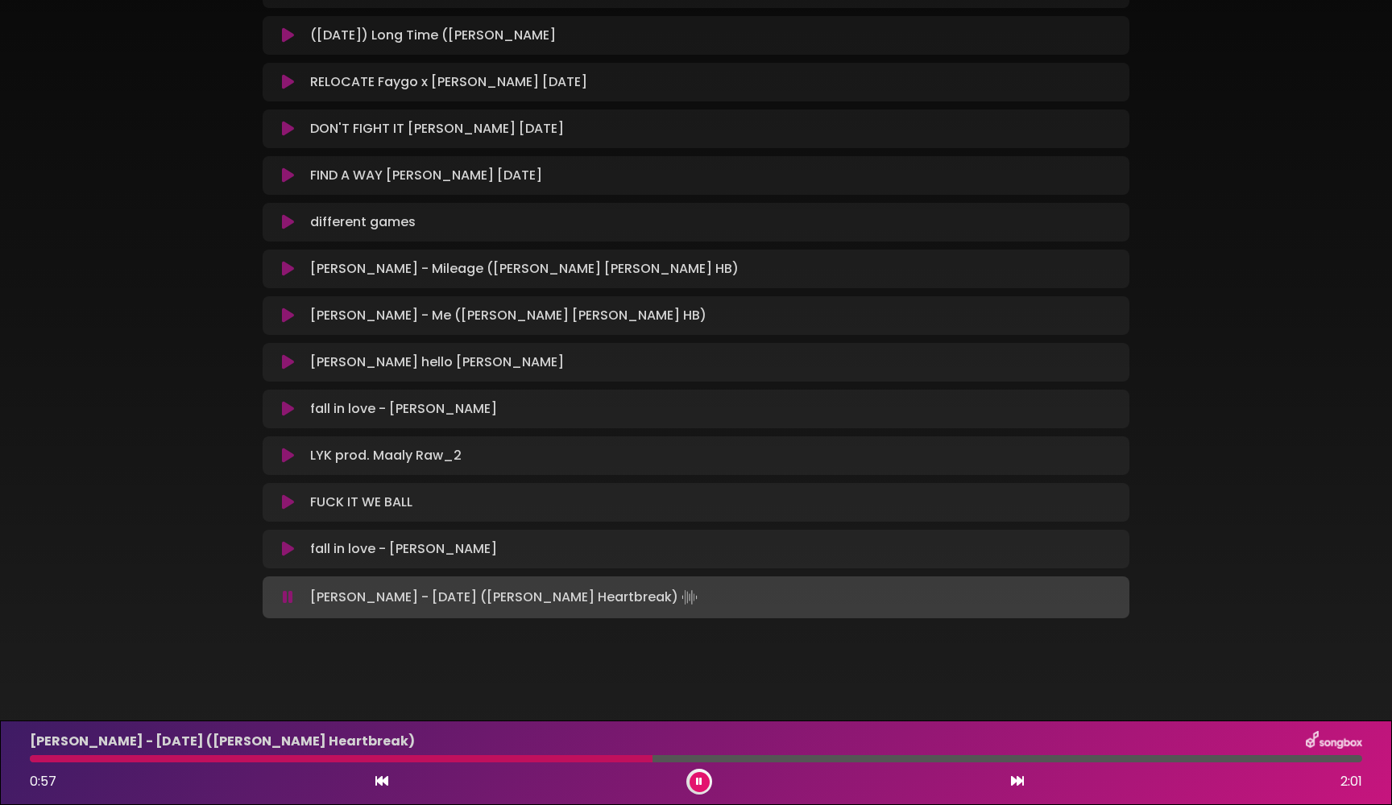
scroll to position [264, 0]
click at [696, 785] on icon at bounding box center [699, 782] width 6 height 10
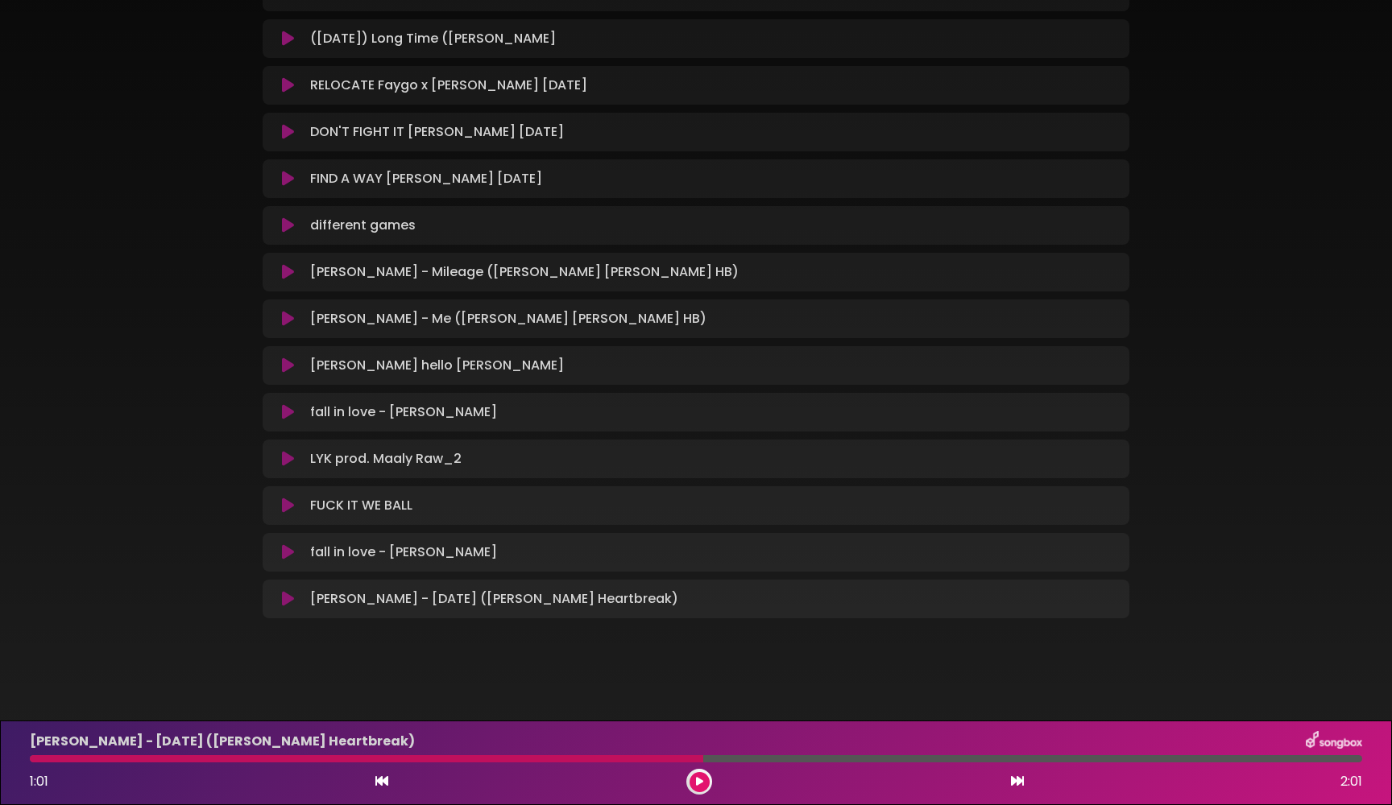
click at [293, 453] on icon at bounding box center [288, 459] width 12 height 16
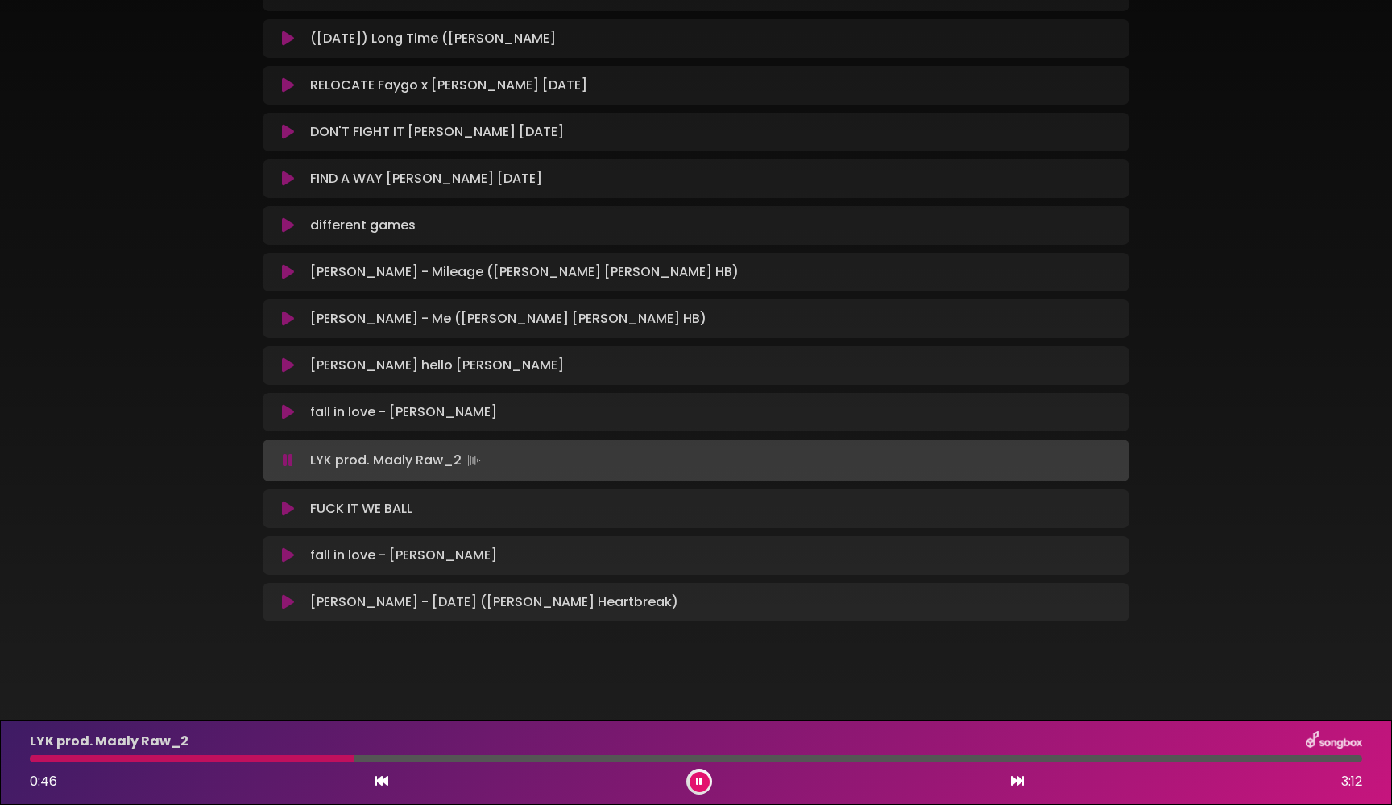
click at [698, 781] on icon at bounding box center [699, 782] width 6 height 10
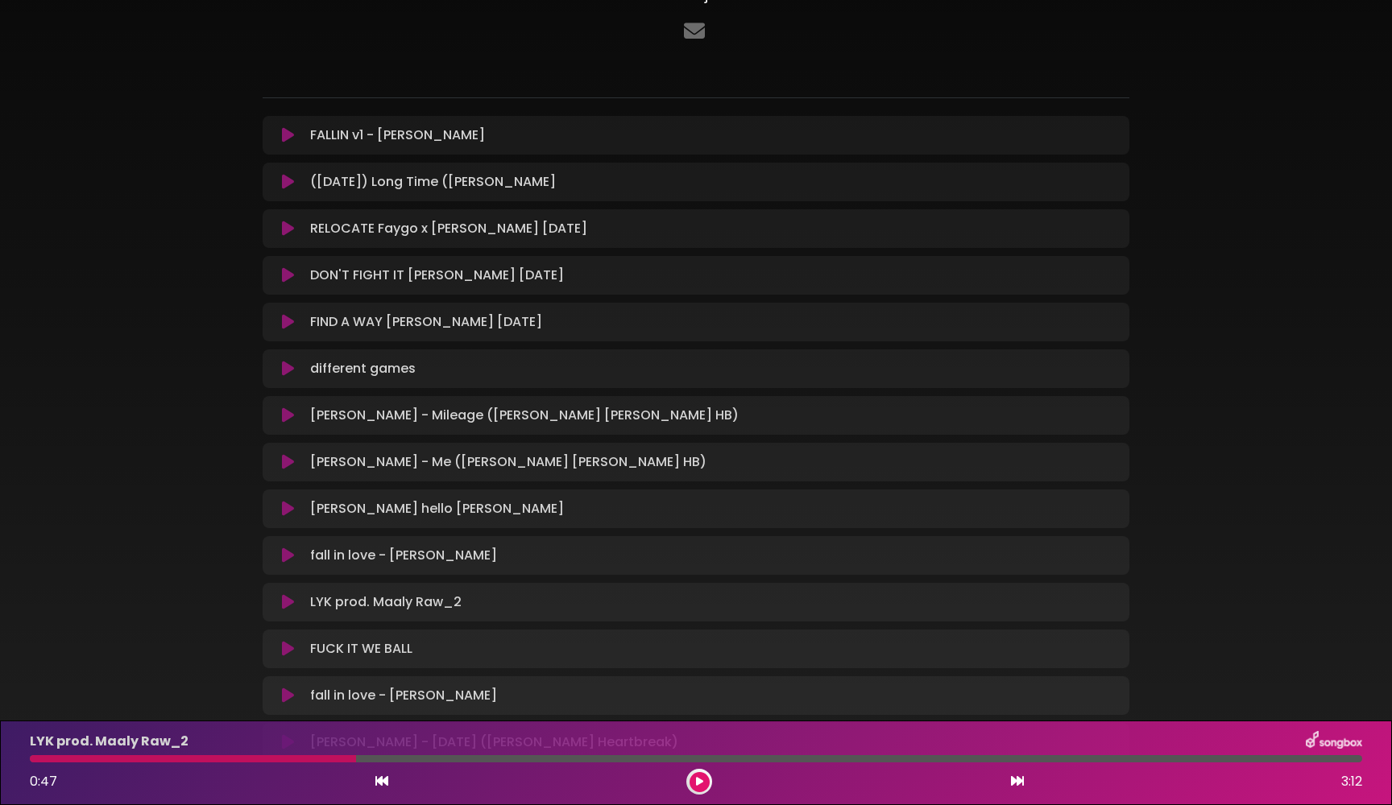
scroll to position [119, 0]
click at [288, 230] on icon at bounding box center [288, 227] width 12 height 16
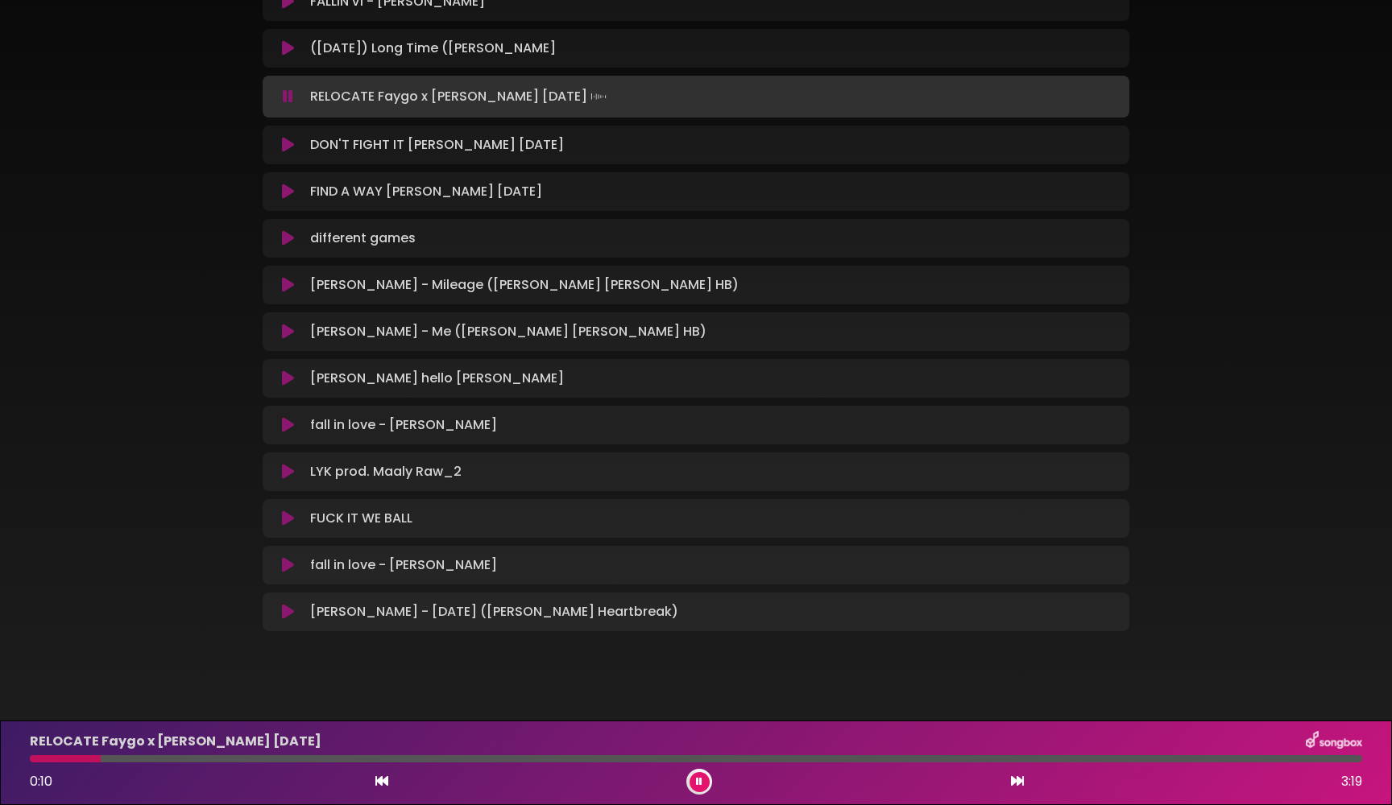
scroll to position [264, 0]
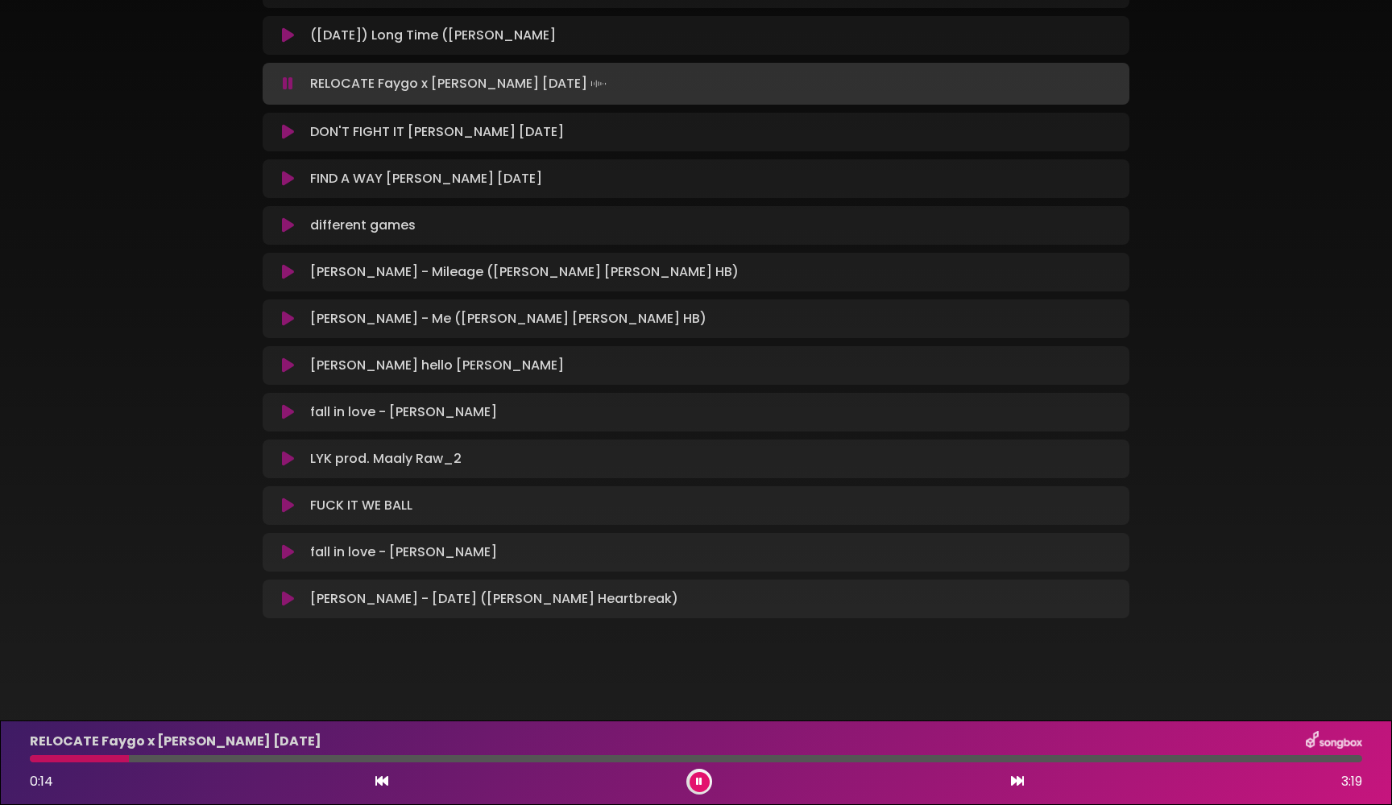
click at [702, 783] on icon at bounding box center [699, 782] width 6 height 10
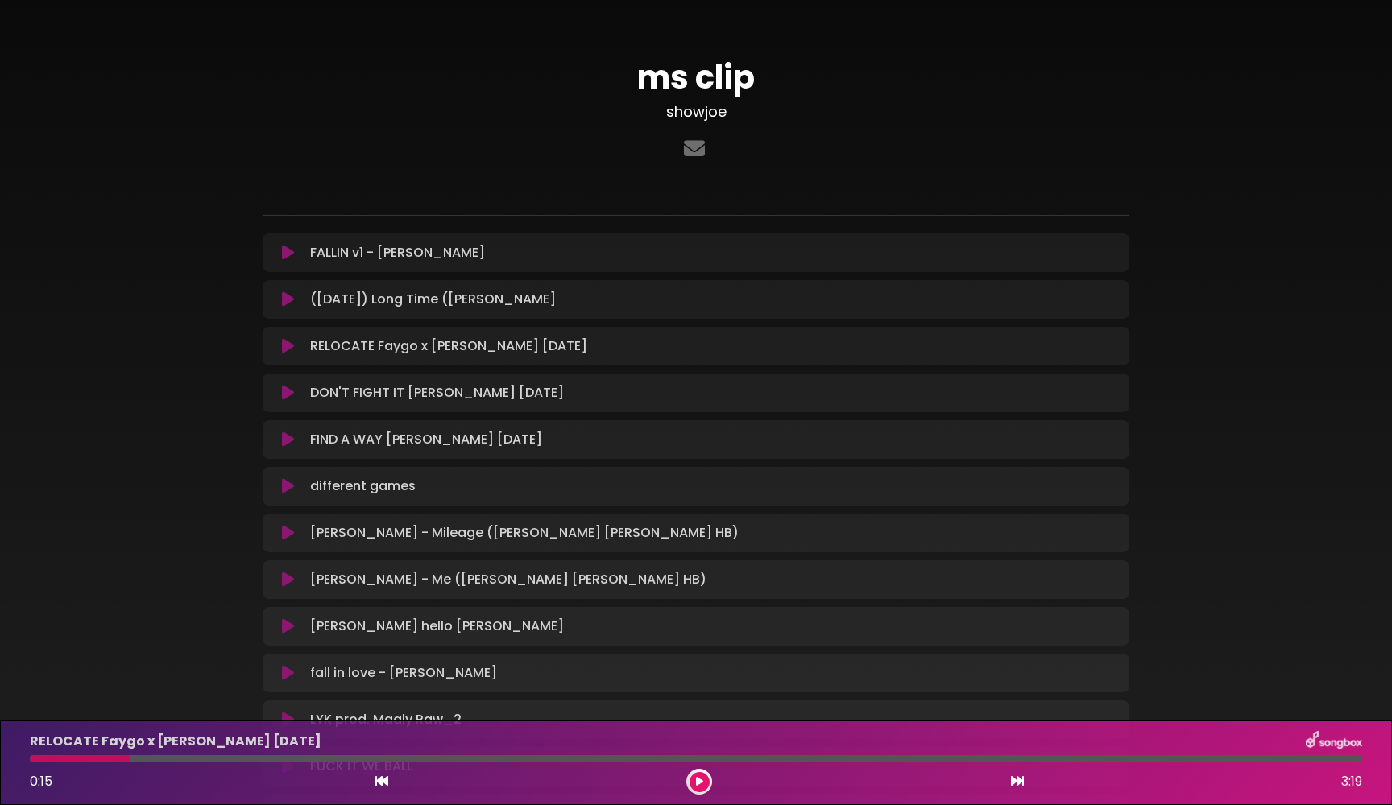
scroll to position [0, 0]
